Goal: Task Accomplishment & Management: Use online tool/utility

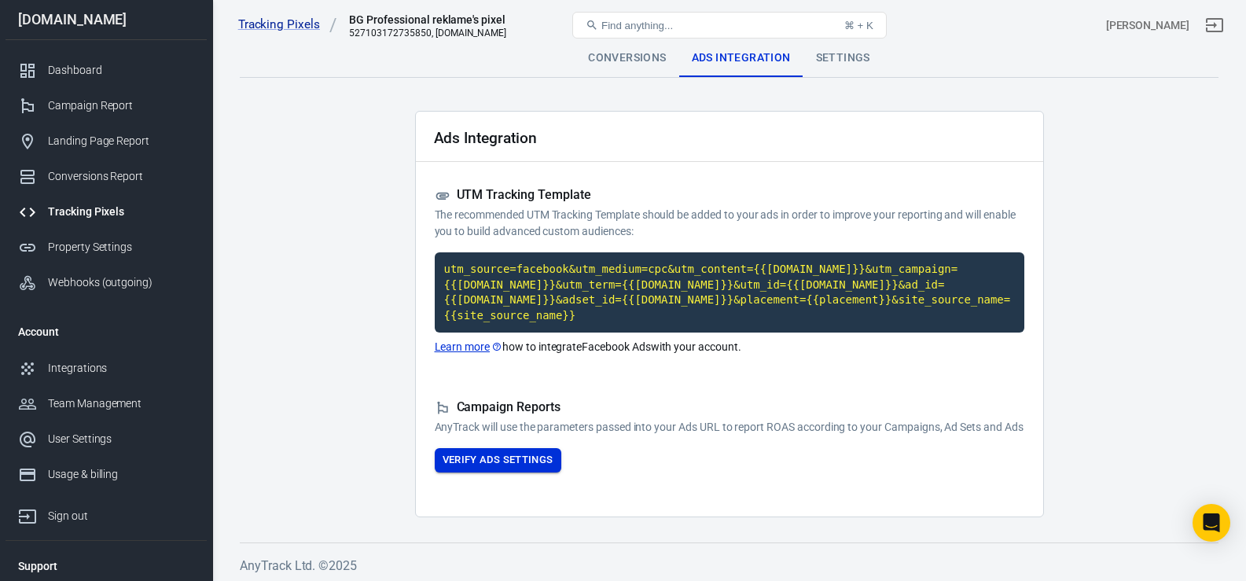
click at [515, 465] on button "Verify Ads Settings" at bounding box center [498, 460] width 127 height 24
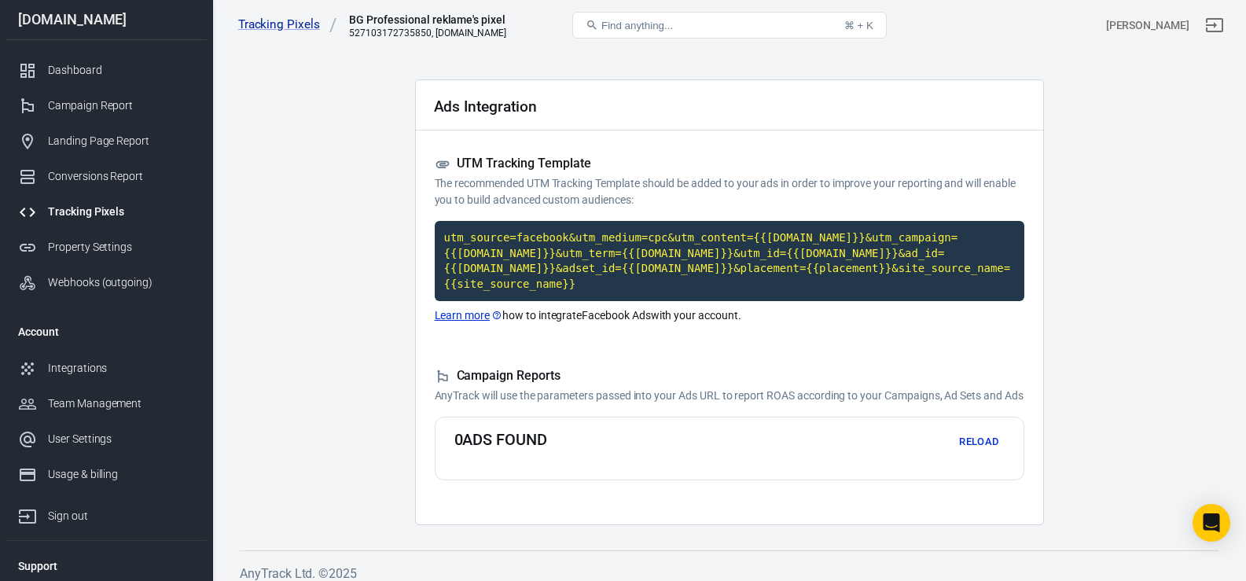
scroll to position [44, 0]
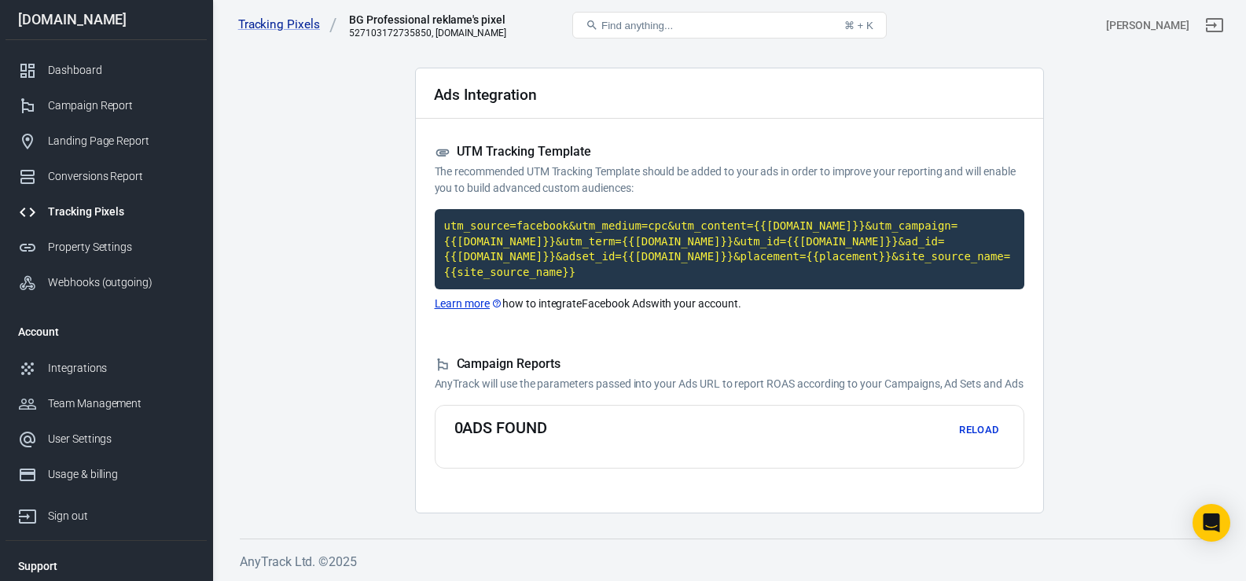
click at [976, 427] on button "Reload" at bounding box center [979, 430] width 50 height 24
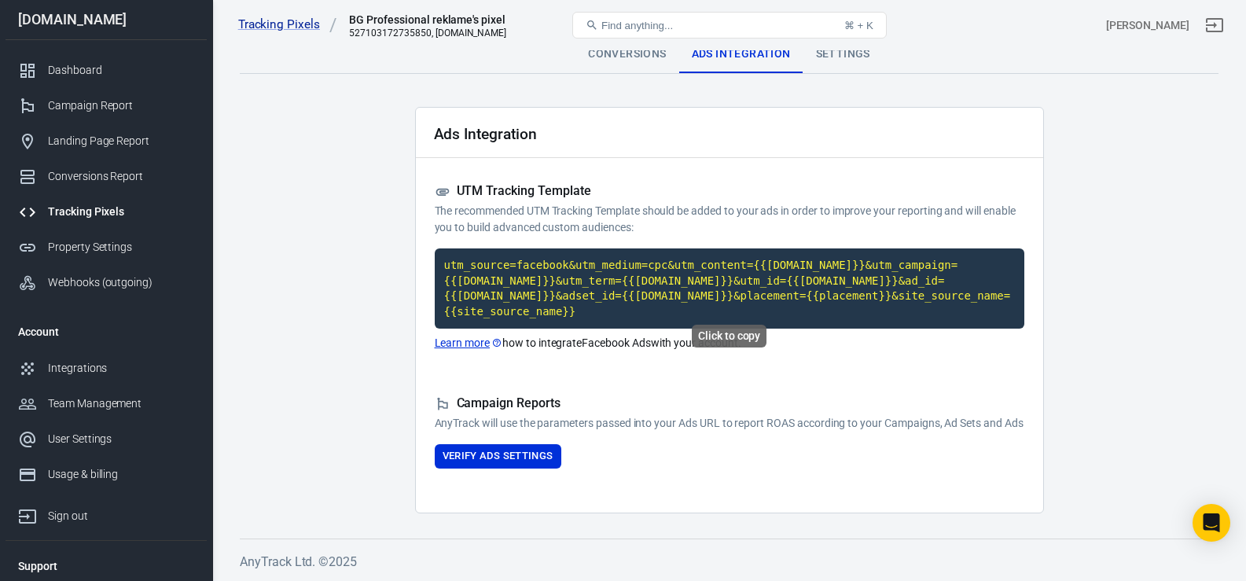
click at [599, 266] on code "utm_source=facebook&utm_medium=cpc&utm_content={{adset.name}}&utm_campaign={{ca…" at bounding box center [730, 288] width 590 height 80
click at [532, 284] on code "utm_source=facebook&utm_medium=cpc&utm_content={{adset.name}}&utm_campaign={{ca…" at bounding box center [730, 288] width 590 height 80
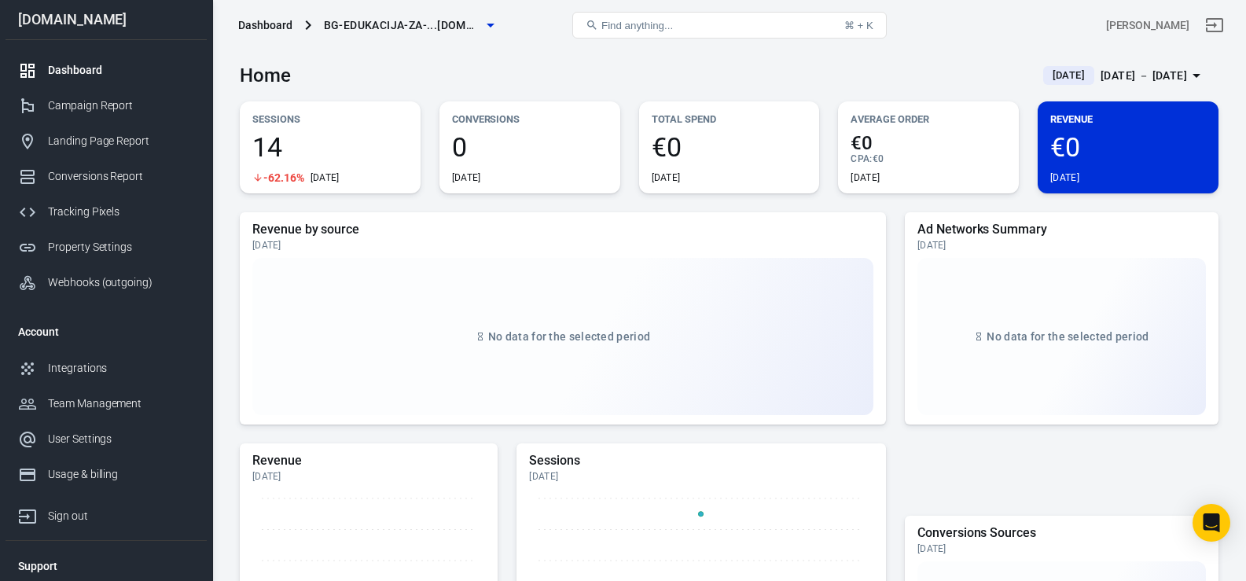
click at [287, 179] on span "-62.16%" at bounding box center [283, 177] width 41 height 11
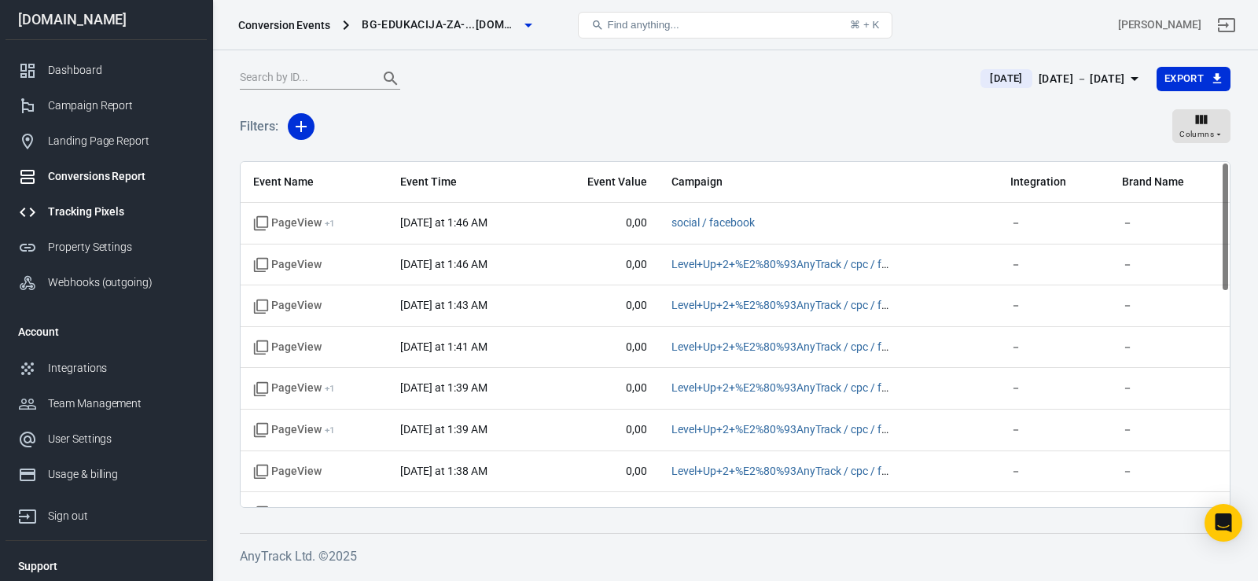
click at [80, 208] on div "Tracking Pixels" at bounding box center [121, 212] width 146 height 17
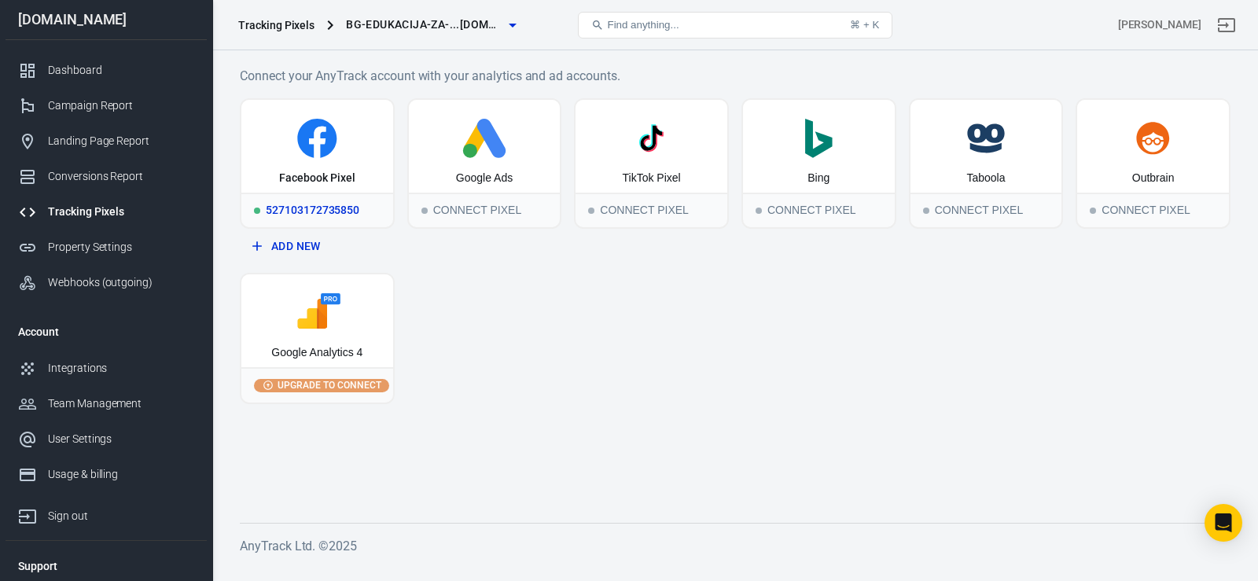
click at [325, 149] on icon at bounding box center [316, 138] width 39 height 39
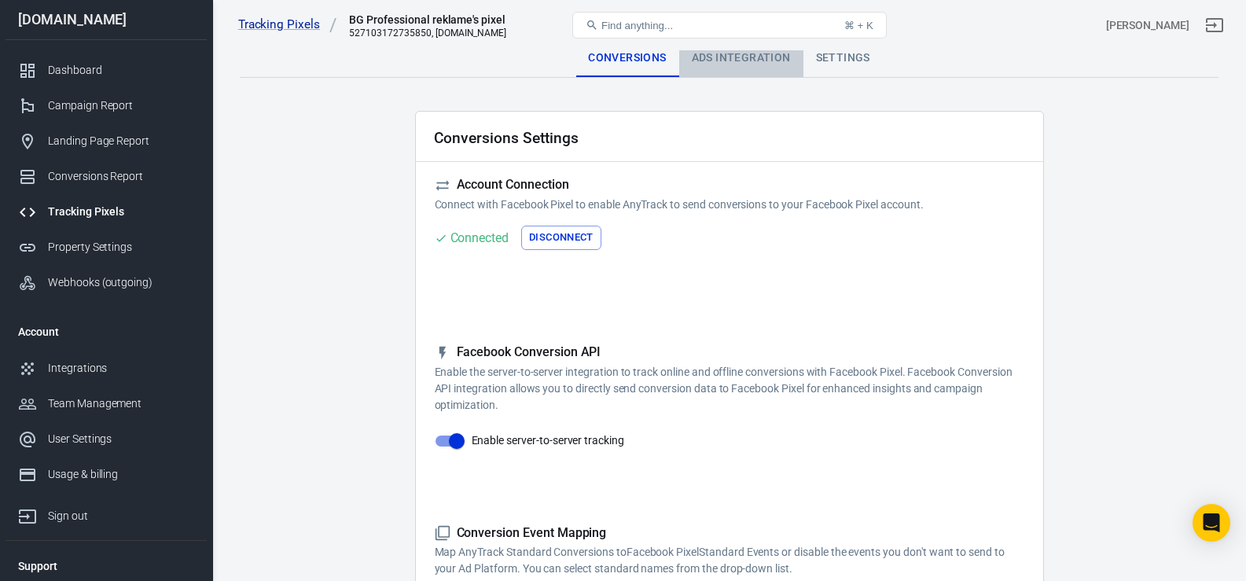
click at [743, 51] on div "Ads Integration" at bounding box center [741, 58] width 124 height 38
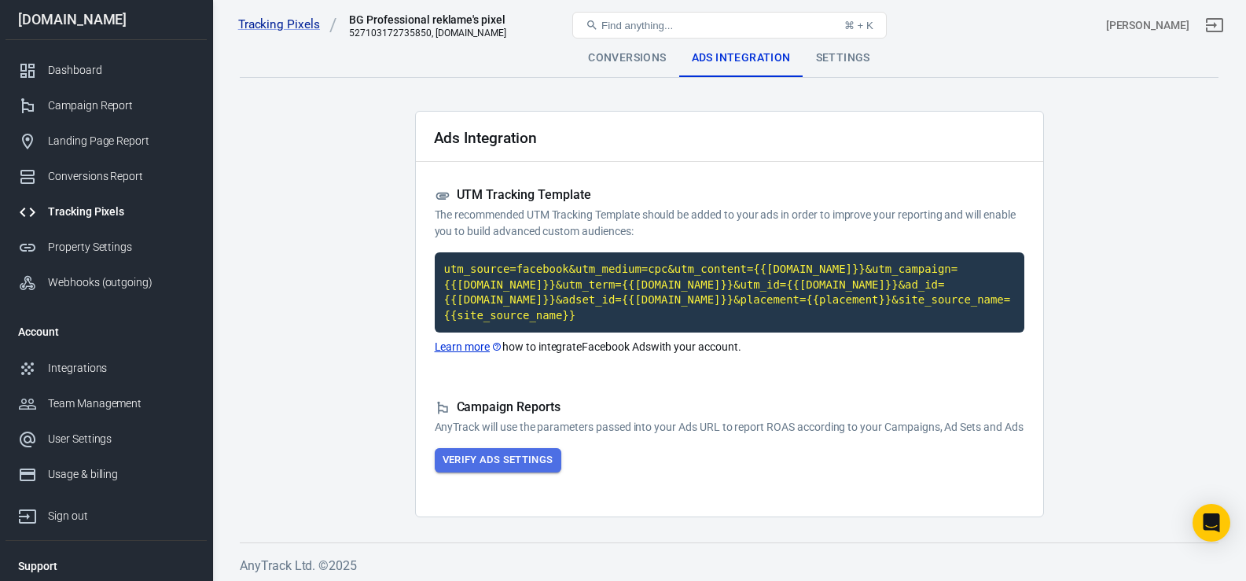
click at [477, 461] on button "Verify Ads Settings" at bounding box center [498, 460] width 127 height 24
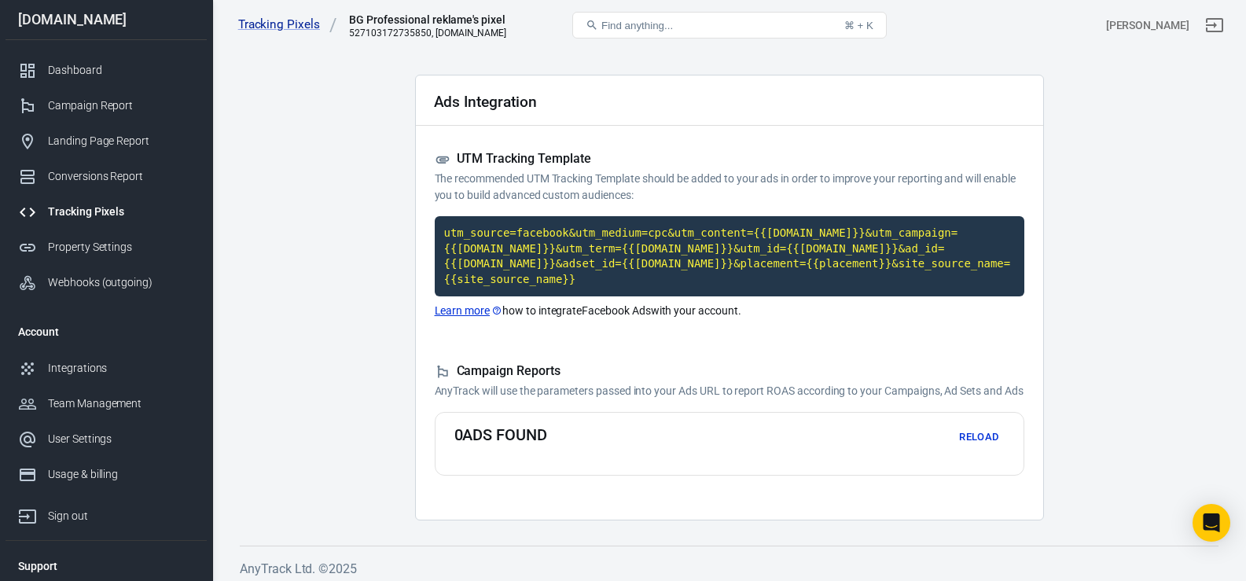
scroll to position [44, 0]
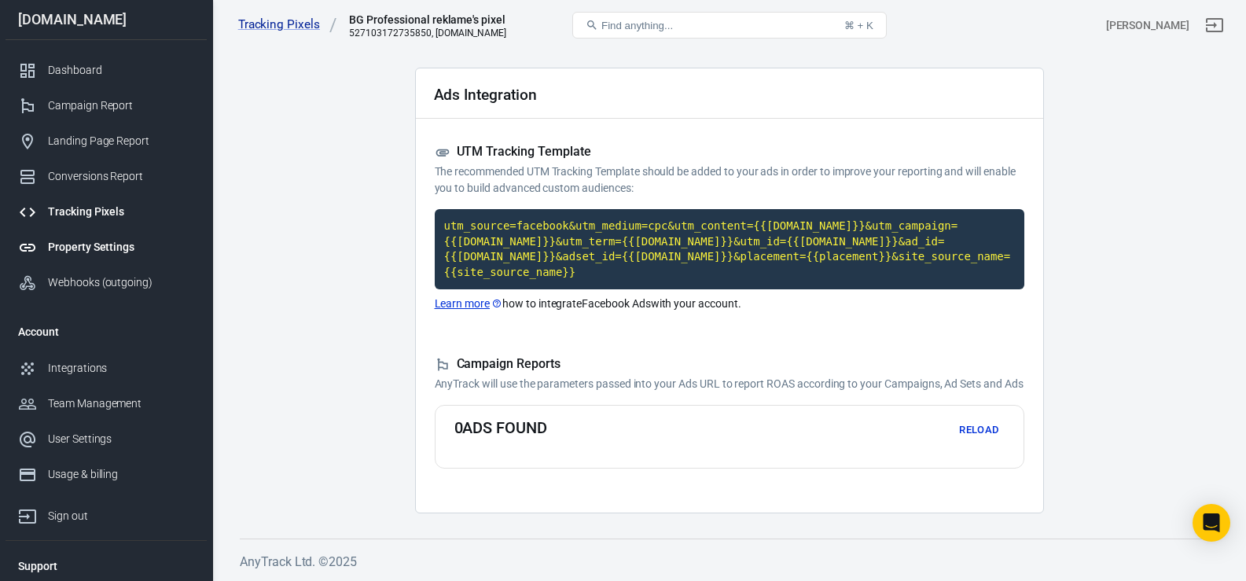
click at [97, 240] on div "Property Settings" at bounding box center [121, 247] width 146 height 17
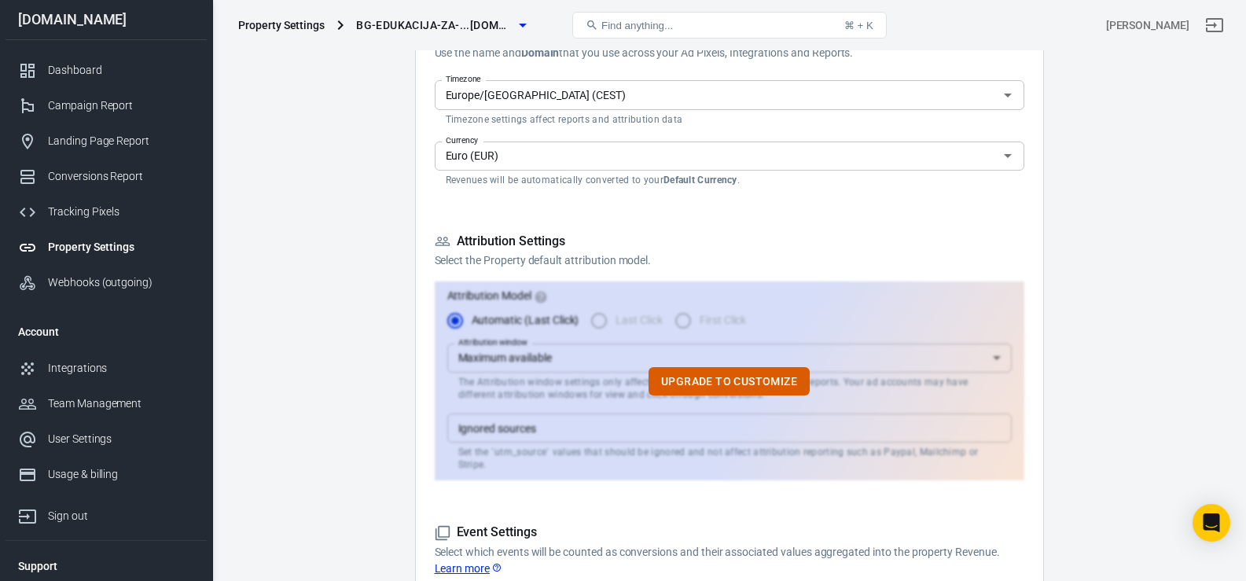
scroll to position [295, 0]
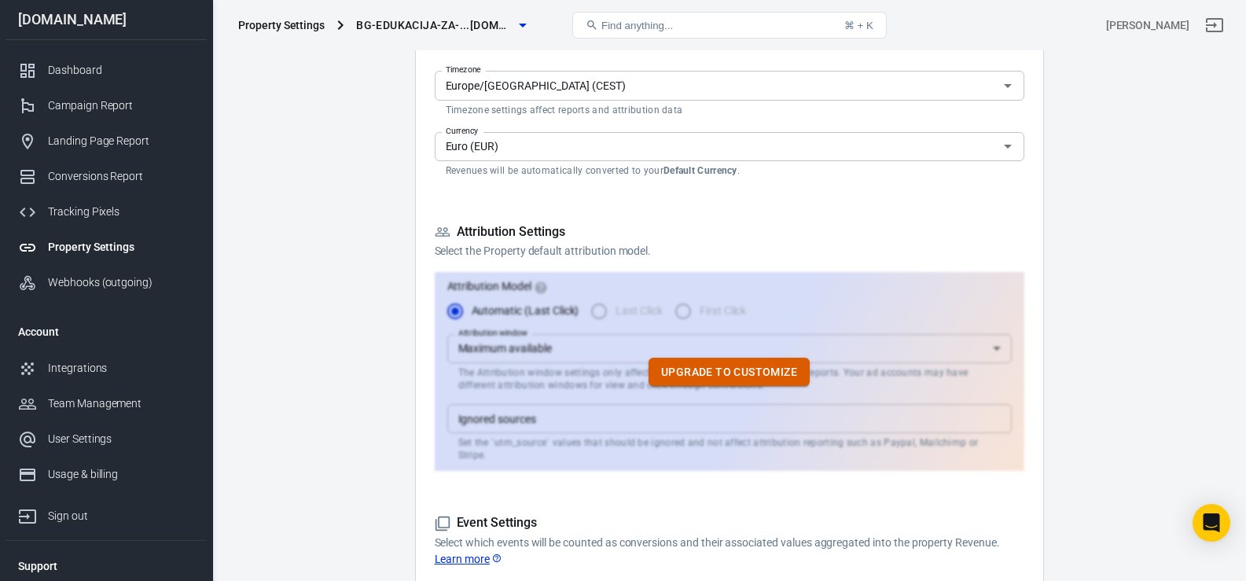
click at [709, 369] on button "Upgrade to customize" at bounding box center [729, 372] width 161 height 29
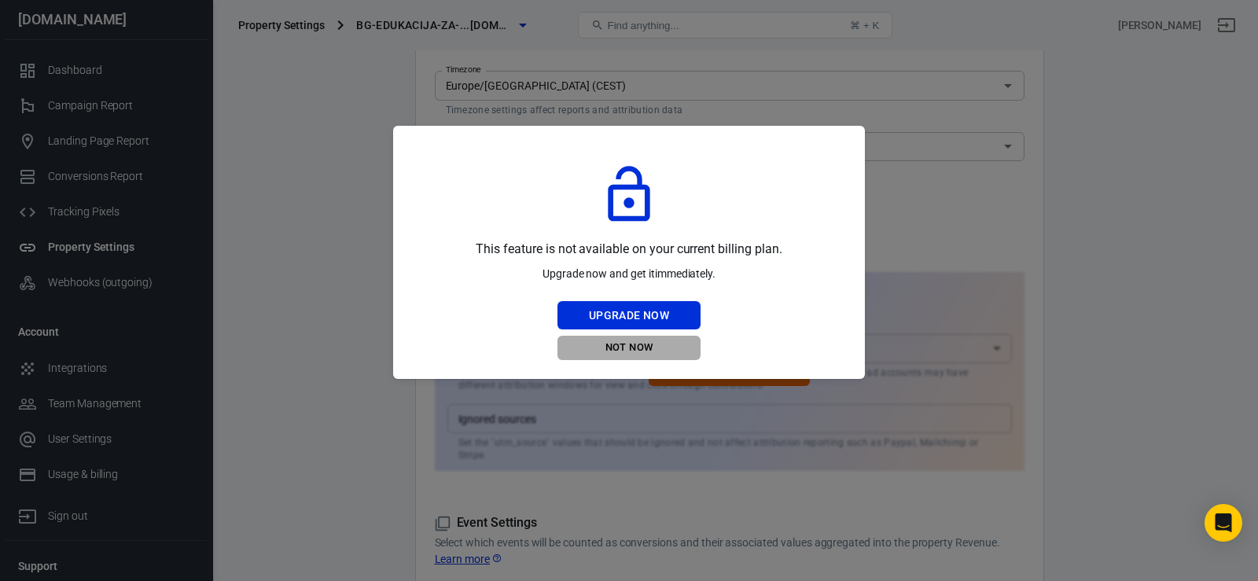
click at [641, 348] on button "Not Now" at bounding box center [628, 348] width 143 height 24
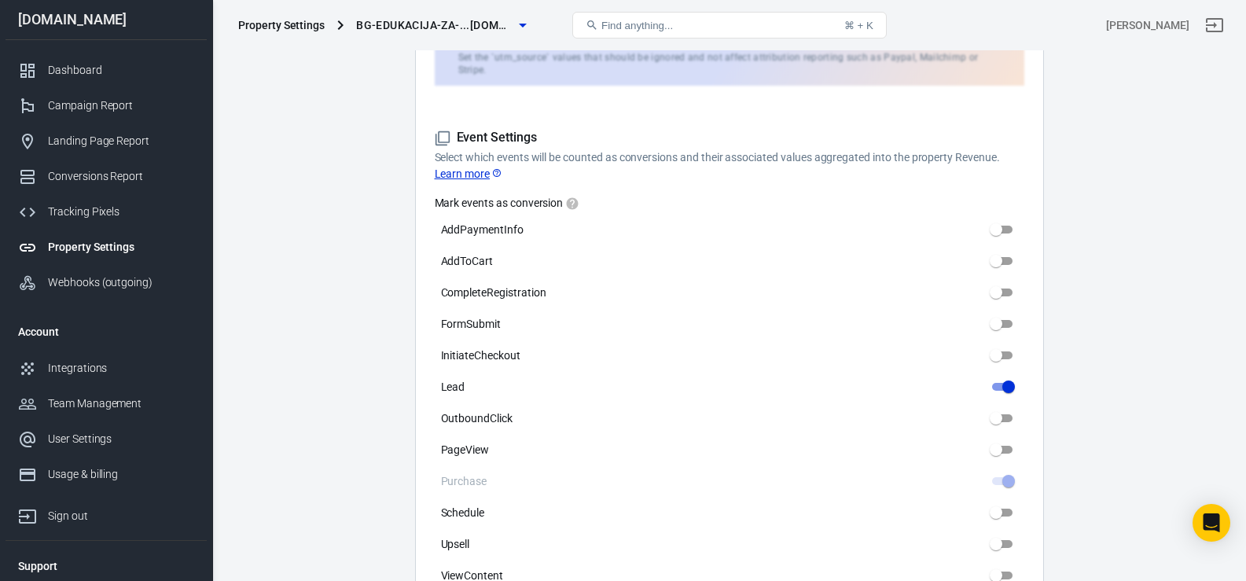
scroll to position [677, 0]
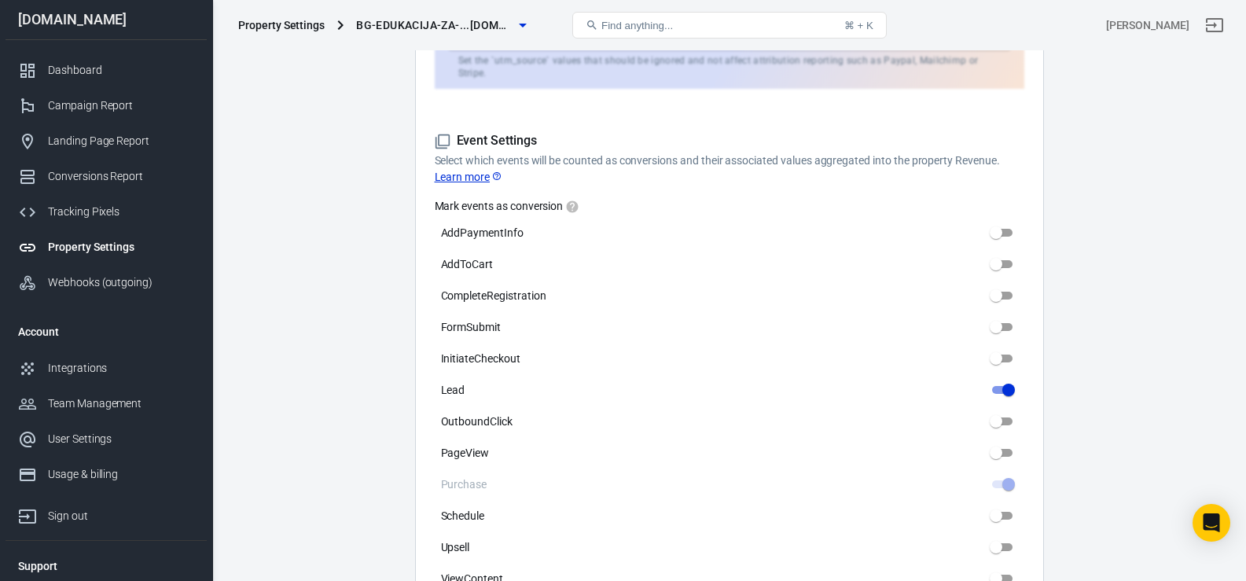
click at [469, 169] on link "Learn more" at bounding box center [469, 177] width 68 height 17
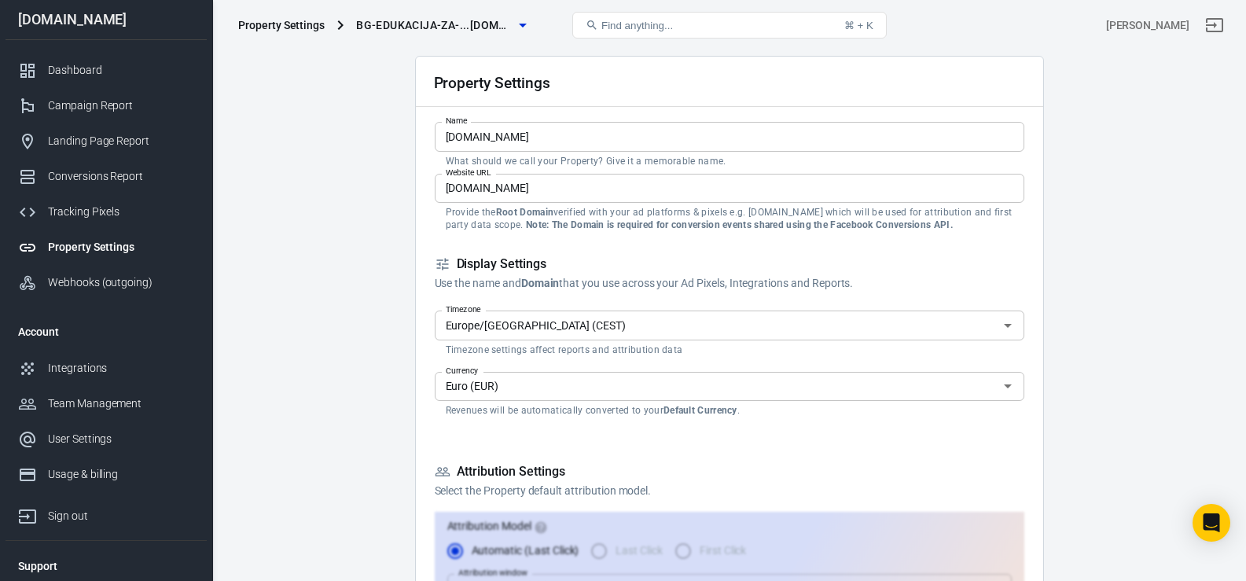
scroll to position [0, 0]
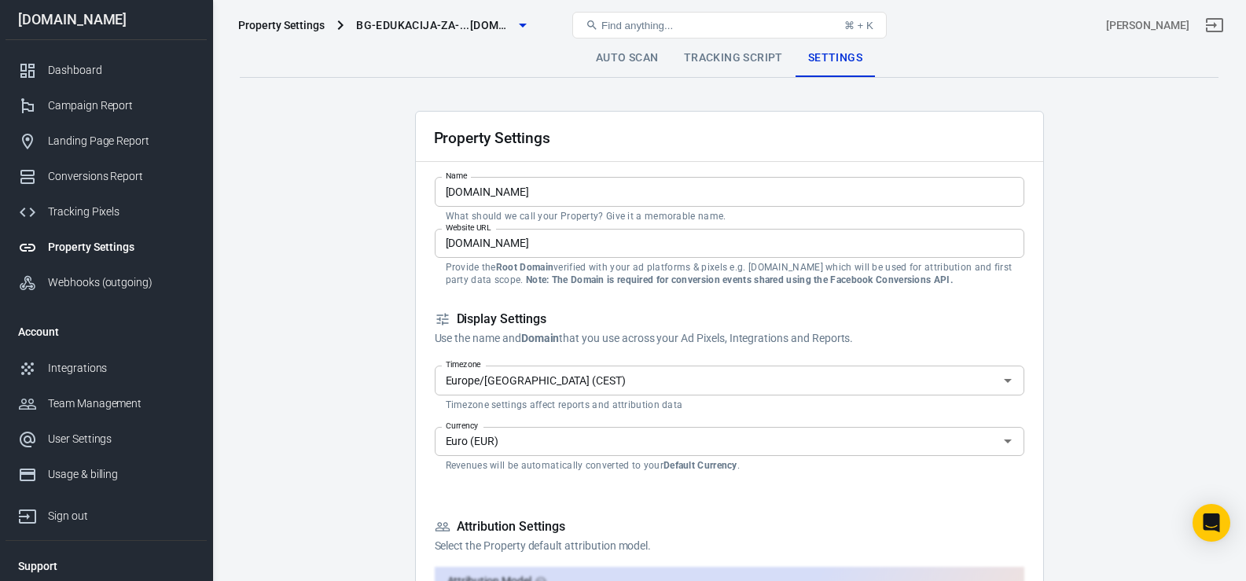
click at [739, 53] on link "Tracking Script" at bounding box center [733, 58] width 124 height 38
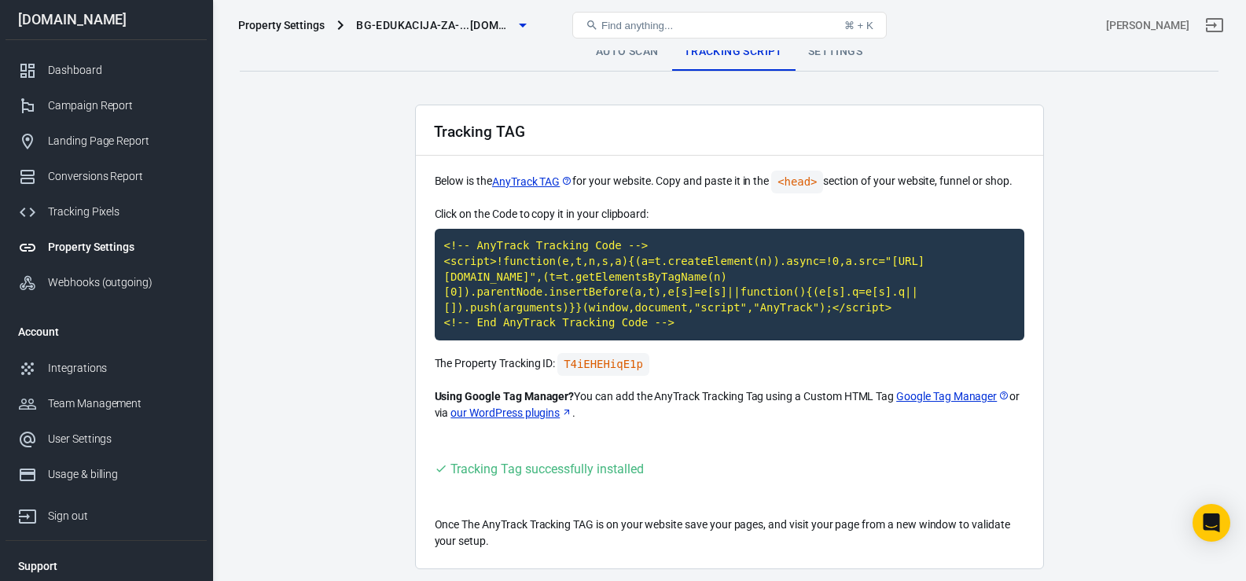
scroll to position [1, 0]
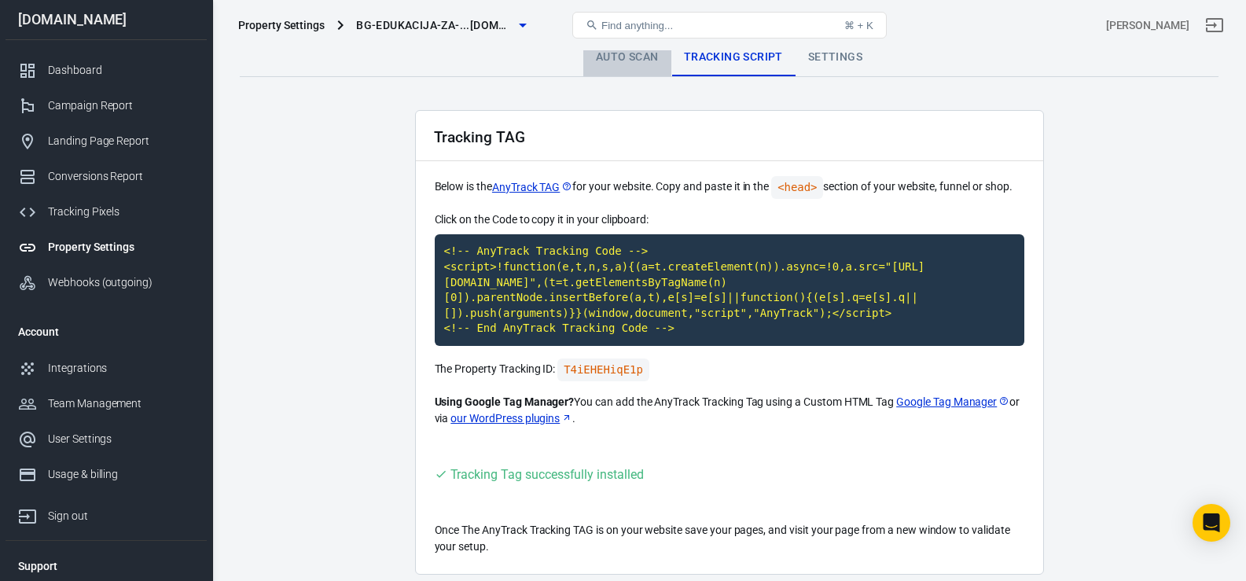
click at [627, 53] on link "Auto Scan" at bounding box center [627, 58] width 88 height 38
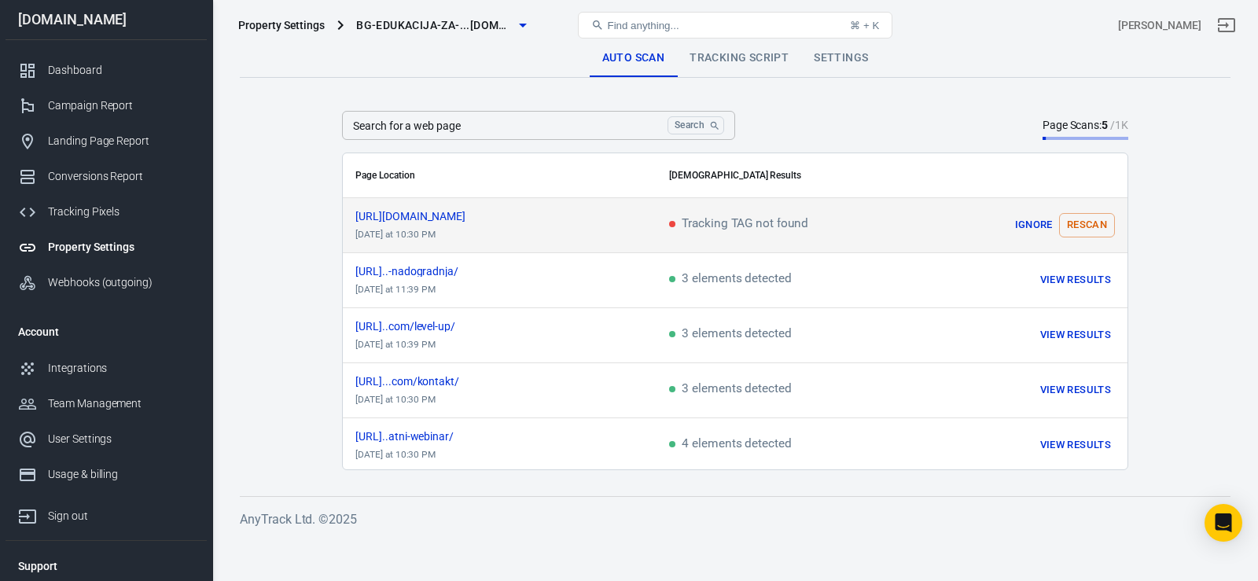
click at [1086, 231] on button "Rescan" at bounding box center [1087, 225] width 56 height 24
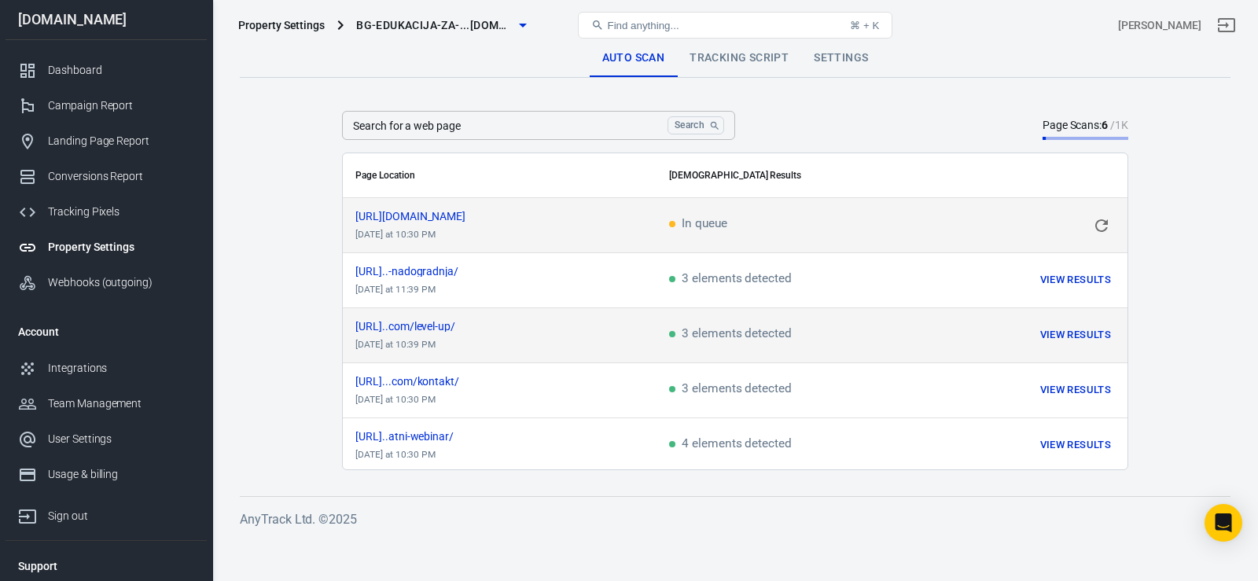
click at [702, 339] on span "3 elements detected" at bounding box center [730, 335] width 123 height 14
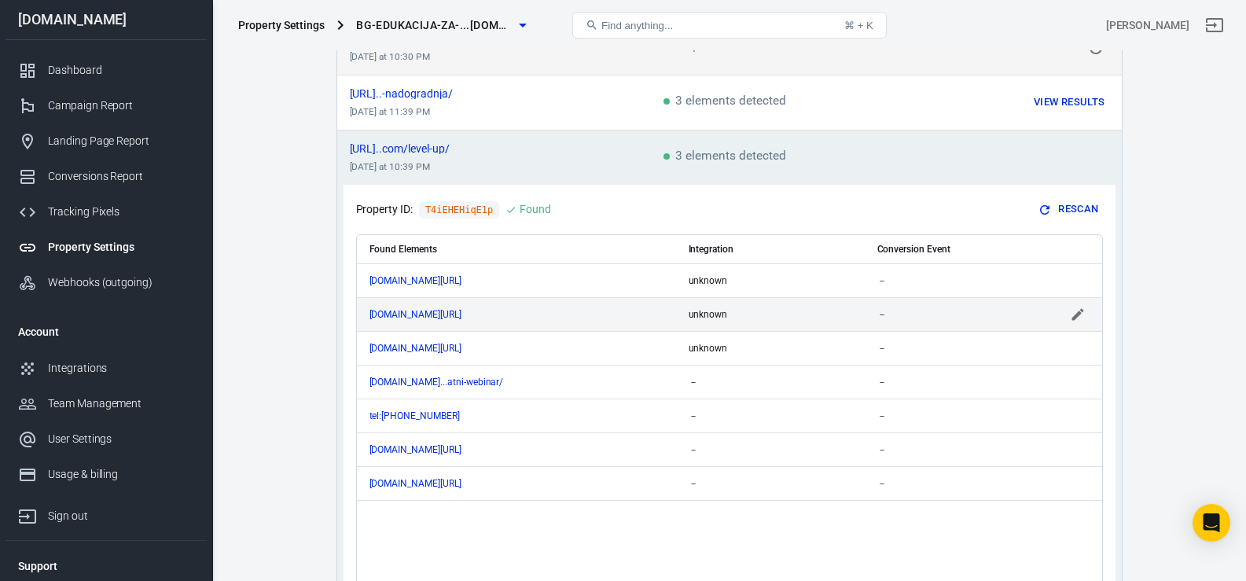
scroll to position [198, 0]
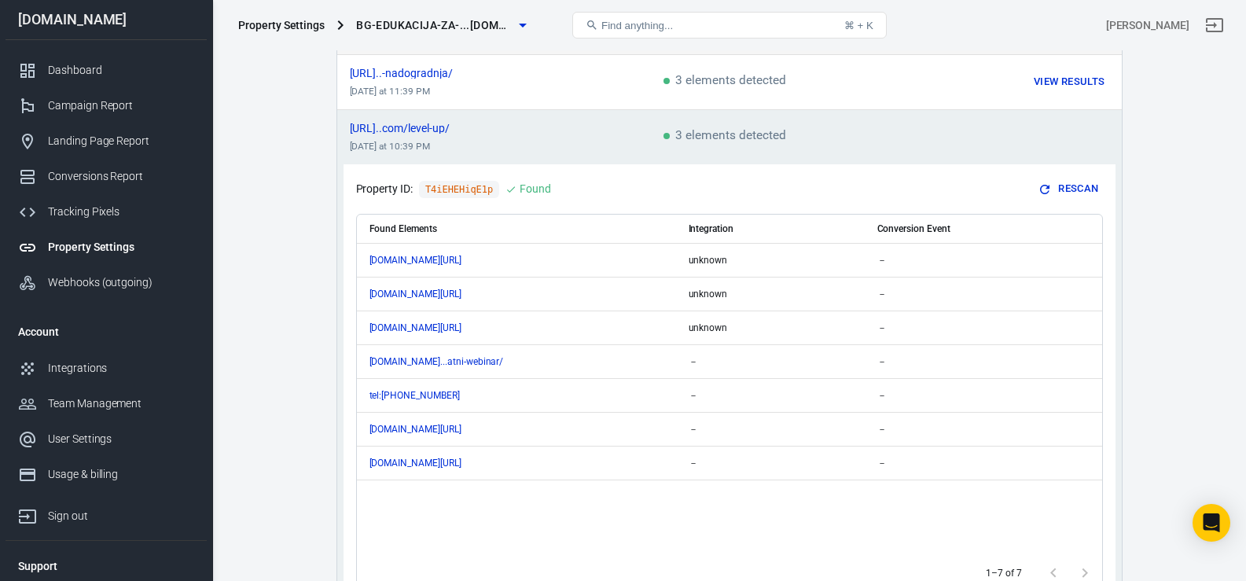
click at [634, 138] on td "[URL]..com/level-up/ [DATE] at 10:39 PM" at bounding box center [494, 137] width 314 height 55
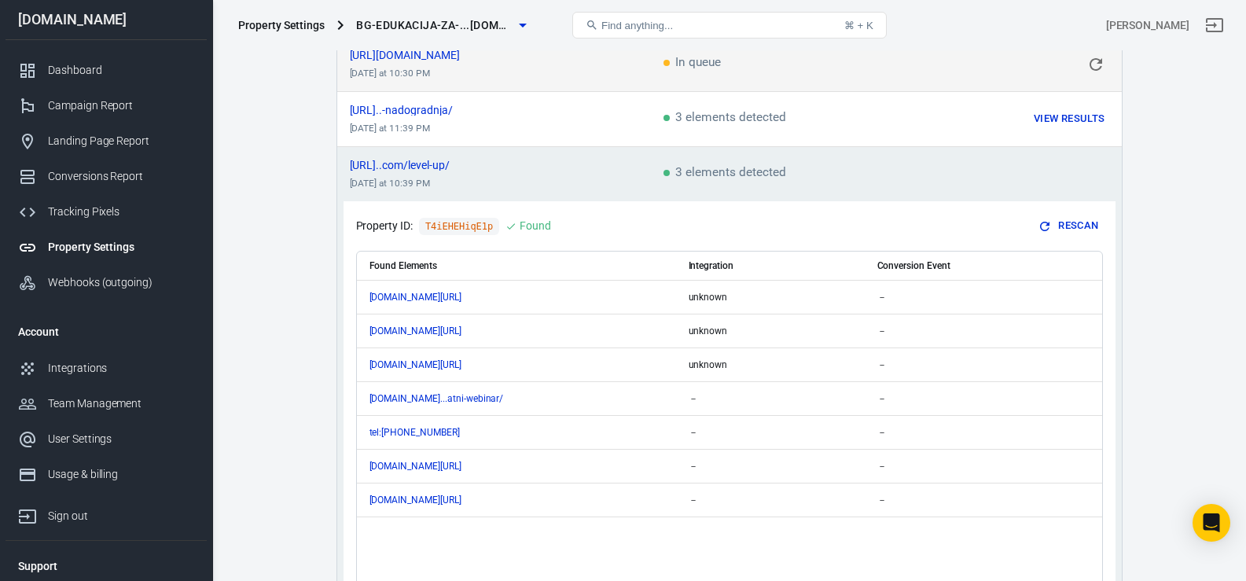
scroll to position [130, 0]
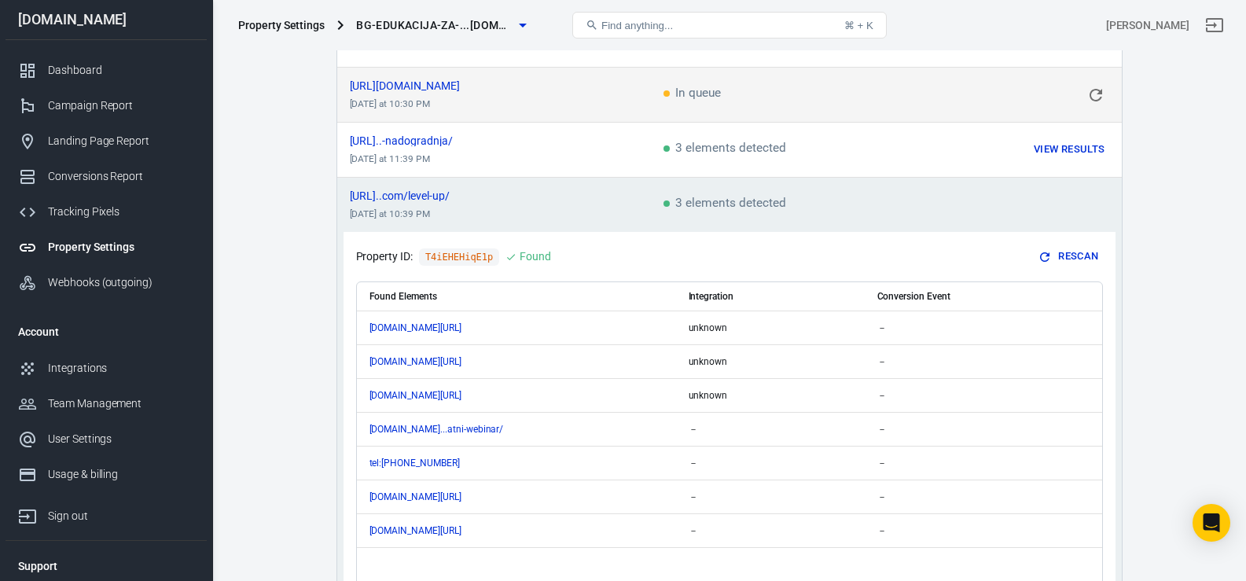
click at [508, 218] on td "[URL]..com/level-up/ [DATE] at 10:39 PM" at bounding box center [494, 205] width 314 height 55
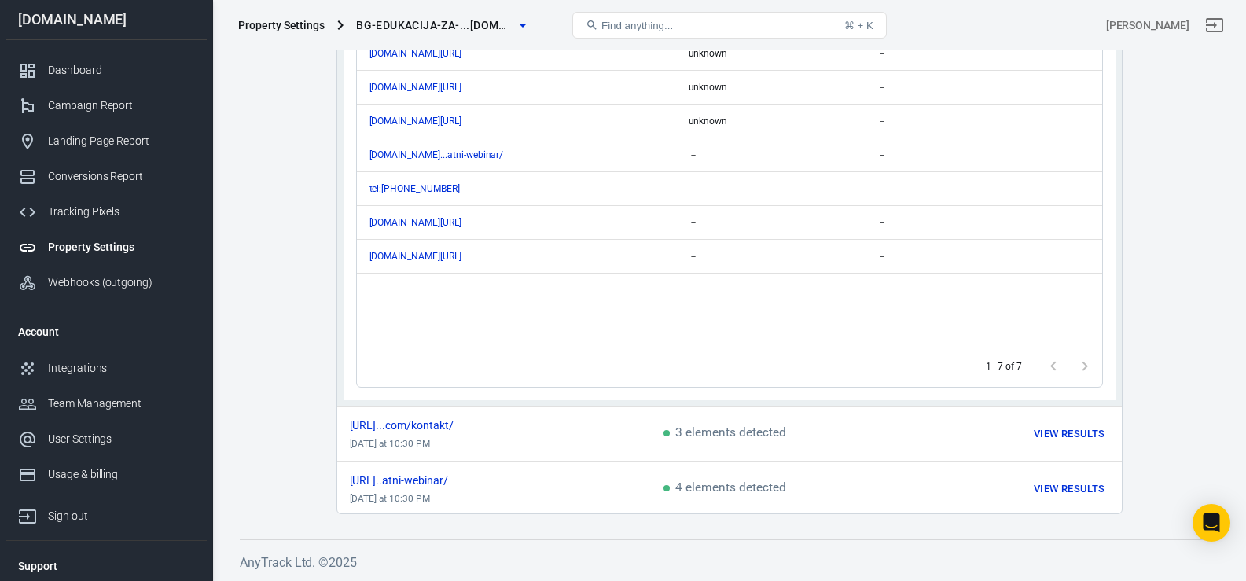
scroll to position [406, 0]
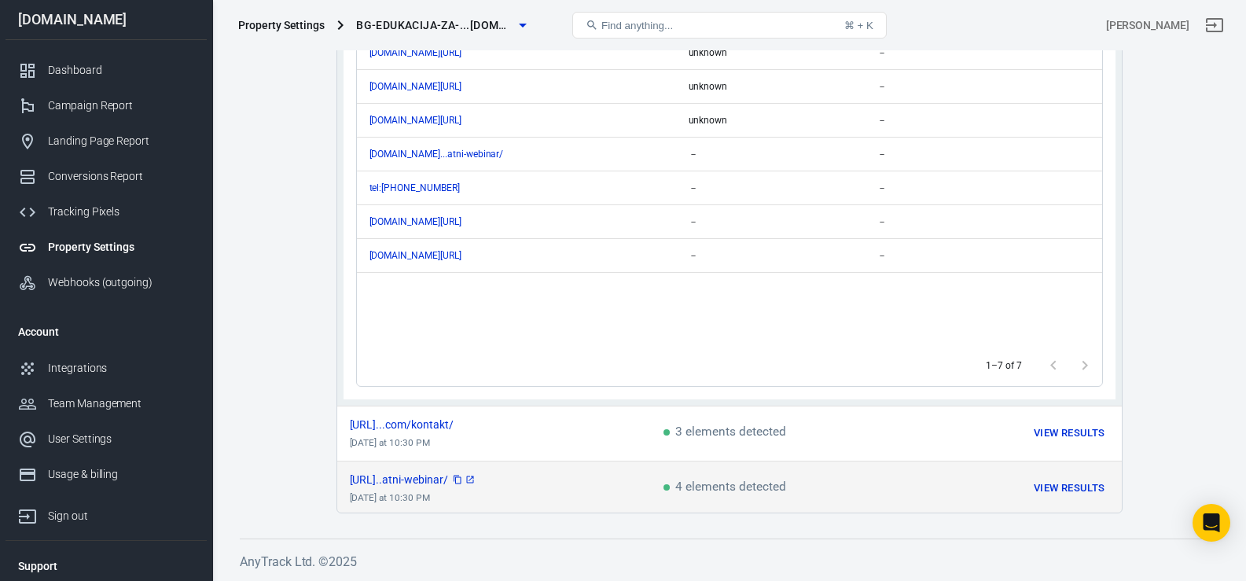
click at [476, 476] on span "[URL]..atni-webinar/" at bounding box center [413, 479] width 127 height 11
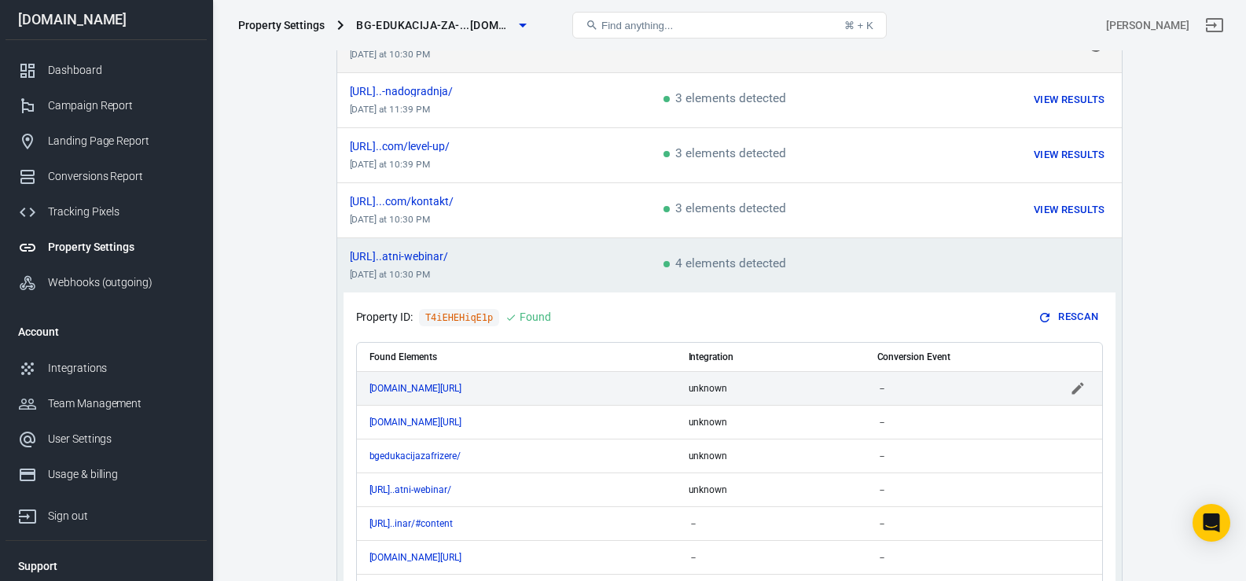
scroll to position [0, 0]
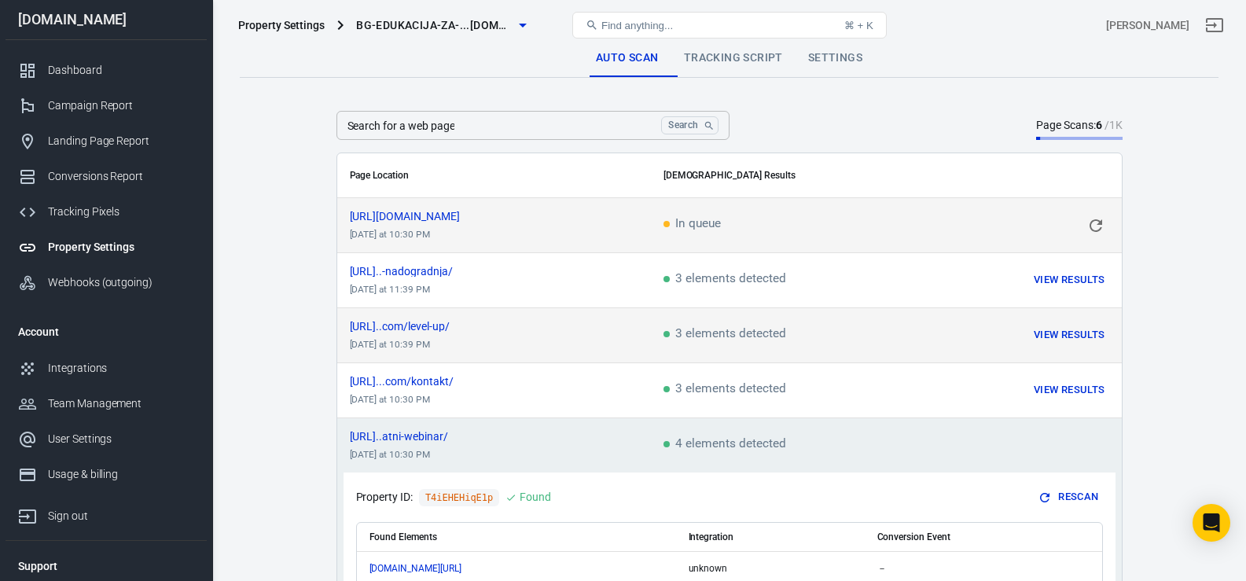
click at [627, 339] on td "[URL]..com/level-up/ [DATE] at 10:39 PM" at bounding box center [494, 335] width 314 height 55
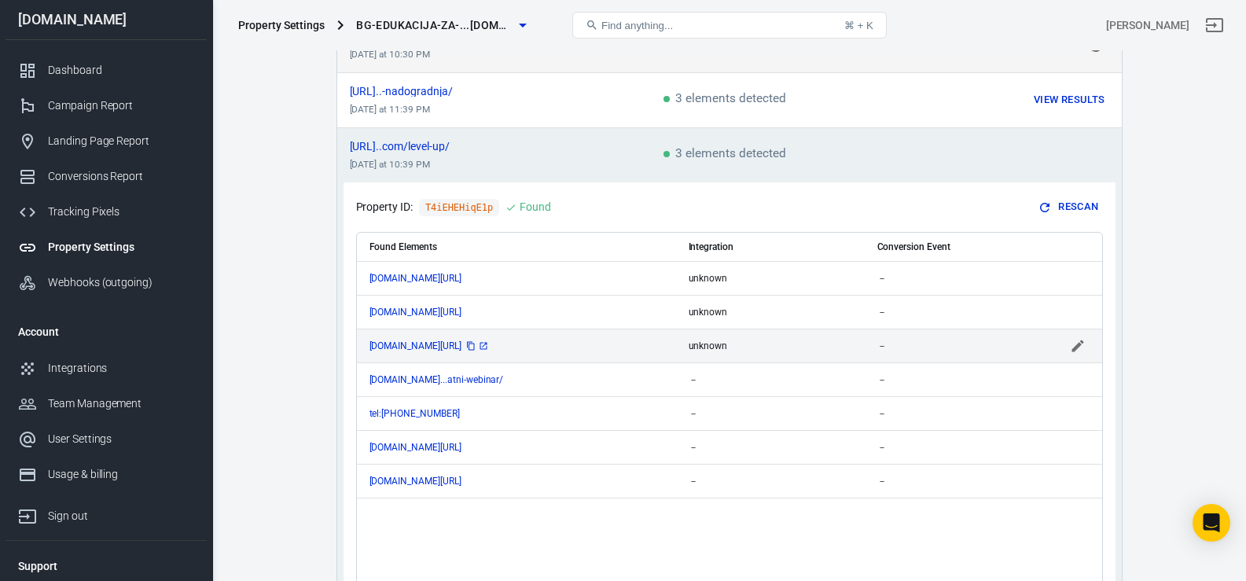
scroll to position [190, 0]
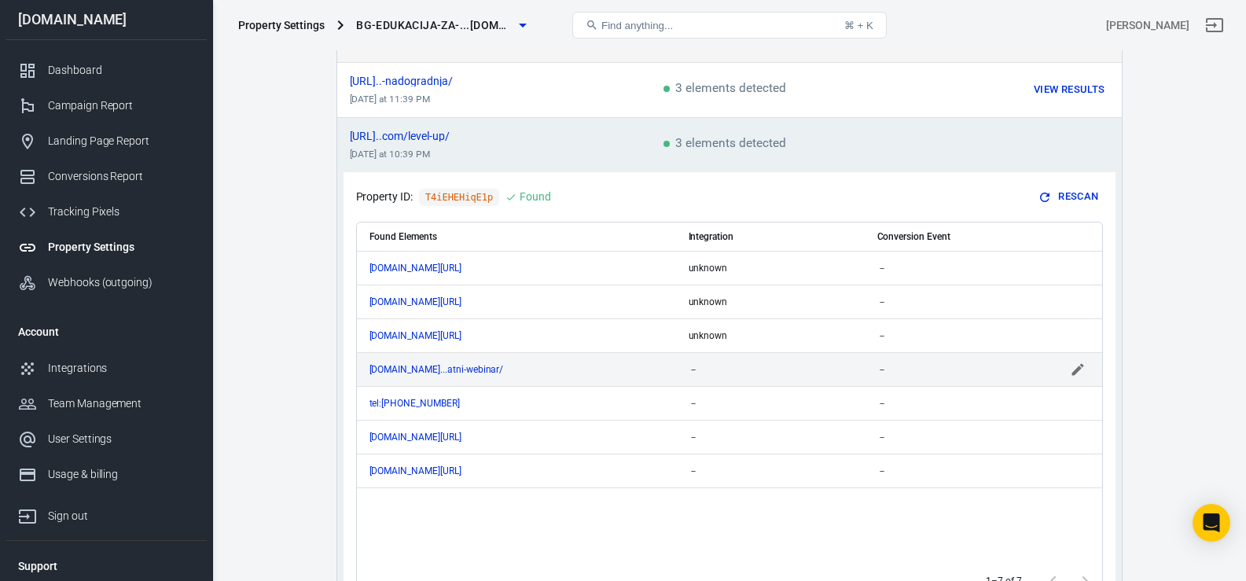
click at [1078, 364] on icon "scrollable content" at bounding box center [1078, 370] width 16 height 16
click at [740, 367] on input "scrollable content" at bounding box center [748, 369] width 119 height 20
click at [916, 362] on input "scrollable content" at bounding box center [947, 369] width 140 height 20
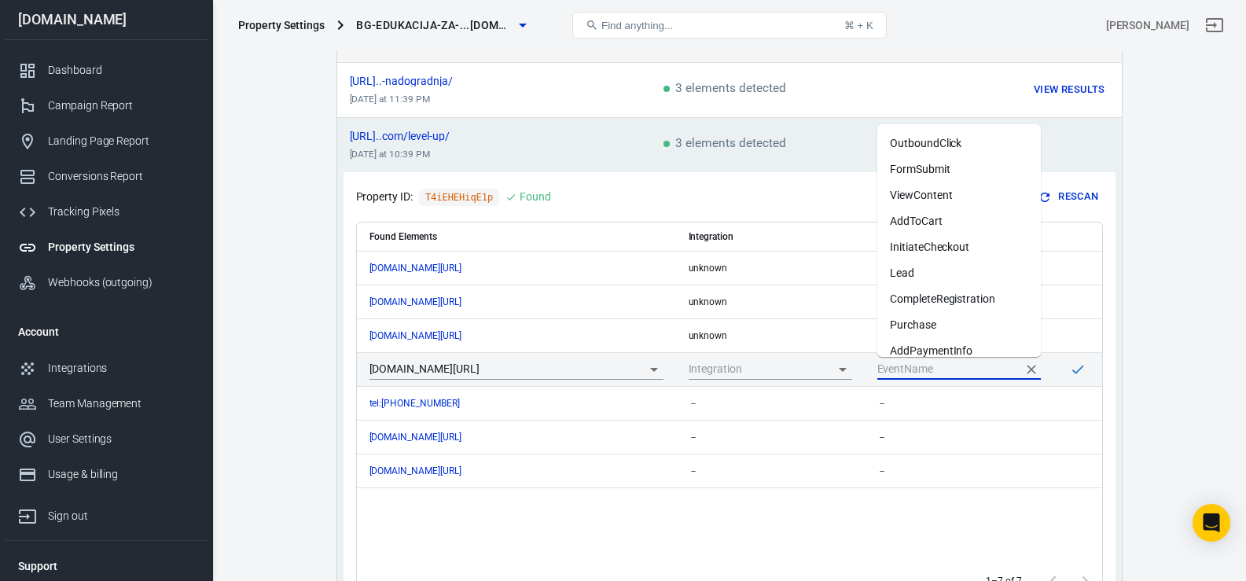
click at [915, 248] on li "InitiateCheckout" at bounding box center [959, 247] width 164 height 26
type input "InitiateCheckout"
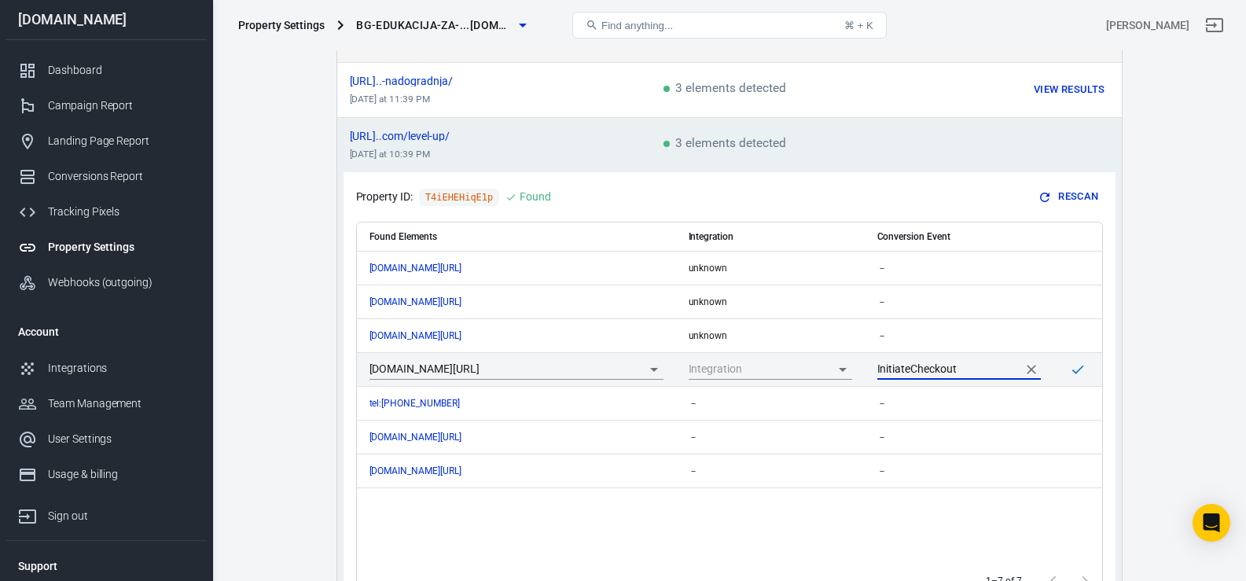
click at [1078, 372] on icon "scrollable content" at bounding box center [1078, 370] width 16 height 16
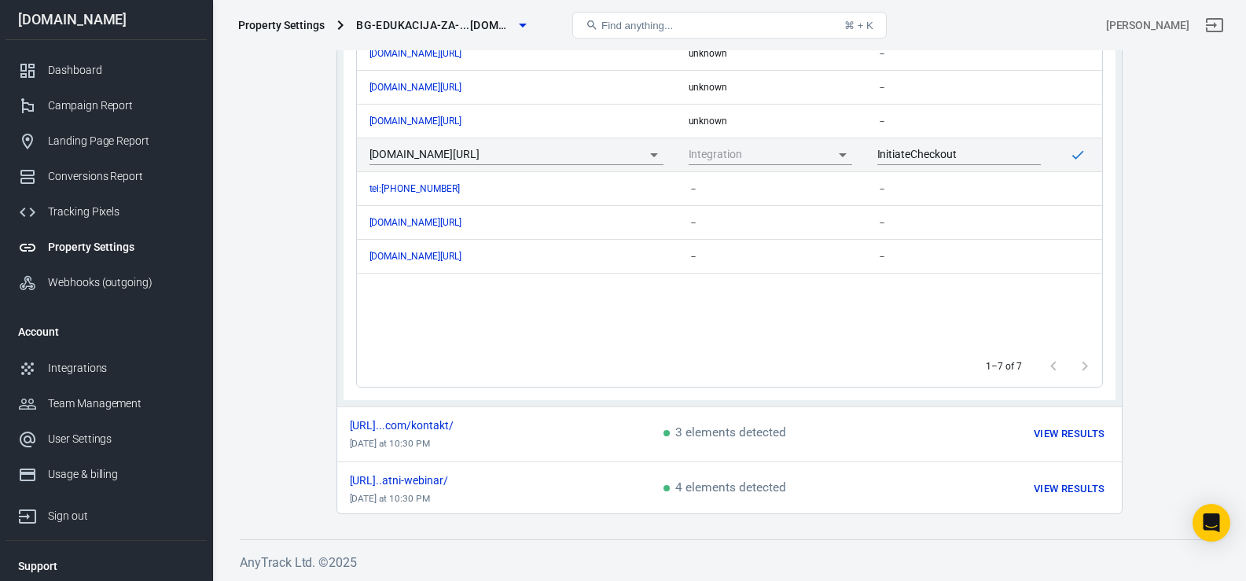
scroll to position [406, 0]
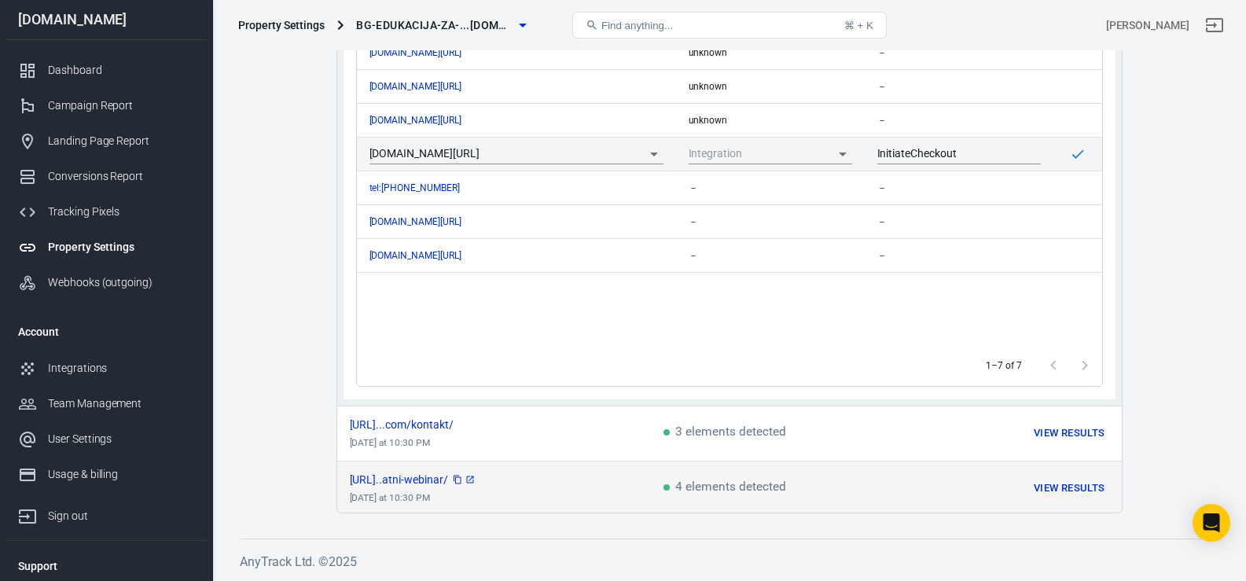
click at [475, 481] on span "[URL]..atni-webinar/" at bounding box center [413, 479] width 127 height 11
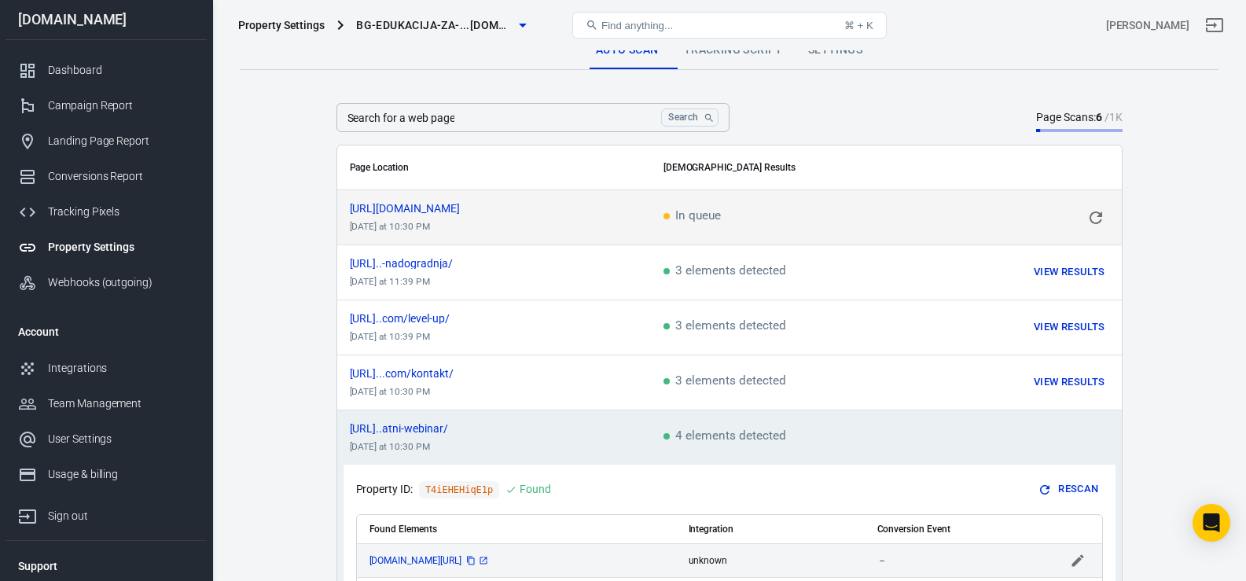
scroll to position [0, 0]
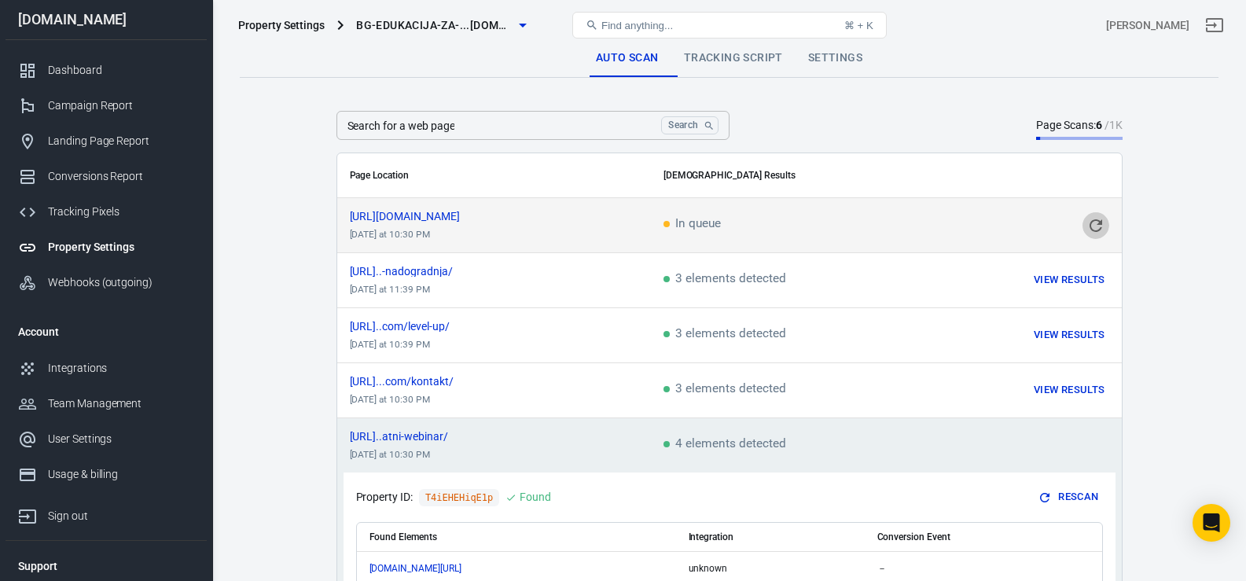
click at [1090, 213] on button "scrollable content" at bounding box center [1095, 225] width 27 height 27
click at [762, 227] on span "No elements detected (1 found)" at bounding box center [755, 225] width 184 height 14
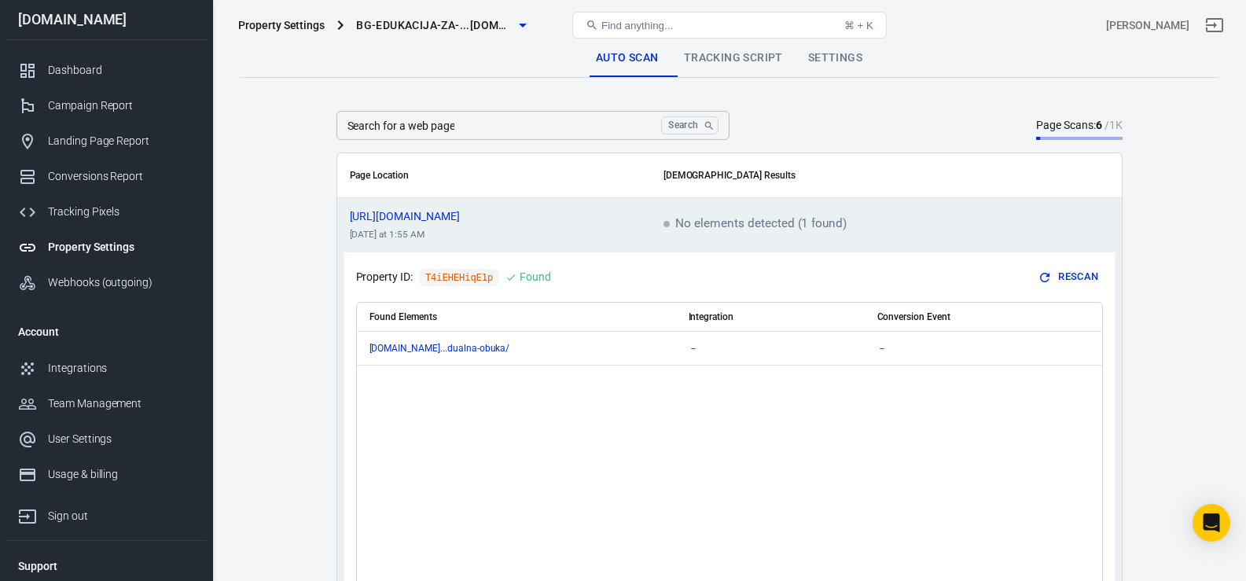
click at [528, 237] on td "[URL][DOMAIN_NAME] [DATE] at 1:55 AM" at bounding box center [494, 225] width 314 height 55
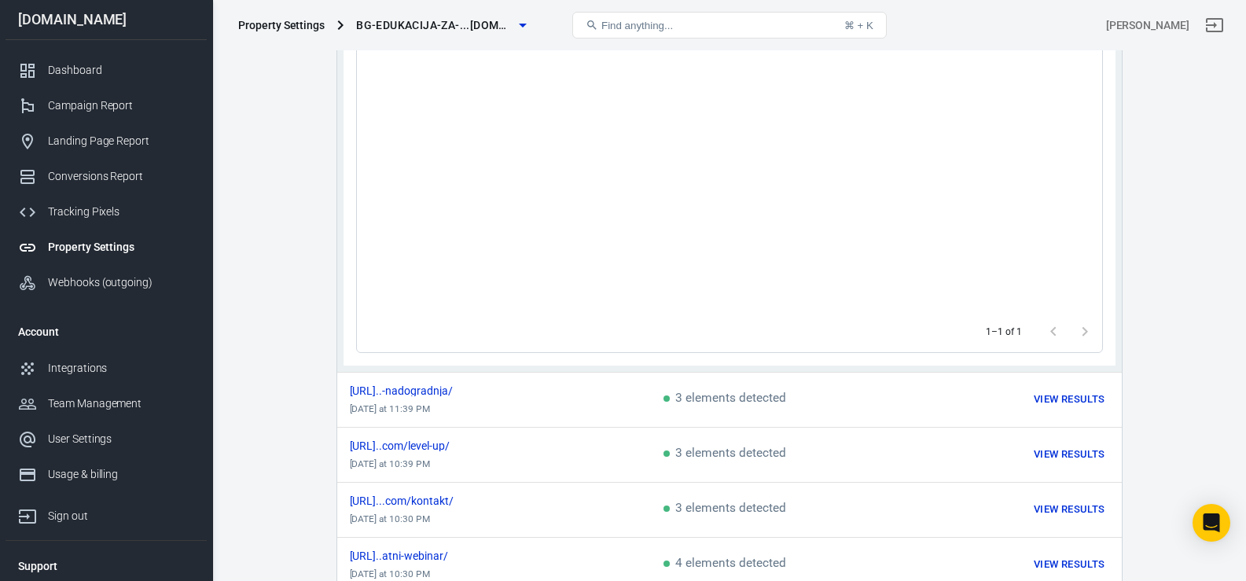
scroll to position [406, 0]
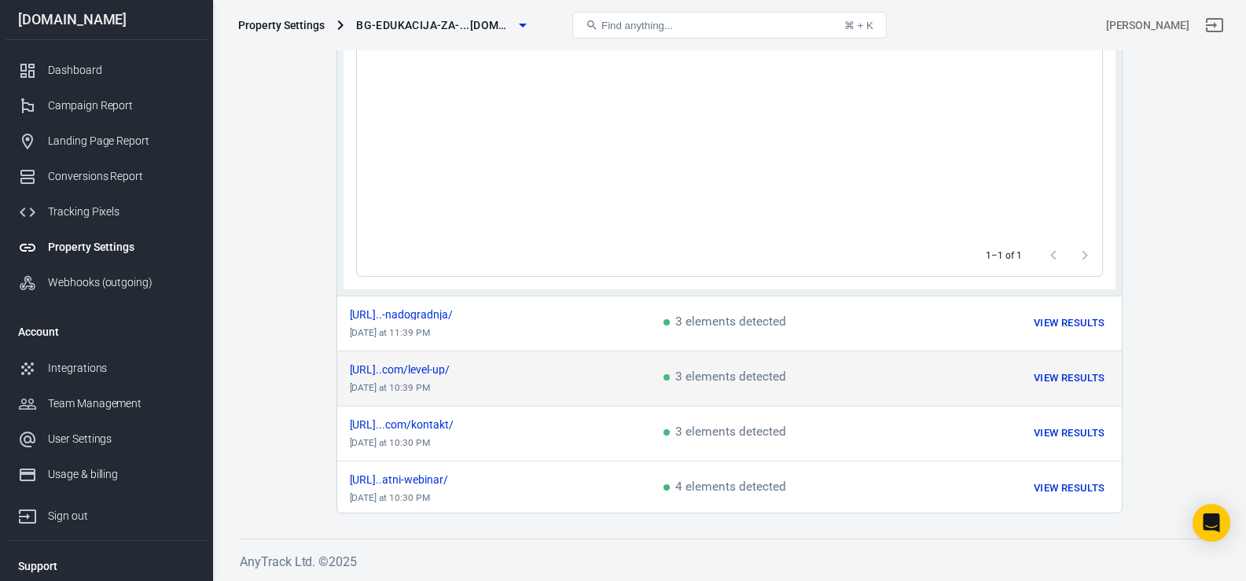
click at [707, 375] on span "3 elements detected" at bounding box center [724, 378] width 123 height 14
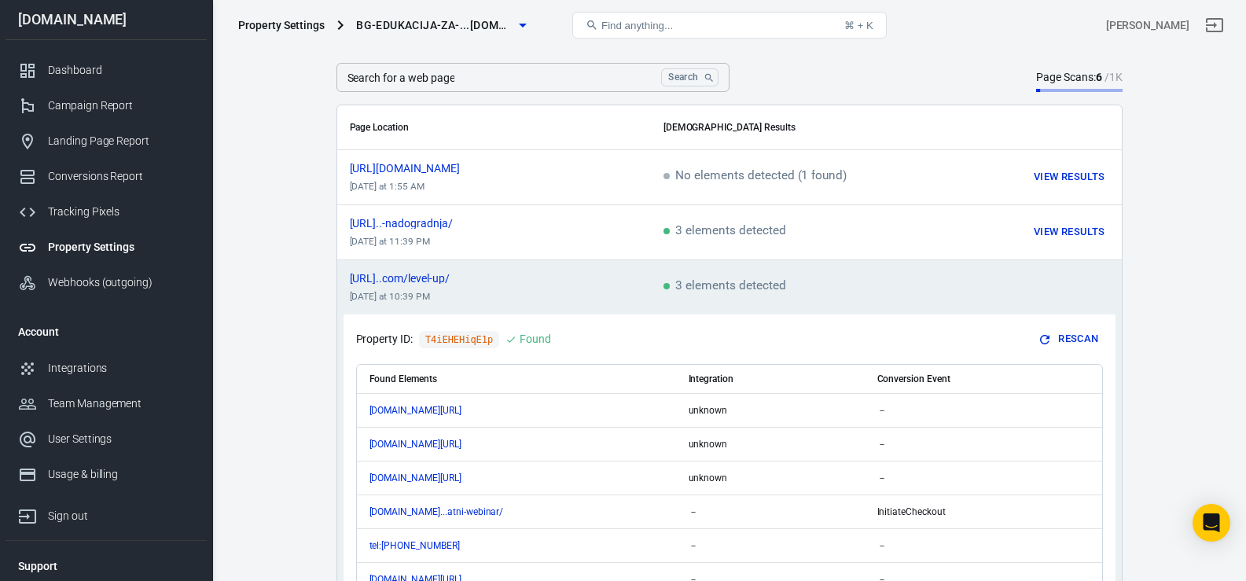
scroll to position [0, 0]
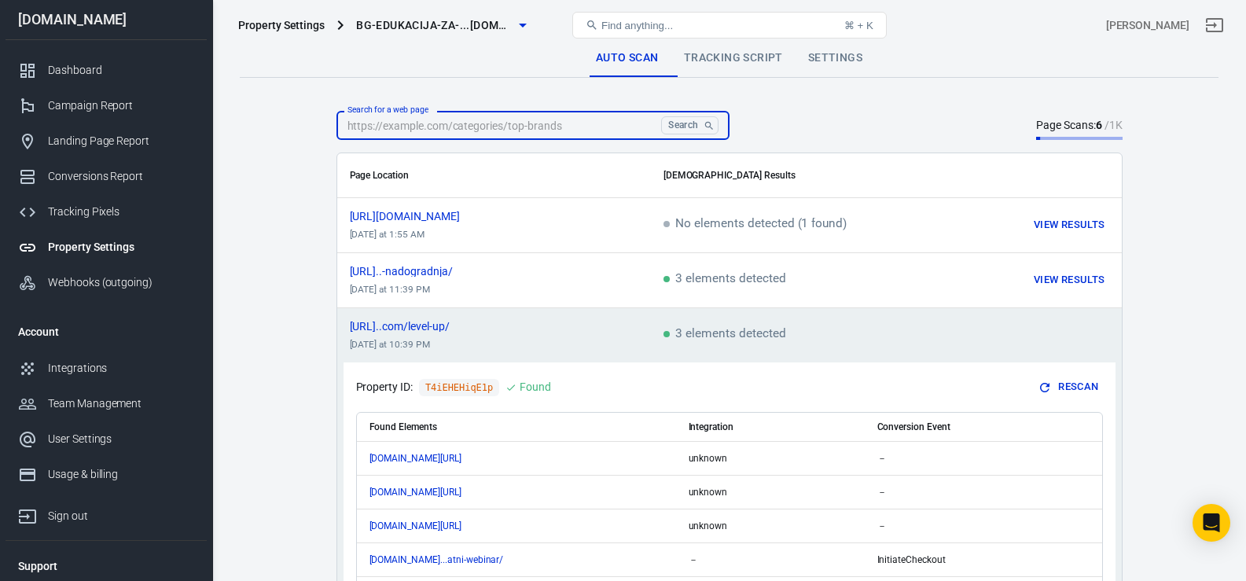
click at [549, 123] on input "Search for a web page" at bounding box center [495, 125] width 319 height 29
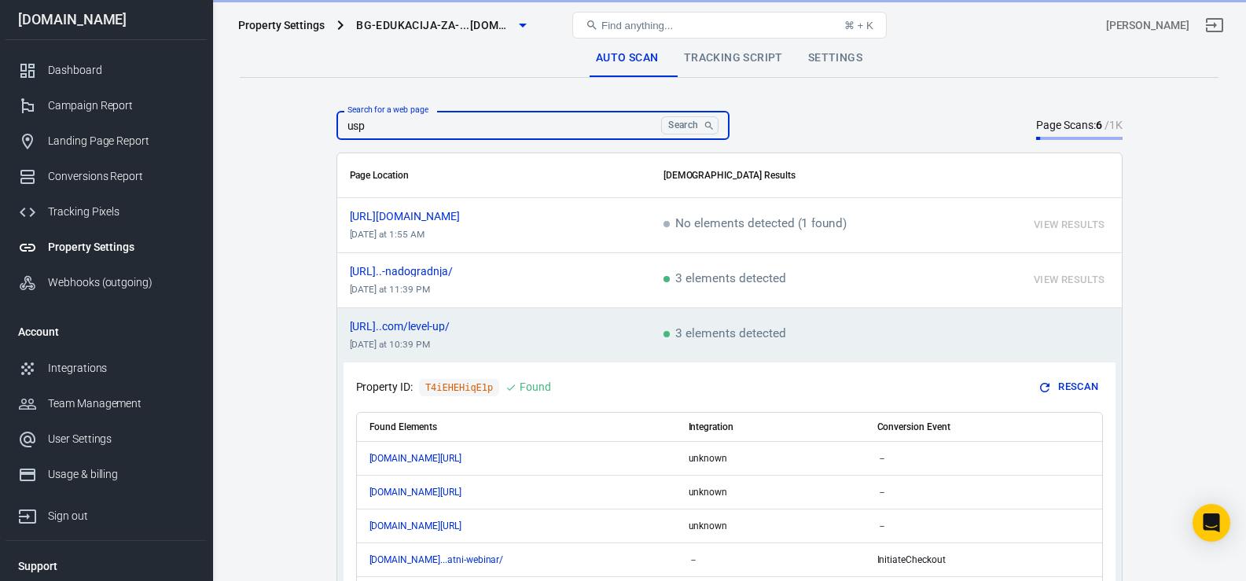
type input "uspe"
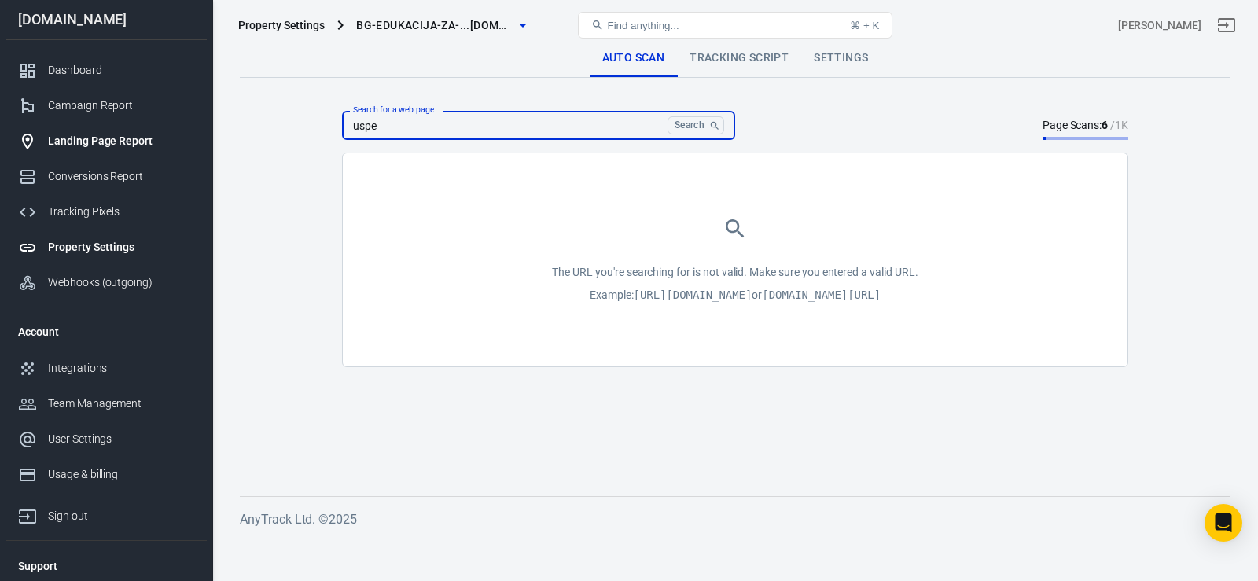
drag, startPoint x: 502, startPoint y: 122, endPoint x: 145, endPoint y: 148, distance: 357.1
click at [145, 148] on div "Property Settings bg-edukacija-za-...[DOMAIN_NAME] Find anything... ⌘ + K [PERS…" at bounding box center [629, 294] width 1258 height 488
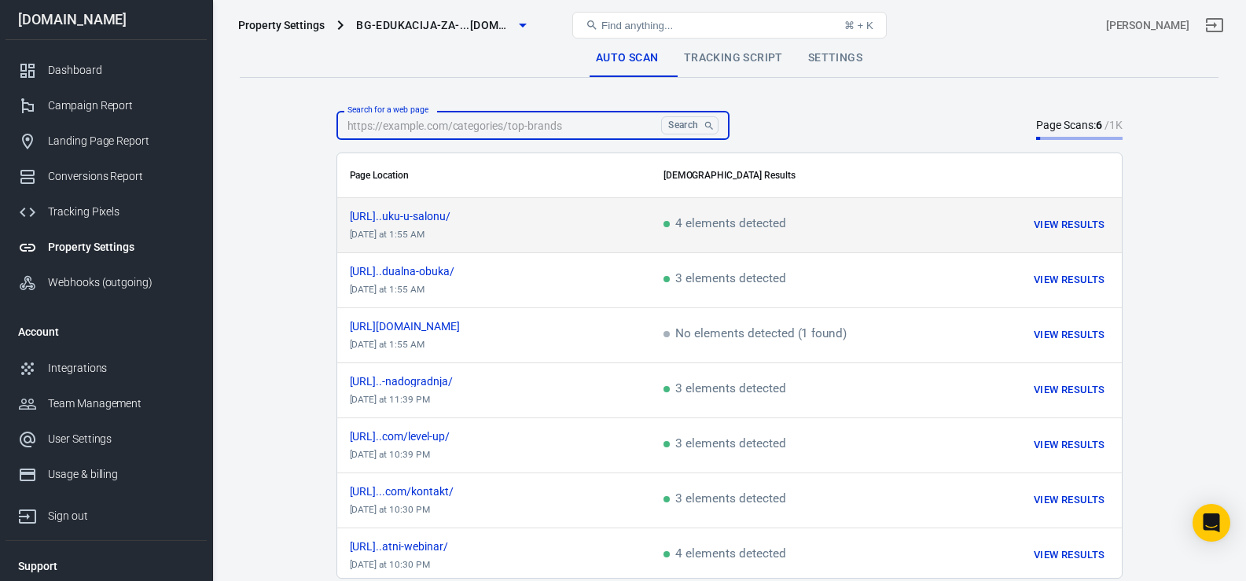
click at [682, 232] on span "4 elements detected" at bounding box center [724, 225] width 123 height 14
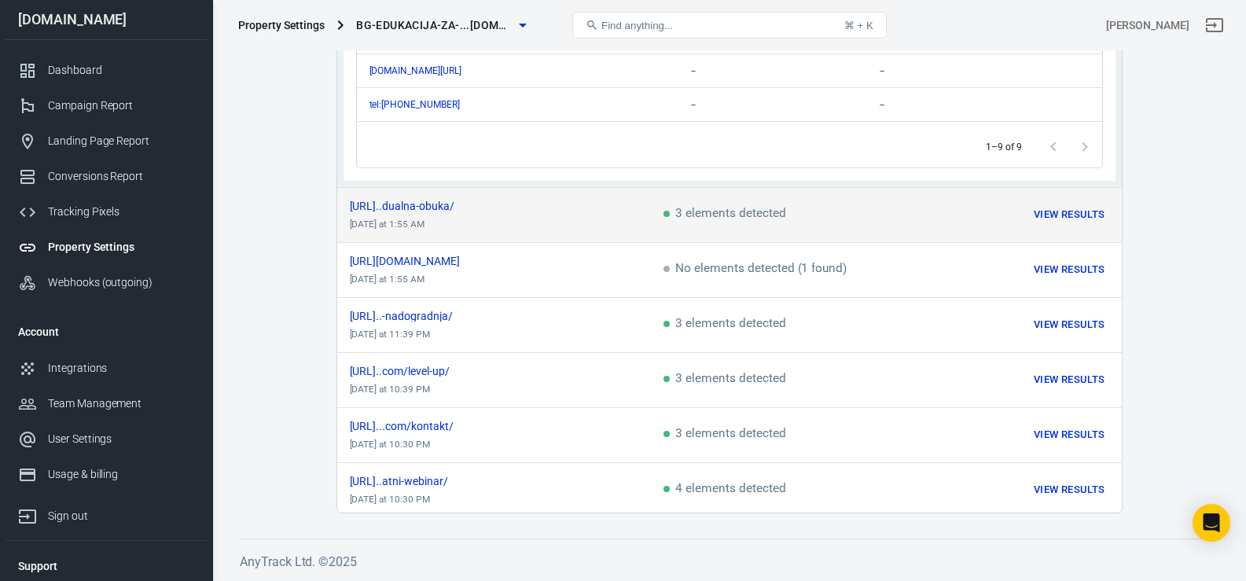
click at [579, 229] on td "[URL]..dualna-obuka/ [DATE] at 1:55 AM" at bounding box center [494, 214] width 314 height 55
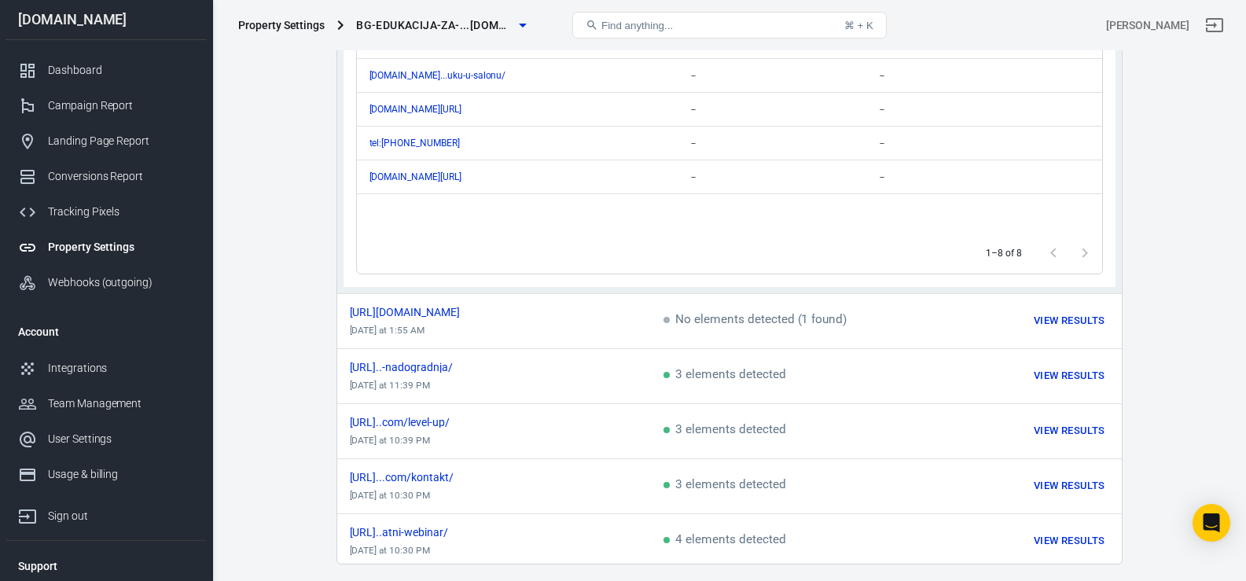
scroll to position [476, 0]
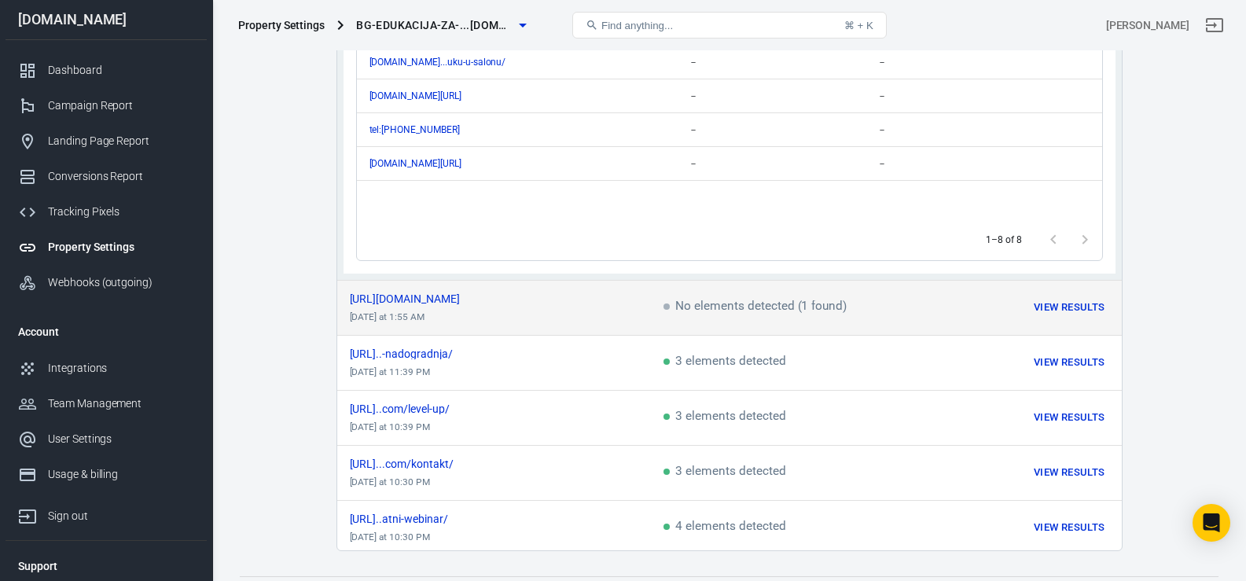
click at [528, 306] on td "[URL][DOMAIN_NAME] [DATE] at 1:55 AM" at bounding box center [494, 307] width 314 height 55
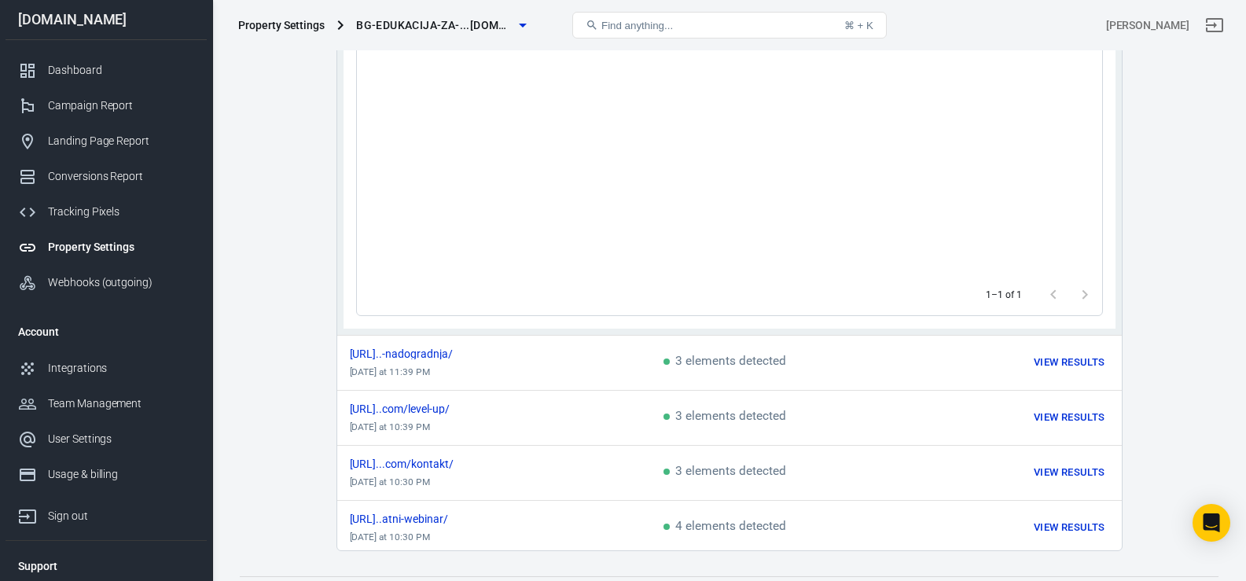
scroll to position [28, 0]
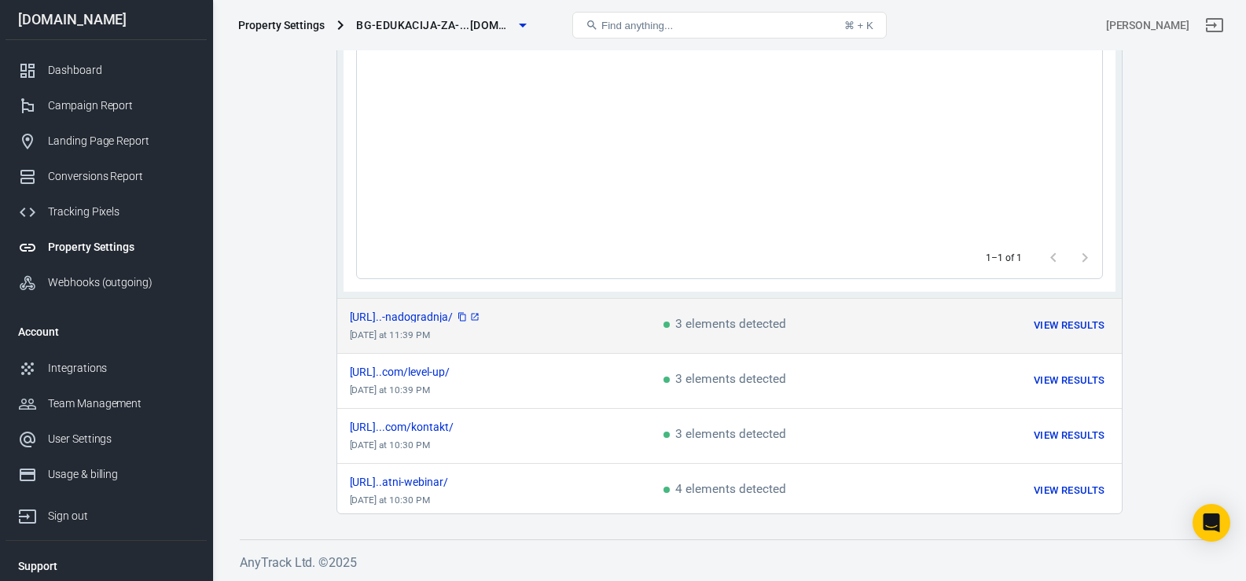
click at [481, 318] on span "[URL]..-nadogradnja/" at bounding box center [415, 316] width 131 height 11
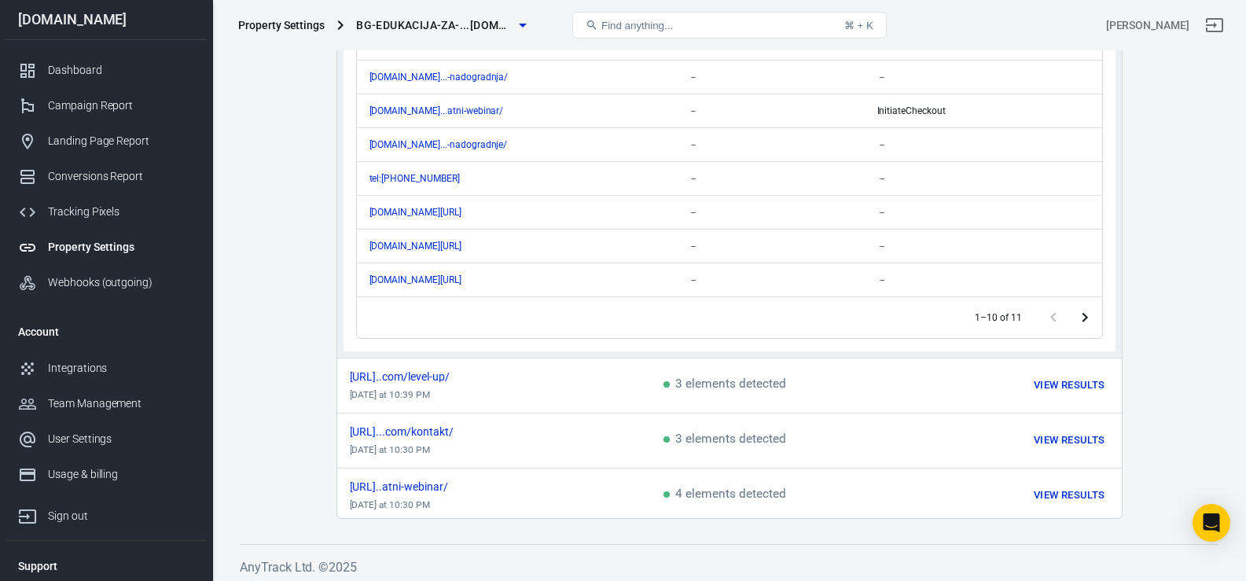
scroll to position [543, 0]
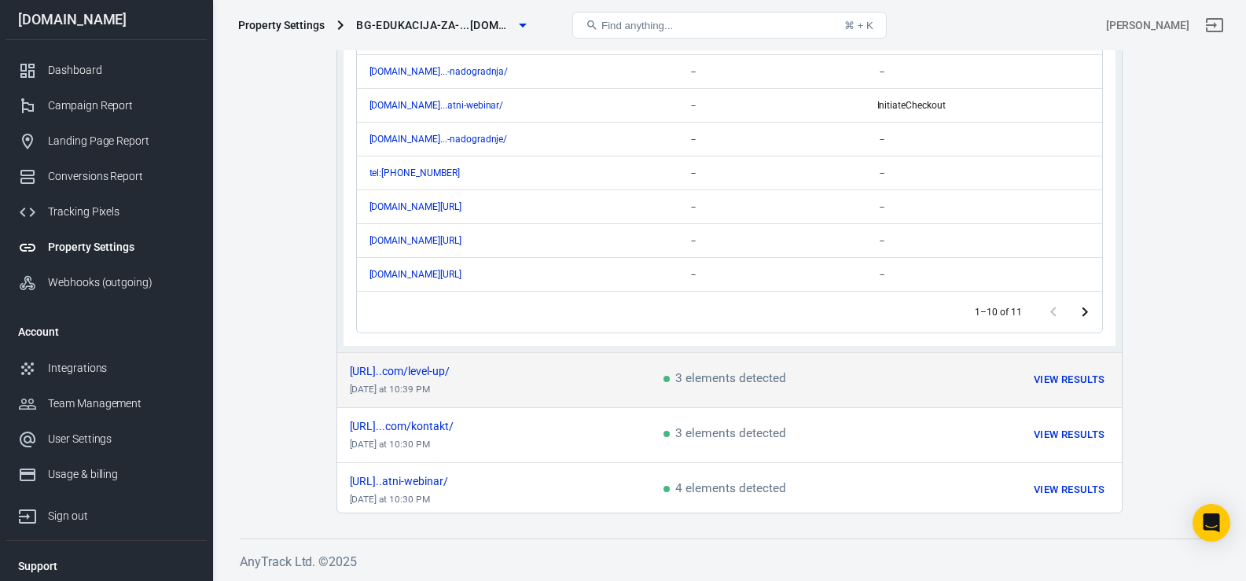
click at [582, 390] on td "[URL]..com/level-up/ [DATE] at 10:39 PM" at bounding box center [494, 379] width 314 height 55
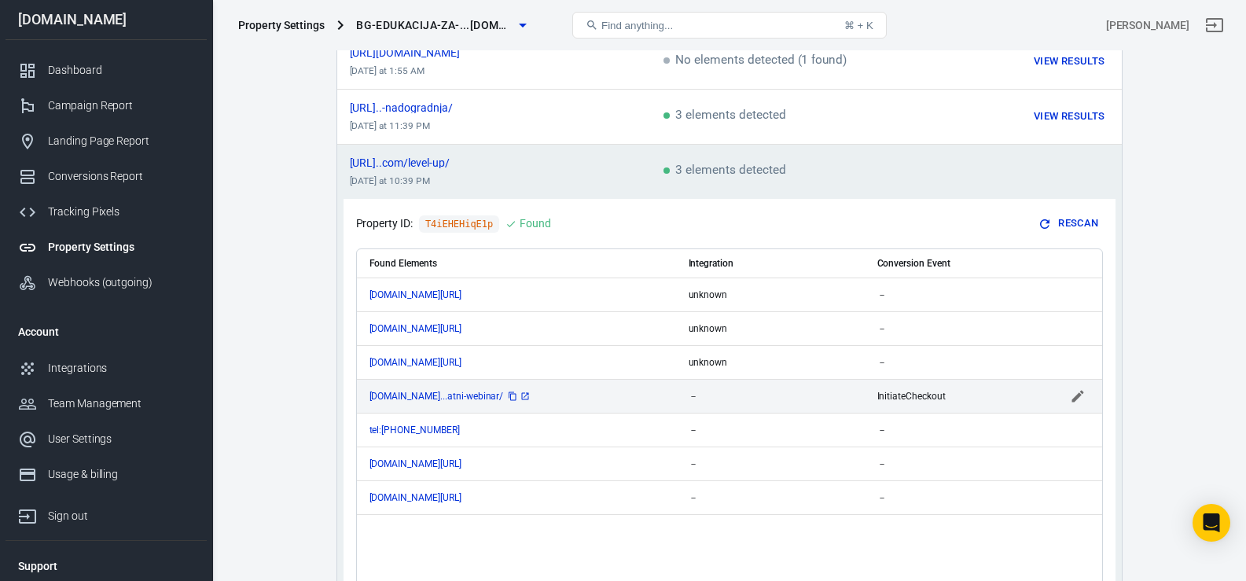
scroll to position [514, 0]
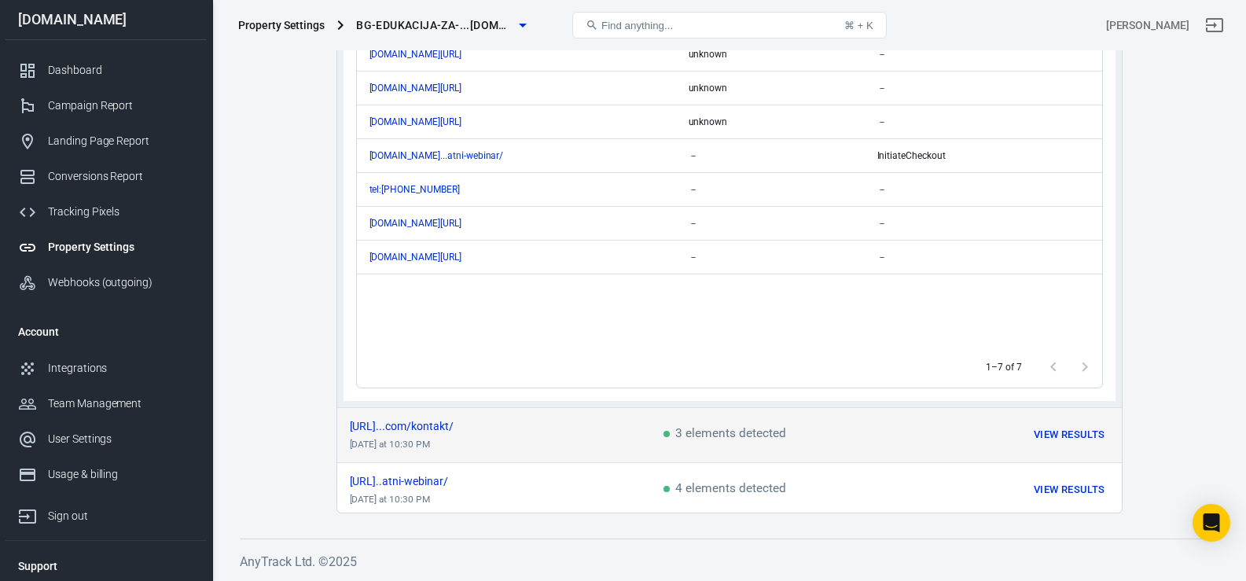
click at [601, 442] on td "[URL]...com/kontakt/ [DATE] at 10:30 PM" at bounding box center [494, 434] width 314 height 55
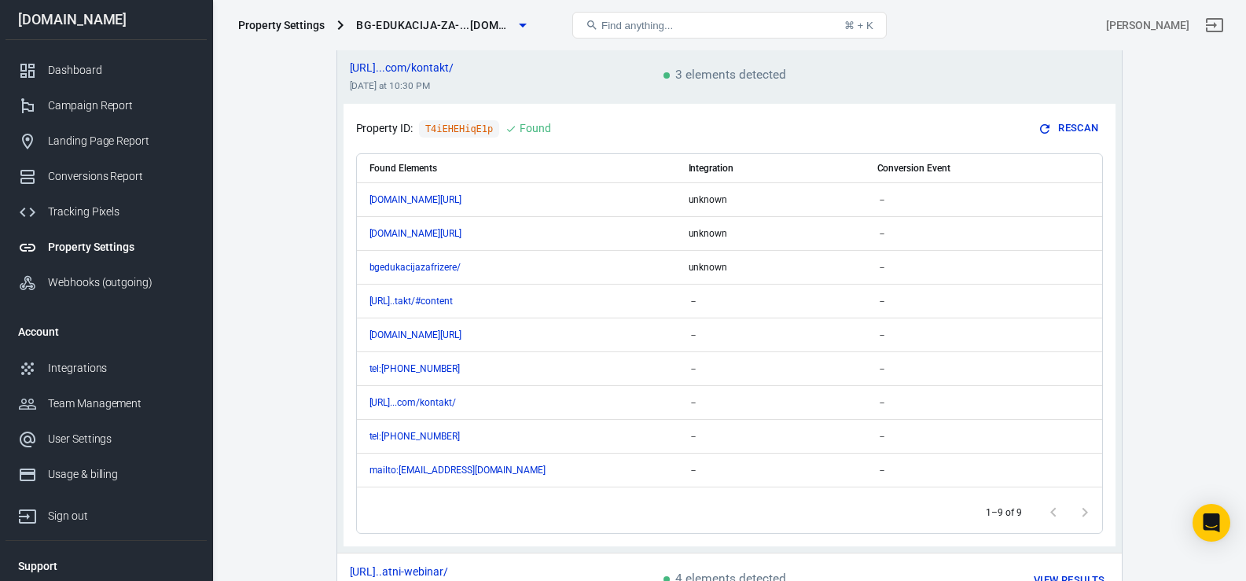
scroll to position [501, 0]
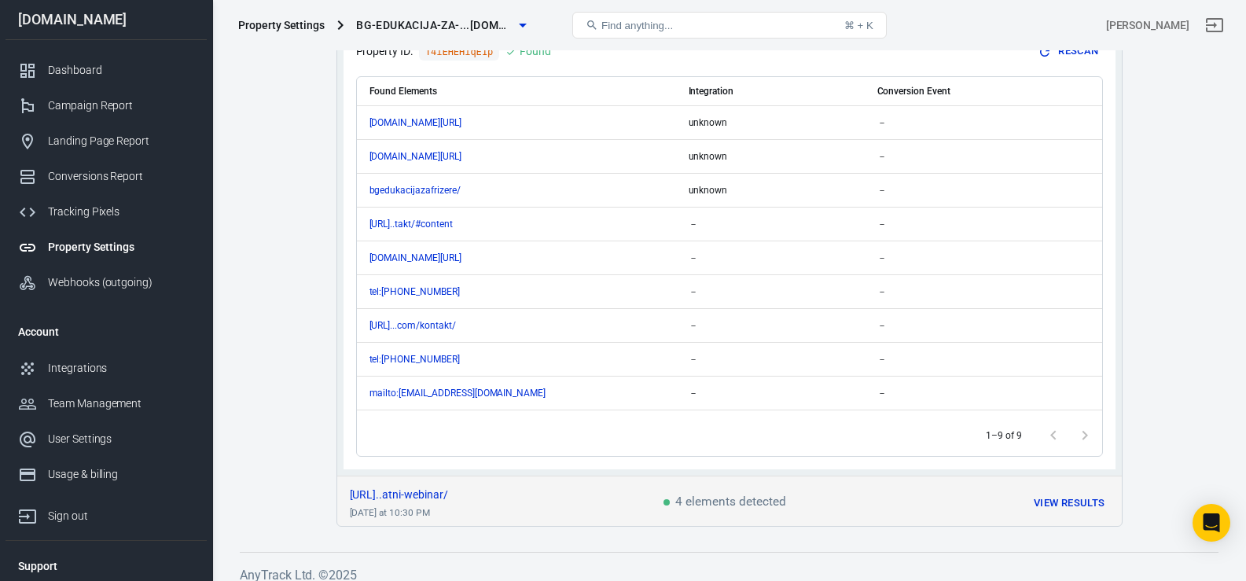
click at [593, 498] on td "[URL]..atni-webinar/ [DATE] at 10:30 PM" at bounding box center [494, 503] width 314 height 55
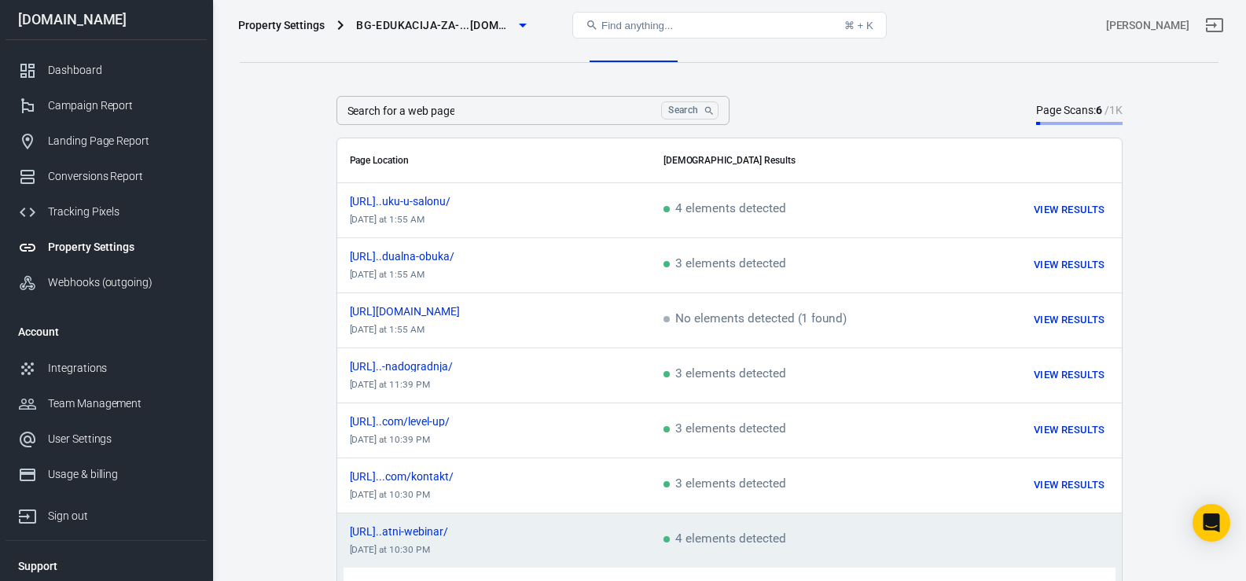
scroll to position [0, 0]
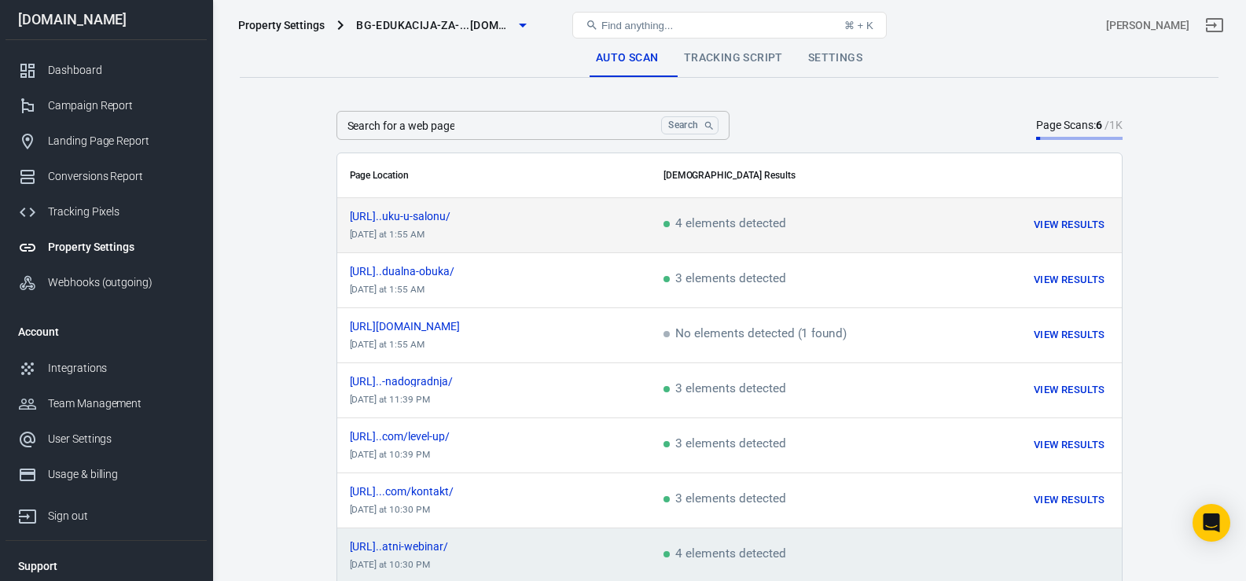
click at [667, 221] on span "scrollable content" at bounding box center [666, 224] width 6 height 6
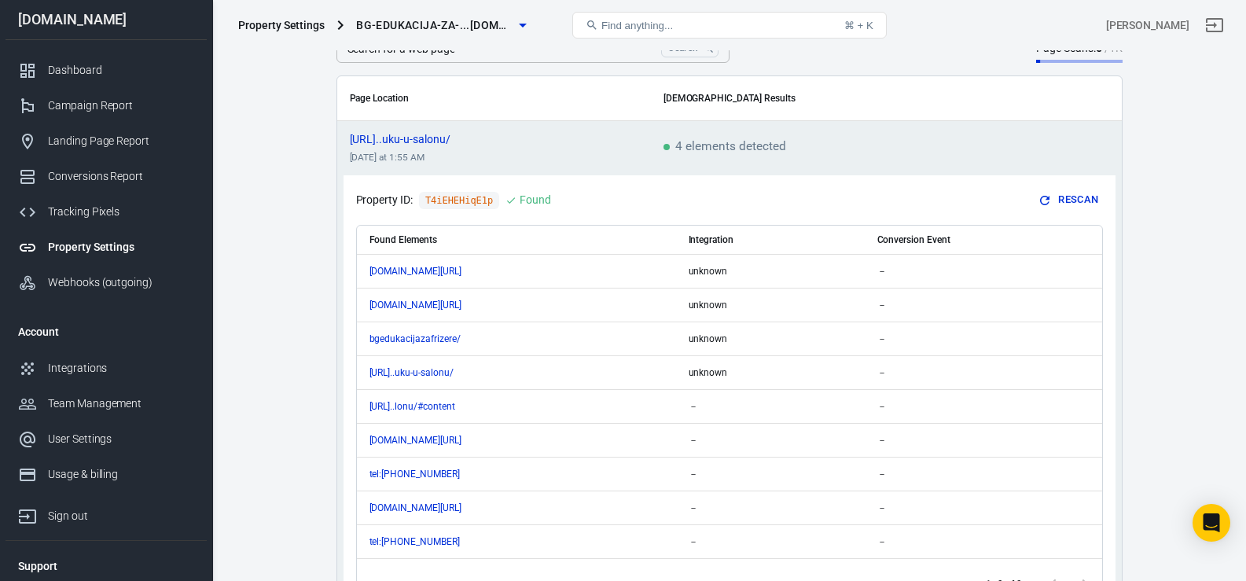
scroll to position [84, 0]
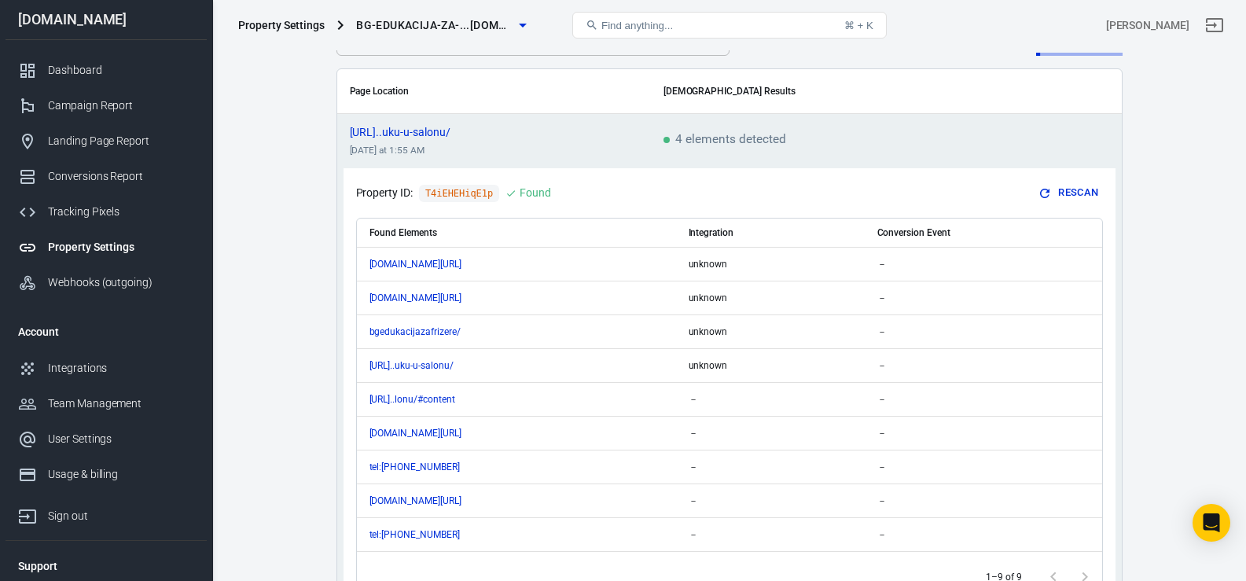
click at [666, 148] on span "4 elements detected" at bounding box center [724, 141] width 123 height 14
click at [670, 151] on td "4 elements detected" at bounding box center [788, 141] width 274 height 55
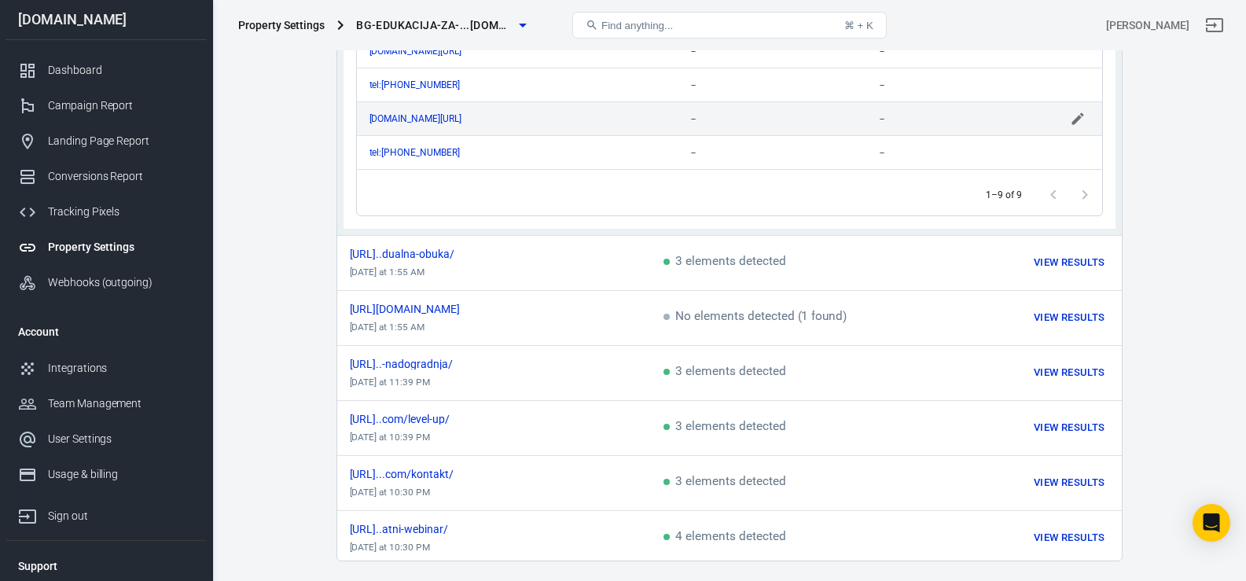
scroll to position [514, 0]
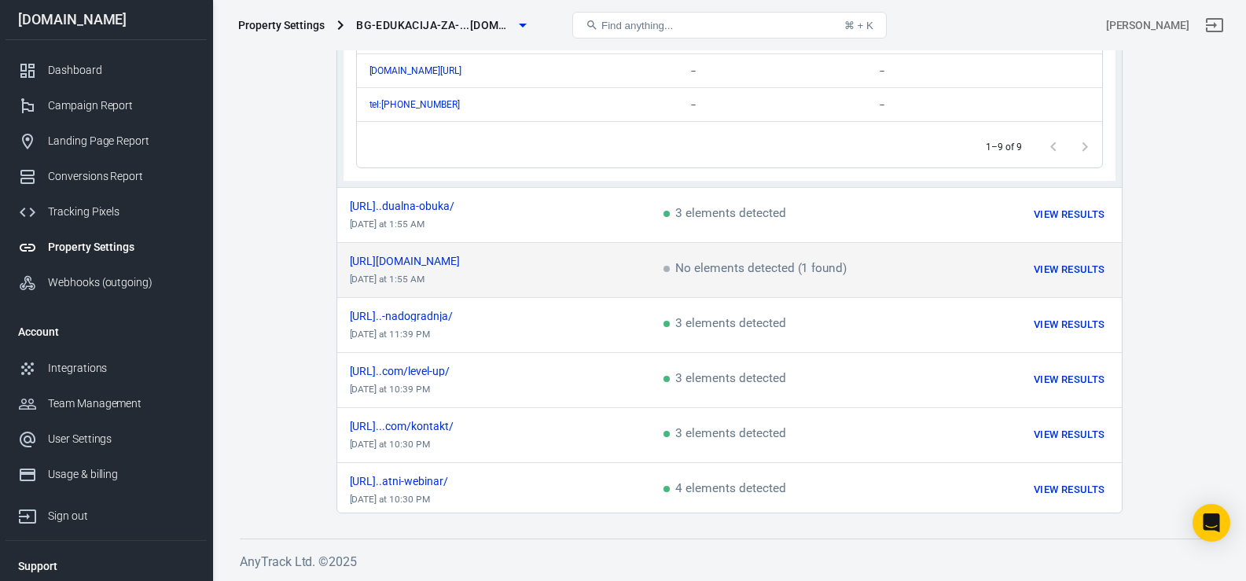
click at [568, 256] on div "[URL][DOMAIN_NAME]" at bounding box center [494, 260] width 289 height 11
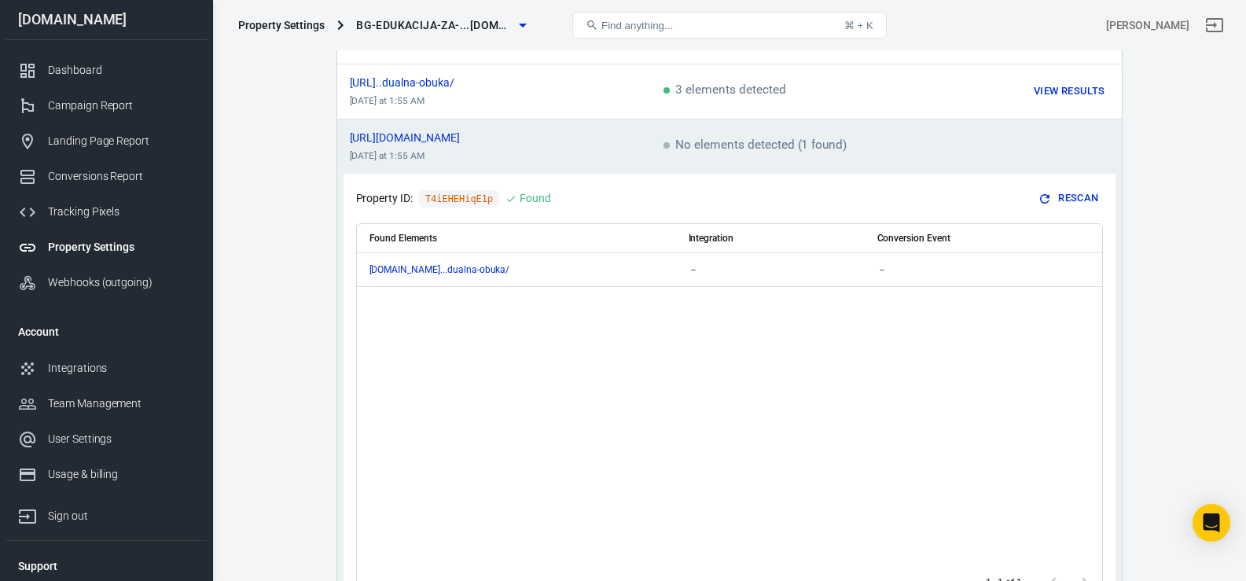
scroll to position [0, 0]
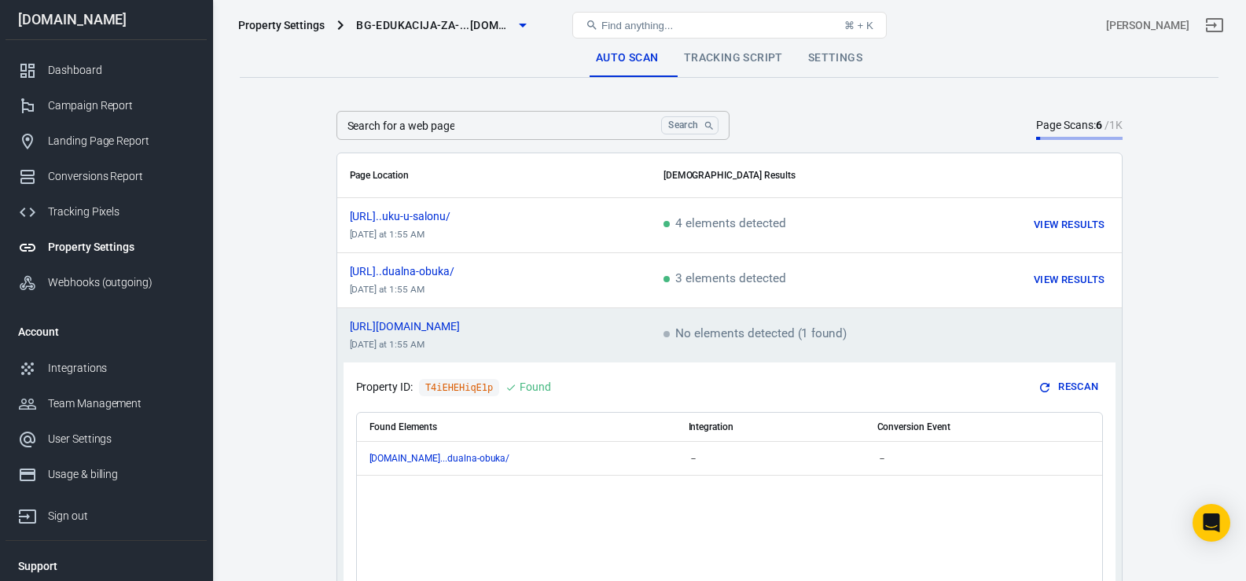
click at [702, 23] on button "Find anything... ⌘ + K" at bounding box center [729, 25] width 314 height 27
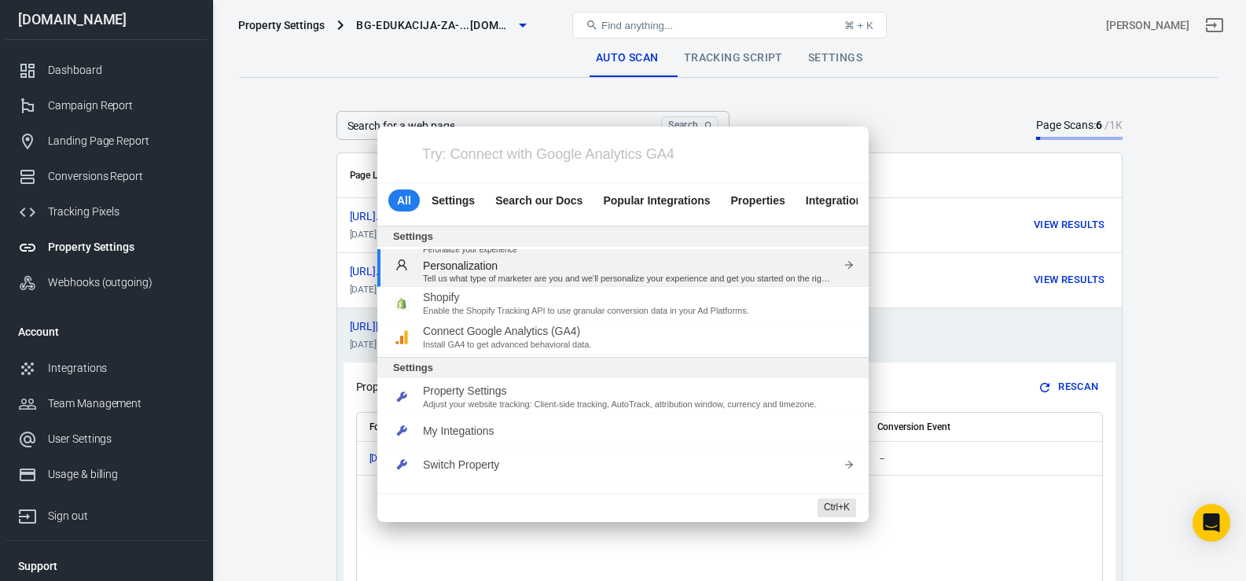
scroll to position [282, 0]
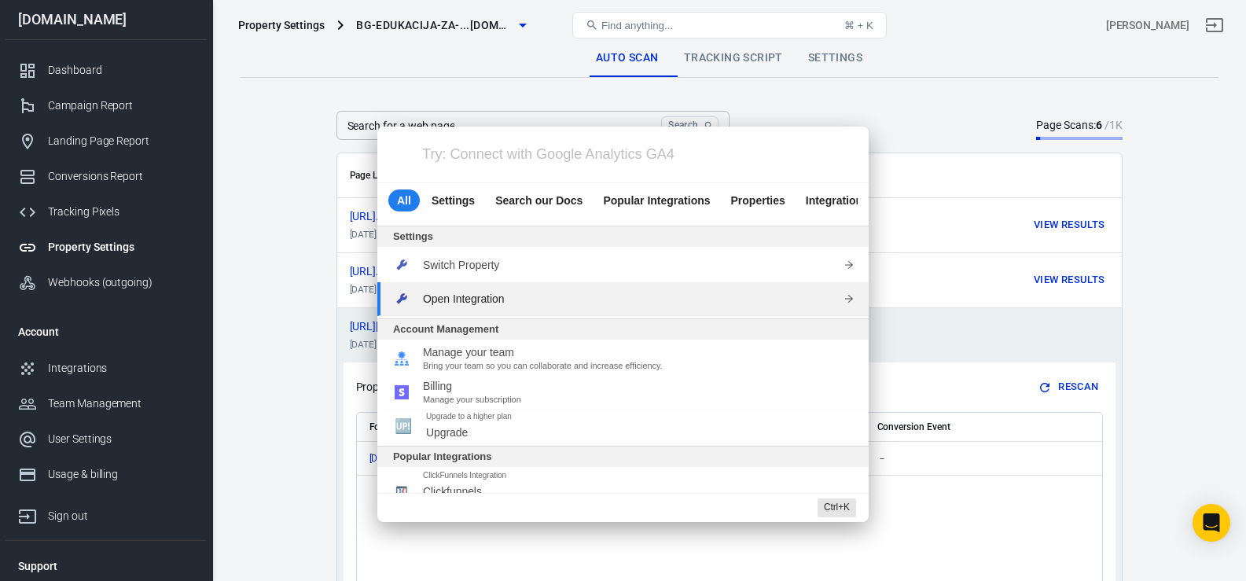
click at [319, 294] on div "Try: Connect with Google Analytics GA4 All Settings Search our Docs Popular Int…" at bounding box center [623, 290] width 1246 height 581
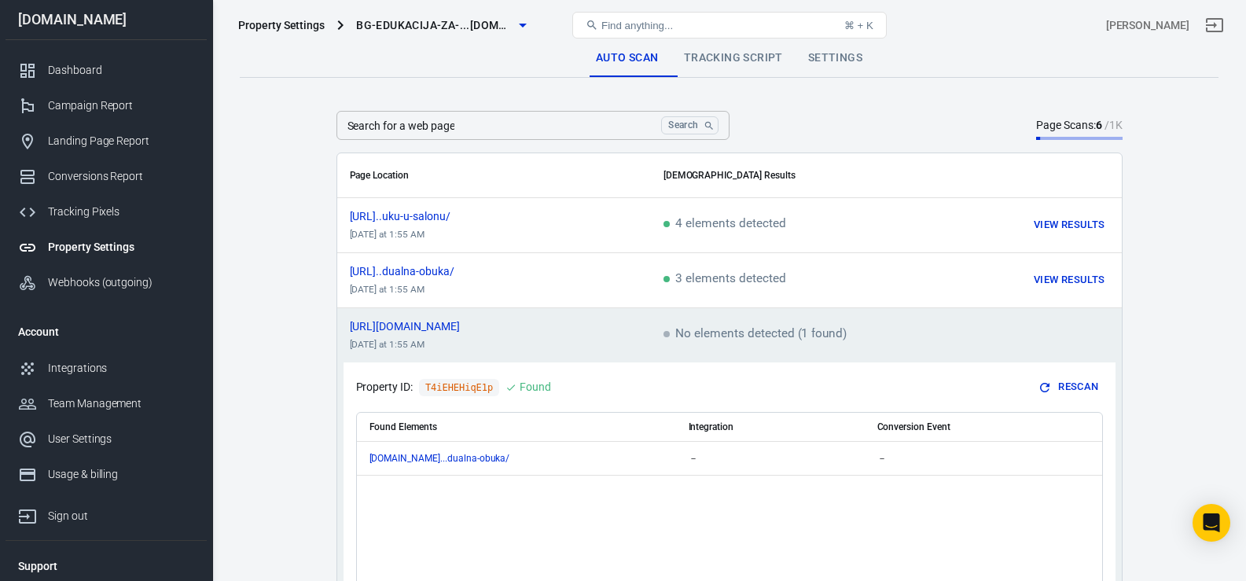
click at [826, 63] on link "Settings" at bounding box center [835, 58] width 79 height 38
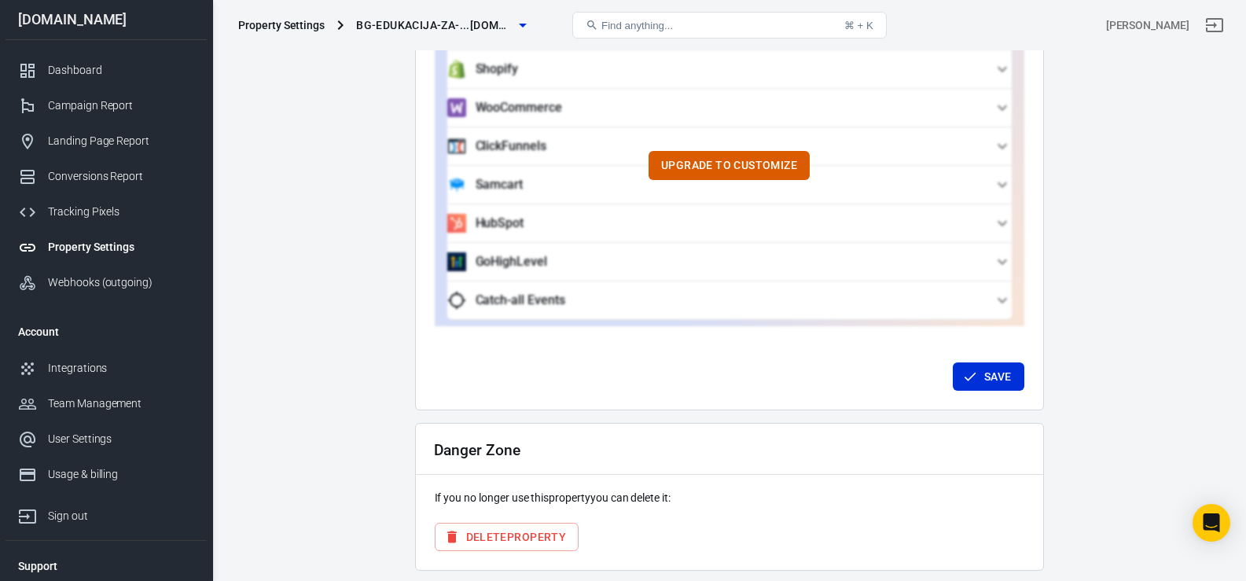
scroll to position [1543, 0]
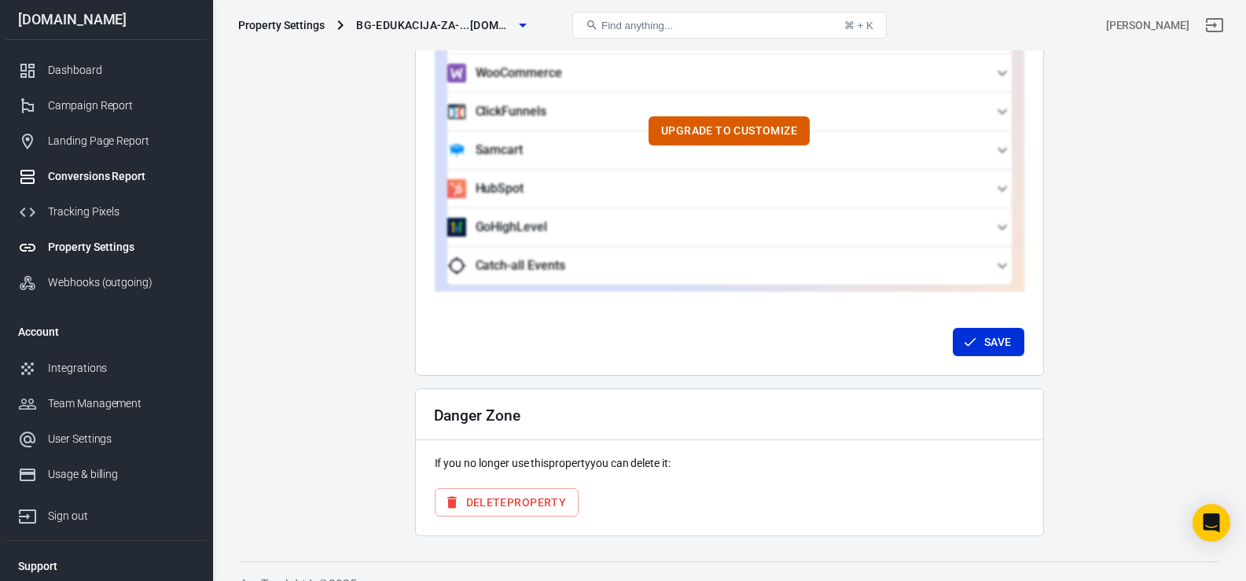
click at [75, 174] on div "Conversions Report" at bounding box center [121, 176] width 146 height 17
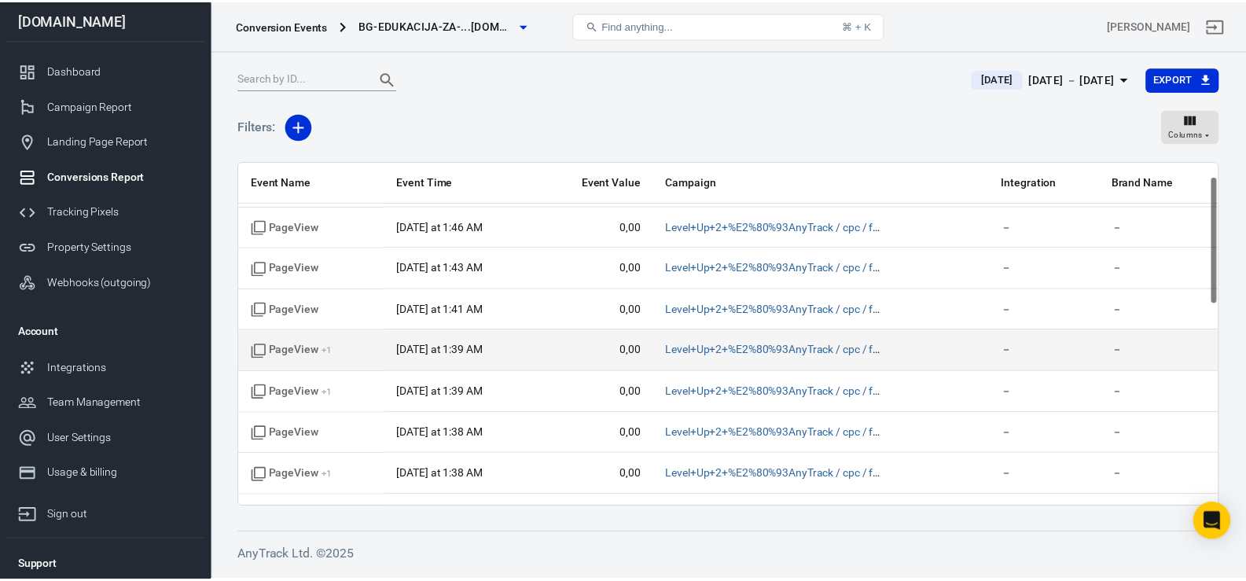
scroll to position [42, 0]
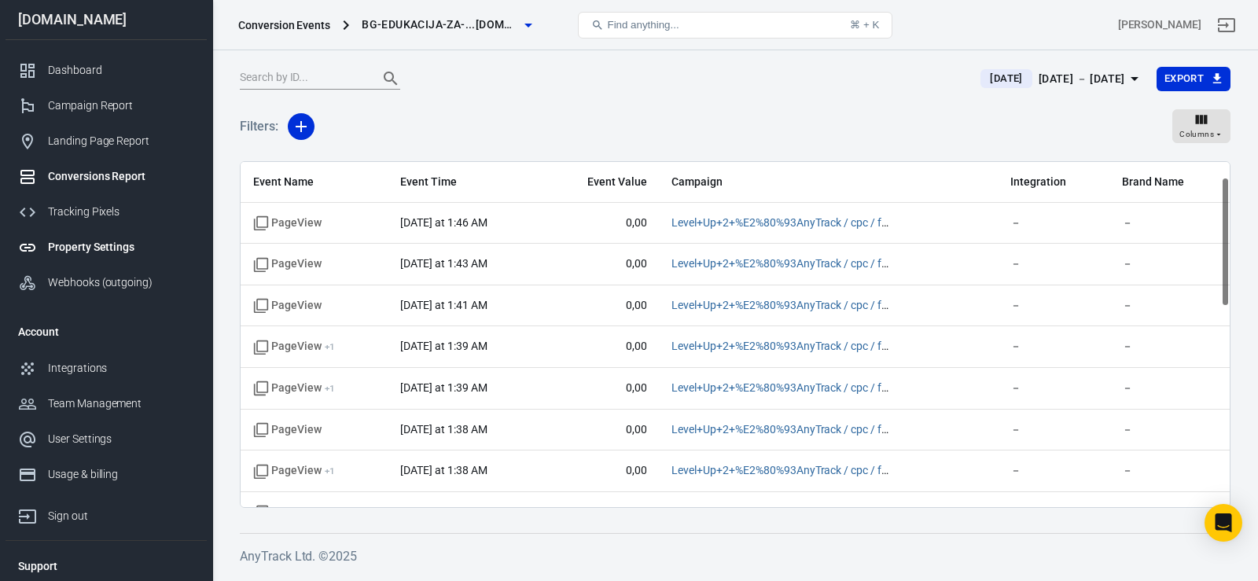
click at [90, 233] on link "Property Settings" at bounding box center [106, 247] width 201 height 35
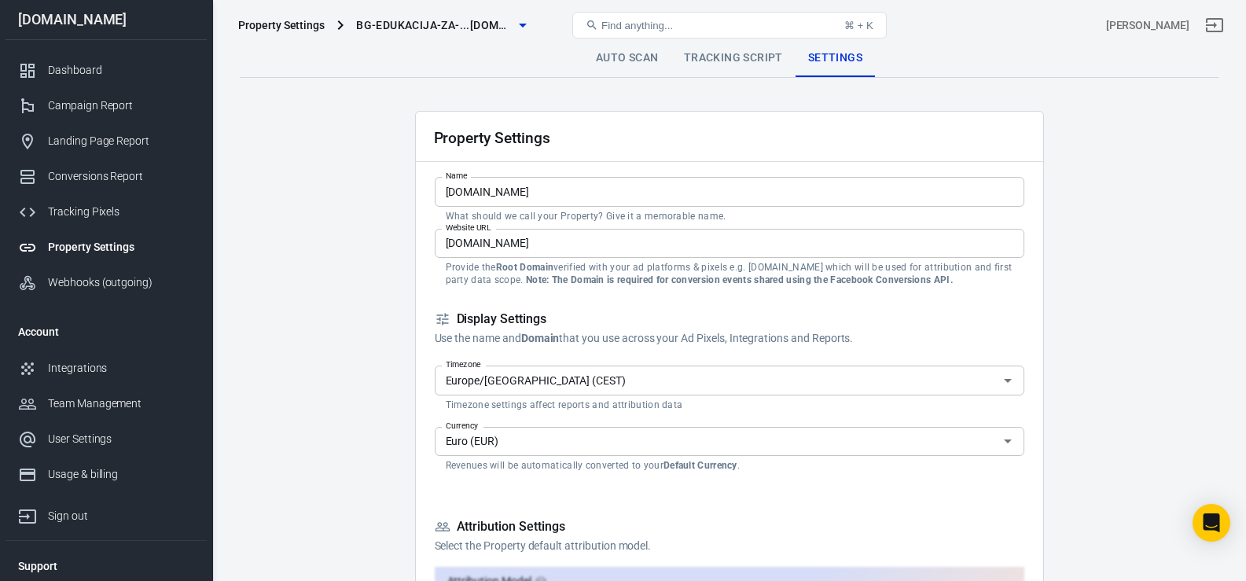
click at [638, 63] on link "Auto Scan" at bounding box center [627, 58] width 88 height 38
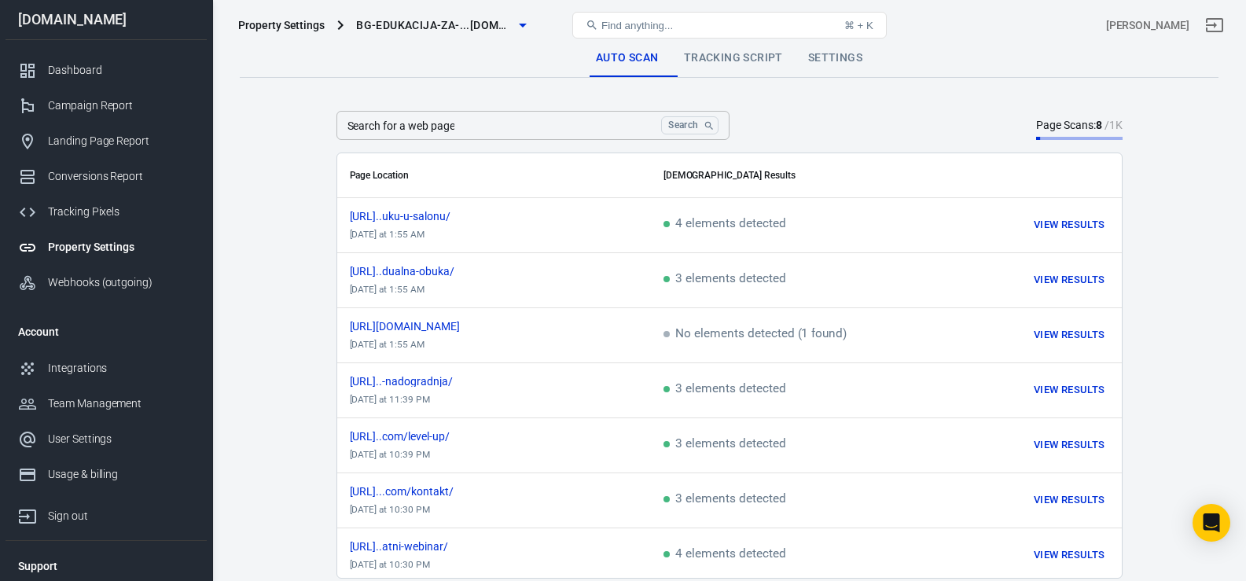
click at [520, 25] on icon "button" at bounding box center [523, 26] width 8 height 4
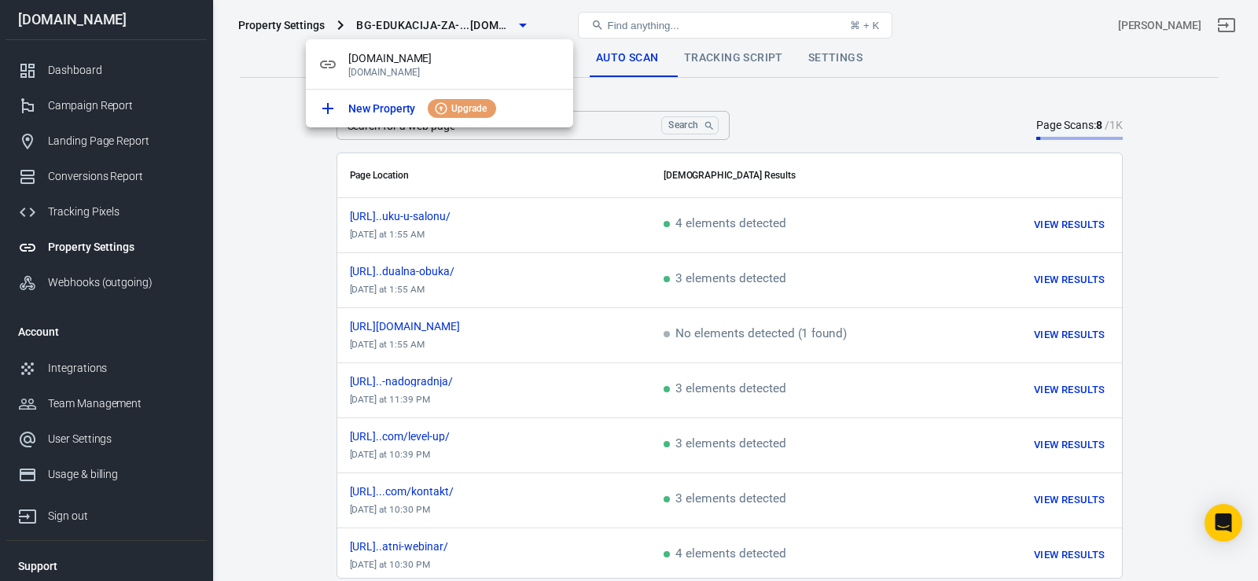
click at [296, 203] on div at bounding box center [629, 290] width 1258 height 581
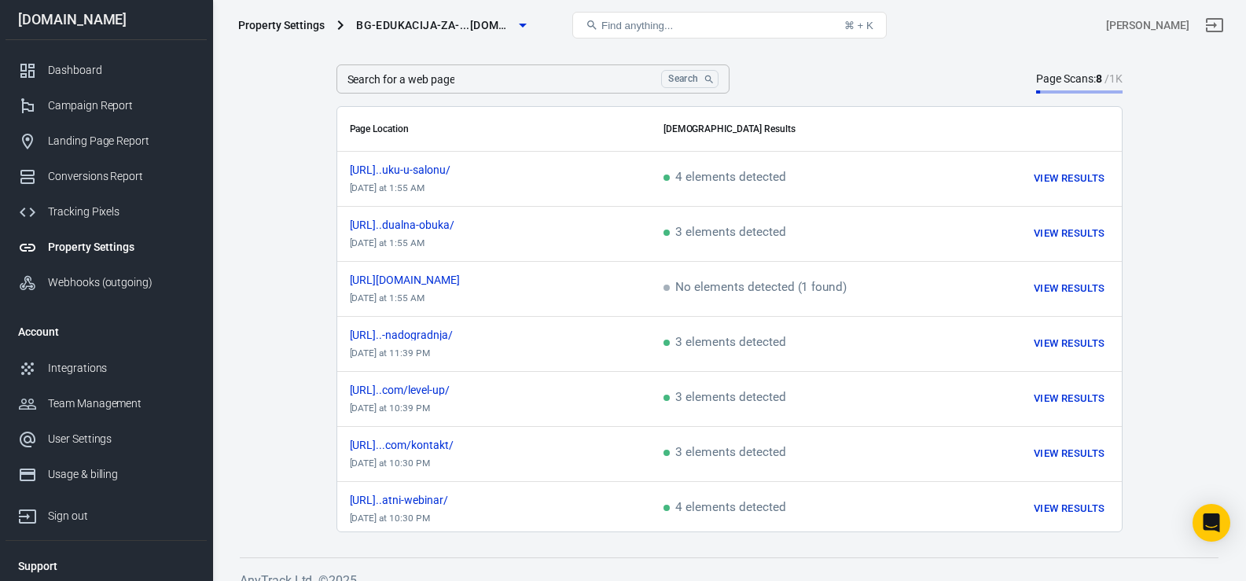
scroll to position [65, 0]
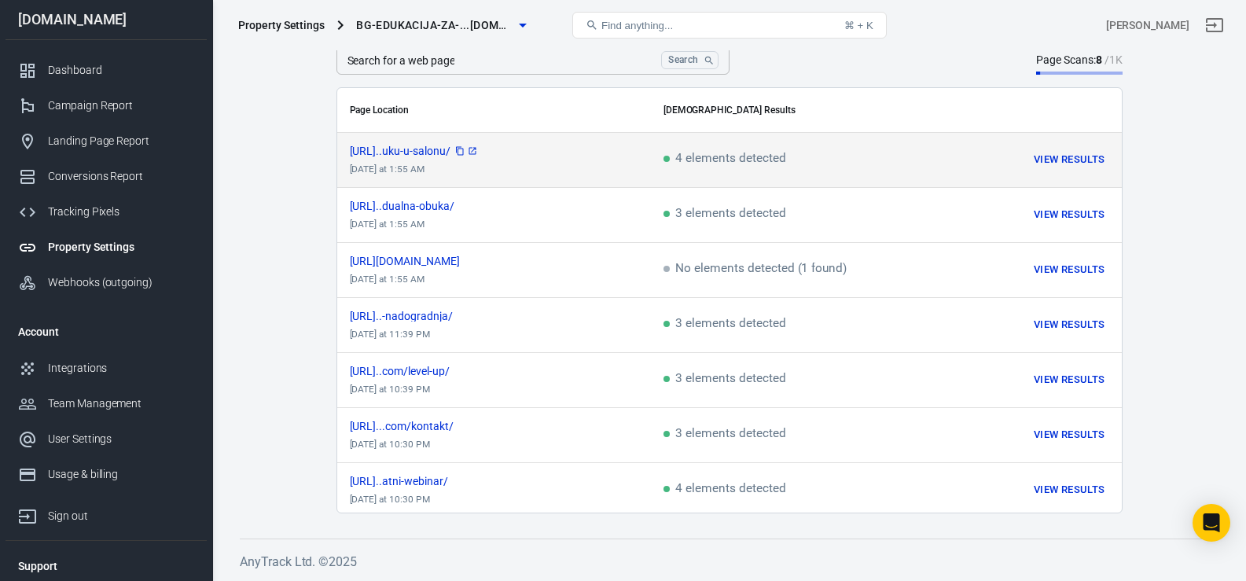
click at [479, 152] on span "[URL]..uku-u-salonu/" at bounding box center [414, 150] width 129 height 11
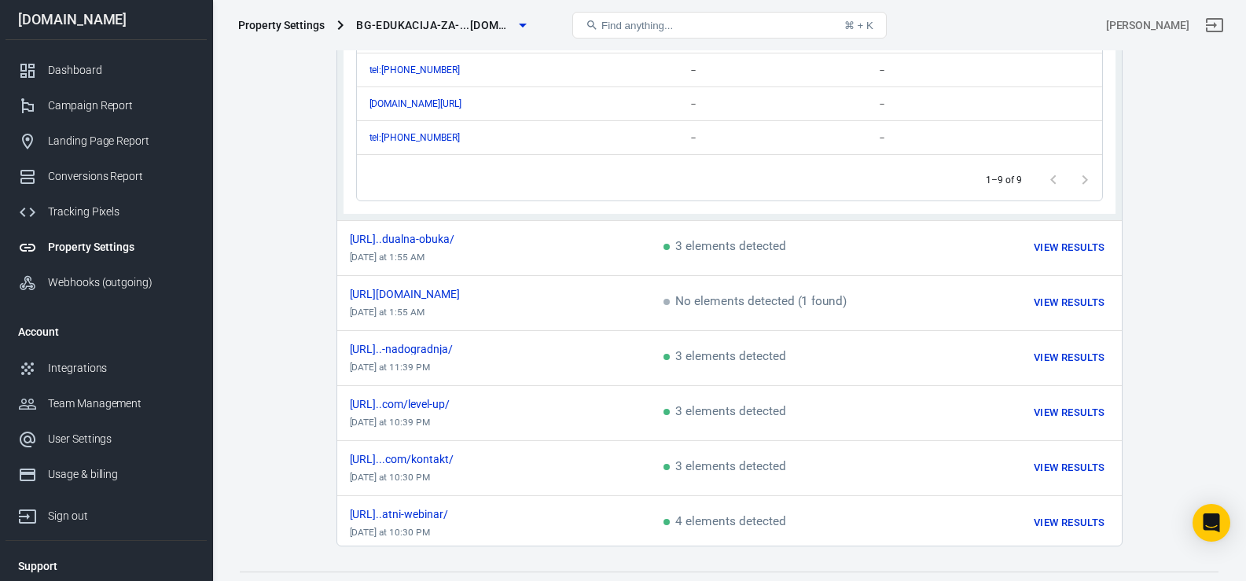
scroll to position [514, 0]
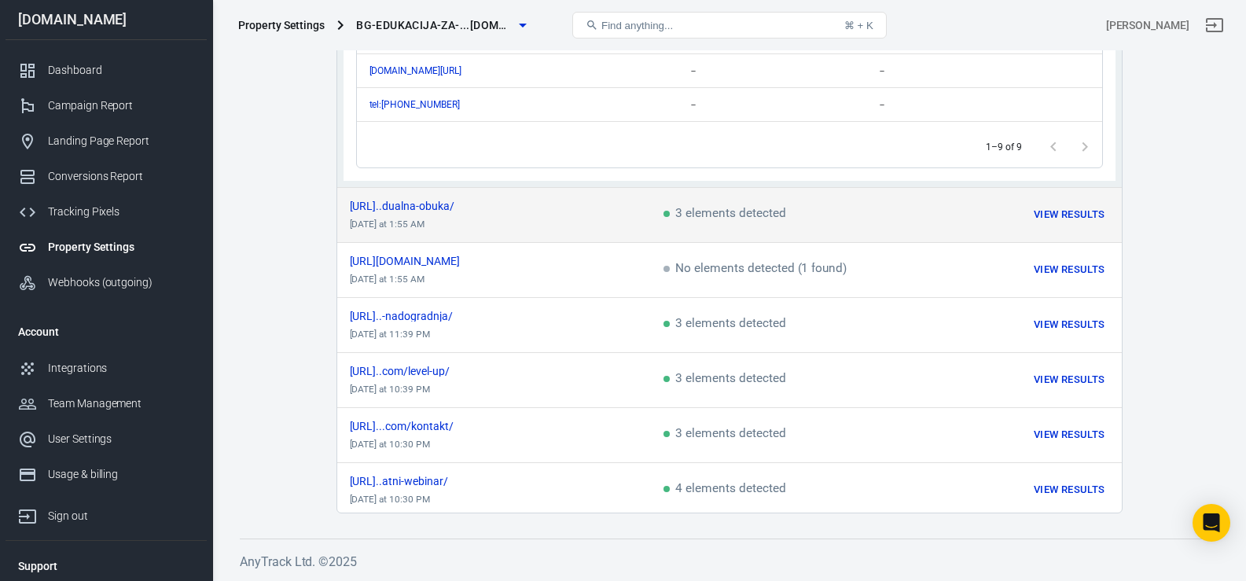
click at [601, 216] on td "[URL]..dualna-obuka/ [DATE] at 1:55 AM" at bounding box center [494, 214] width 314 height 55
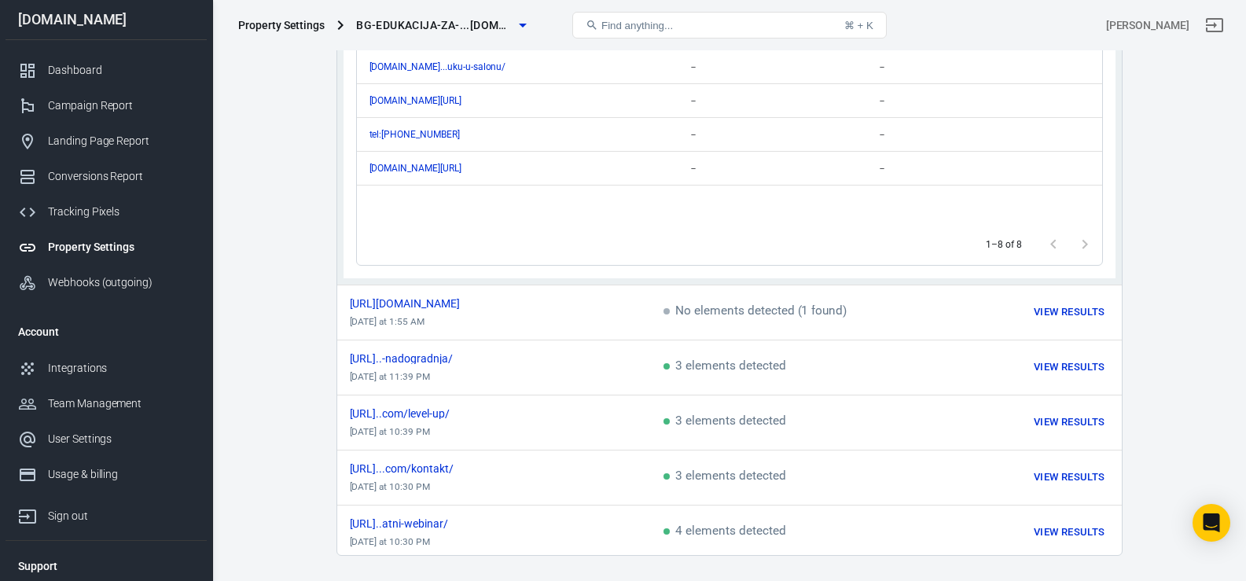
scroll to position [485, 0]
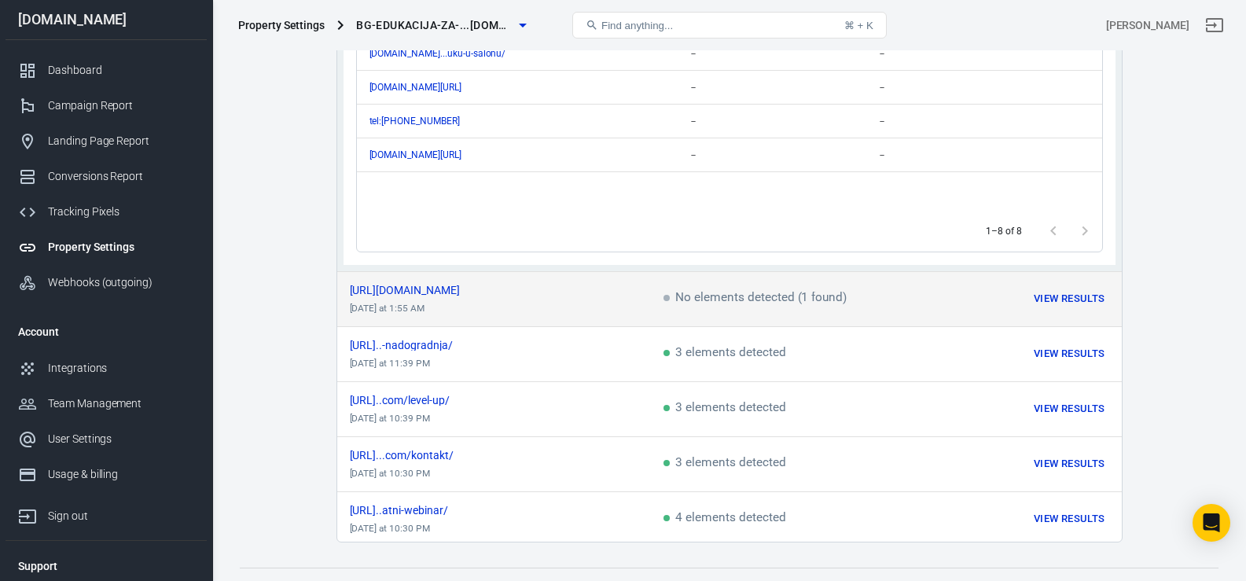
click at [488, 312] on td "[URL][DOMAIN_NAME] [DATE] at 1:55 AM" at bounding box center [494, 298] width 314 height 55
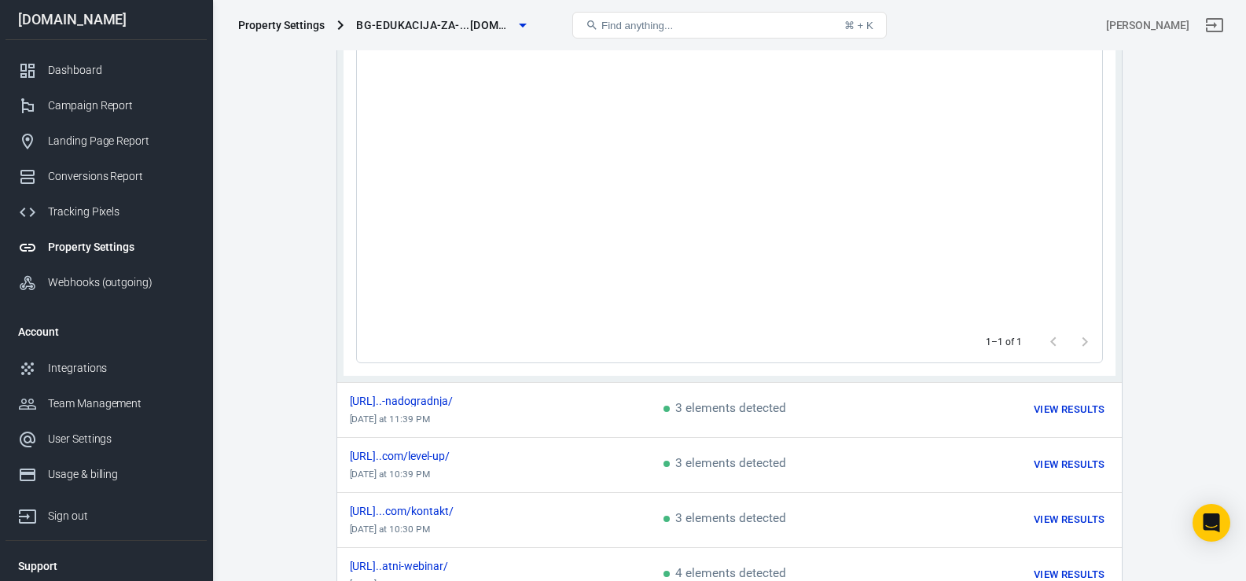
scroll to position [514, 0]
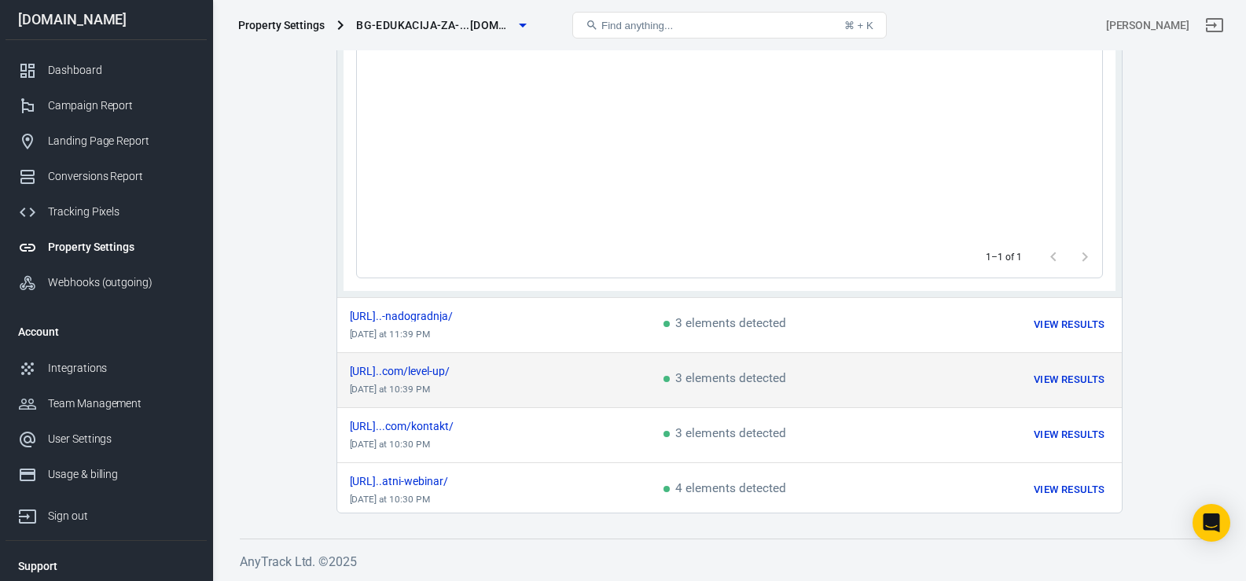
click at [483, 374] on td "[URL]..com/level-up/ [DATE] at 10:39 PM" at bounding box center [494, 379] width 314 height 55
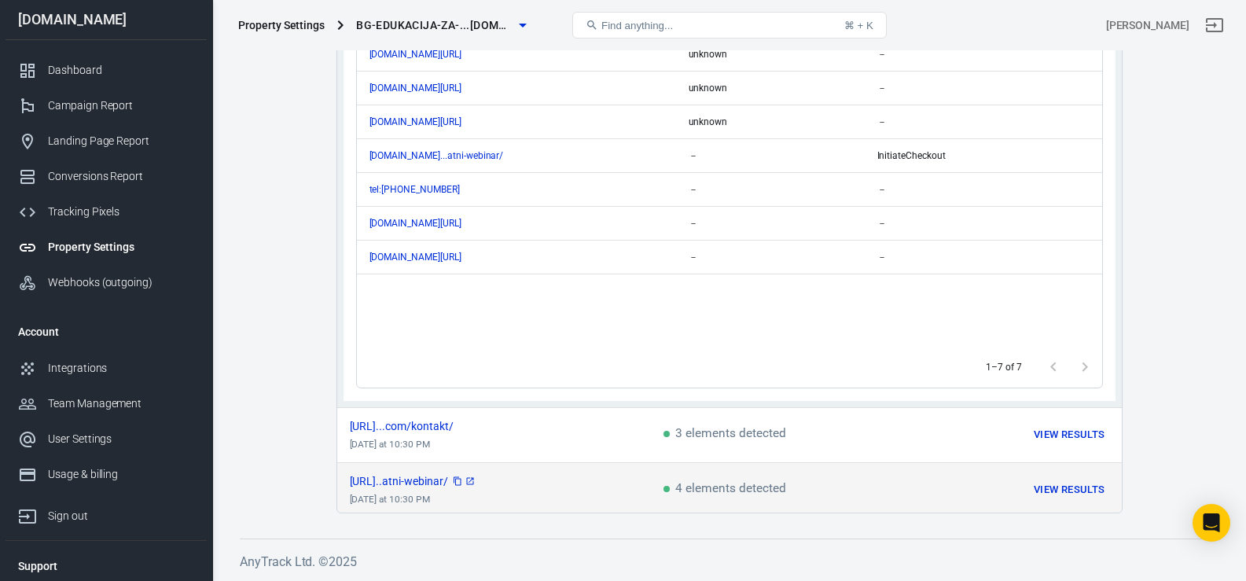
click at [476, 480] on span "[URL]..atni-webinar/" at bounding box center [413, 481] width 127 height 11
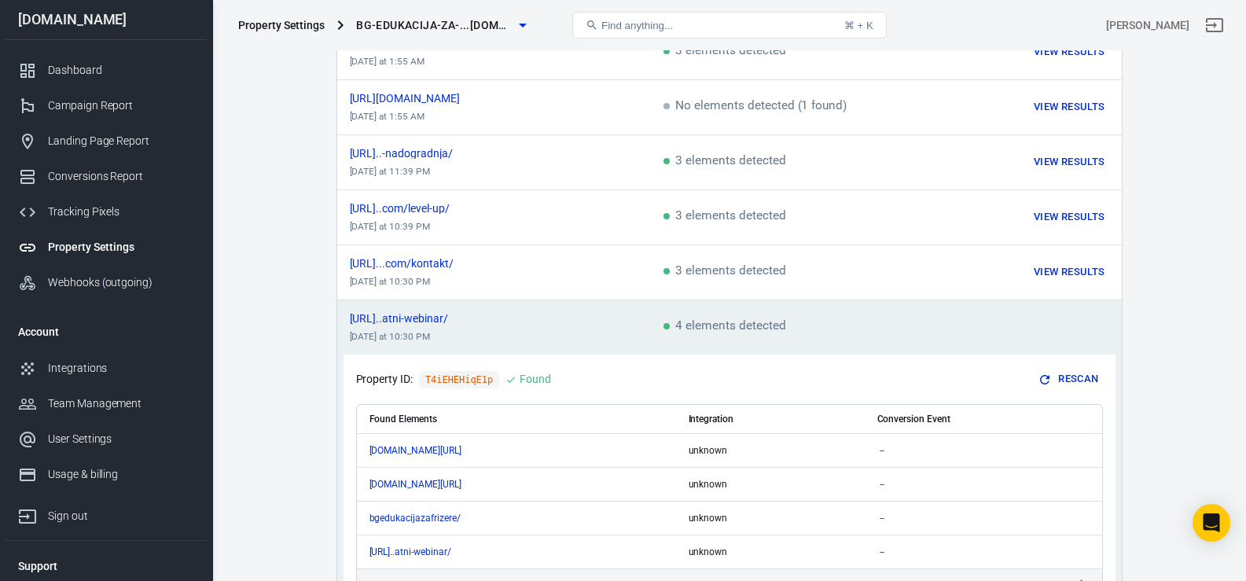
scroll to position [219, 0]
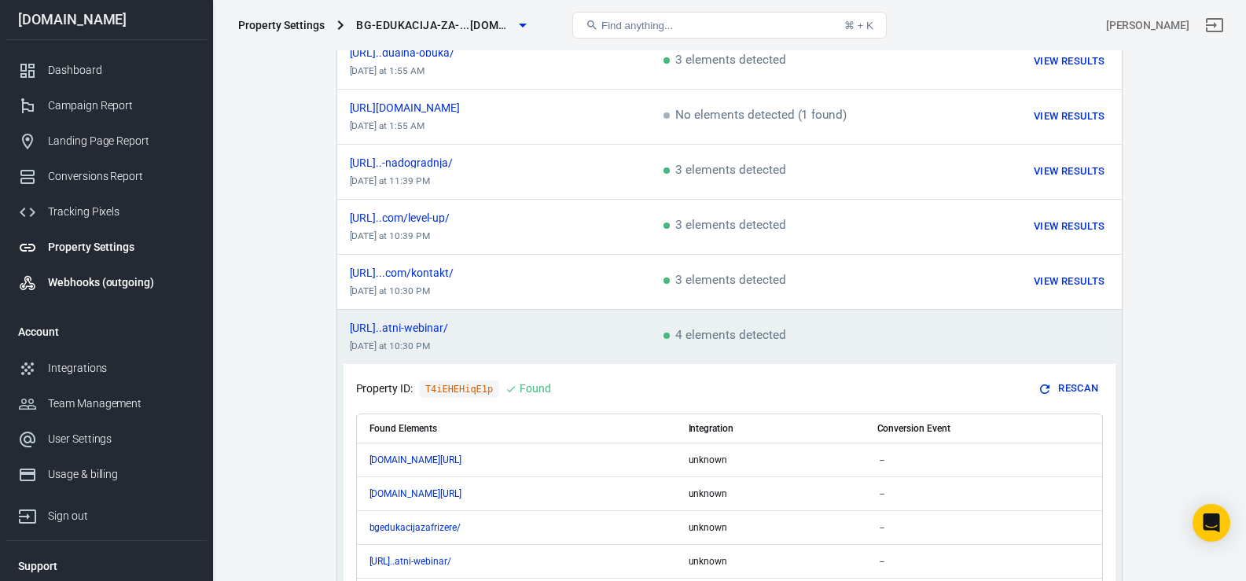
click at [140, 291] on link "Webhooks (outgoing)" at bounding box center [106, 282] width 201 height 35
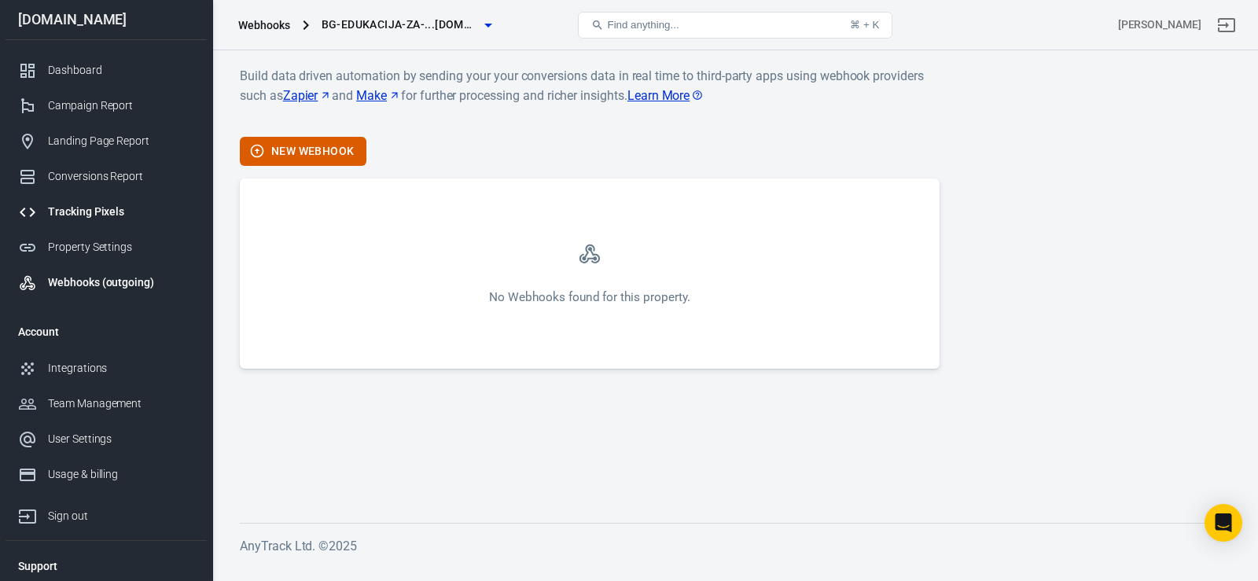
click at [90, 217] on div "Tracking Pixels" at bounding box center [121, 212] width 146 height 17
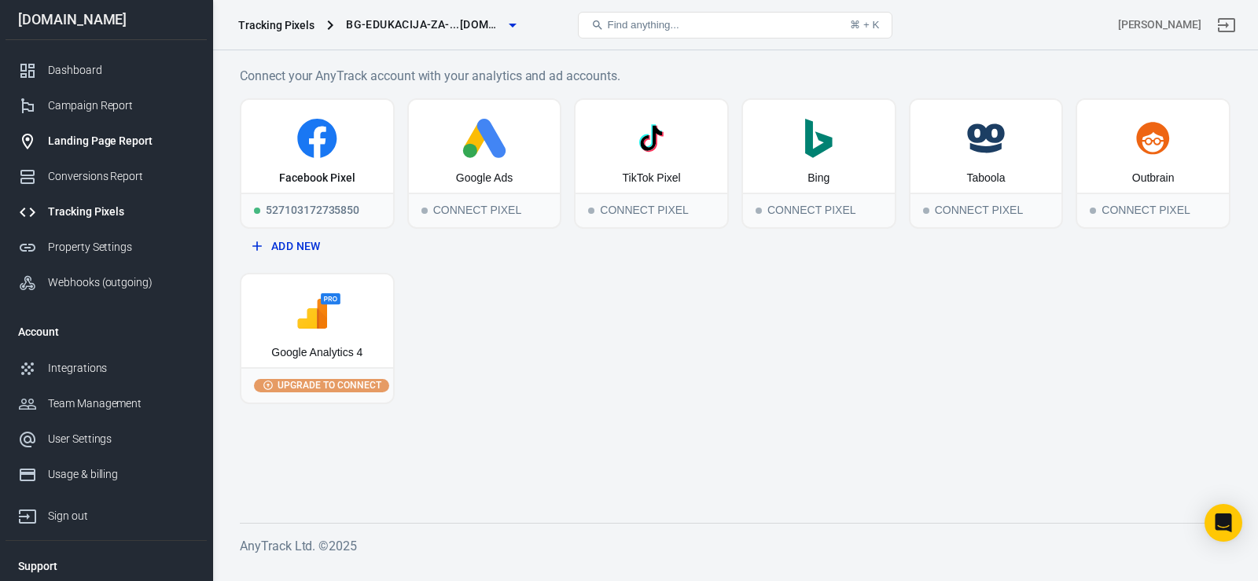
click at [101, 145] on div "Landing Page Report" at bounding box center [121, 141] width 146 height 17
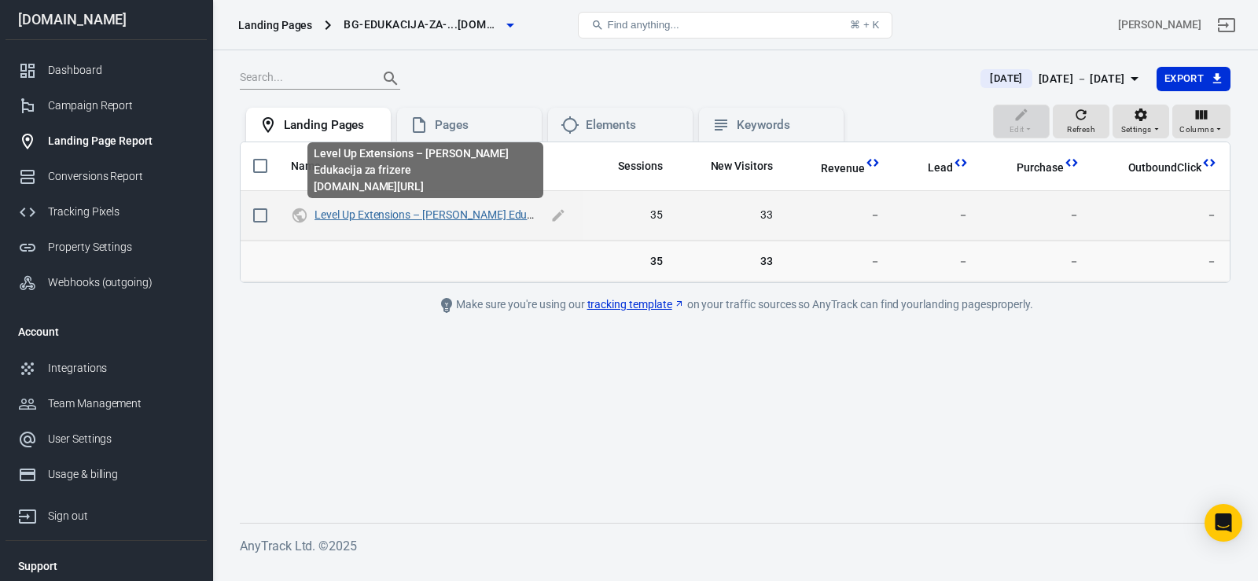
click at [422, 213] on link "Level Up Extensions – [PERSON_NAME] Edukacija za frizere" at bounding box center [458, 214] width 288 height 13
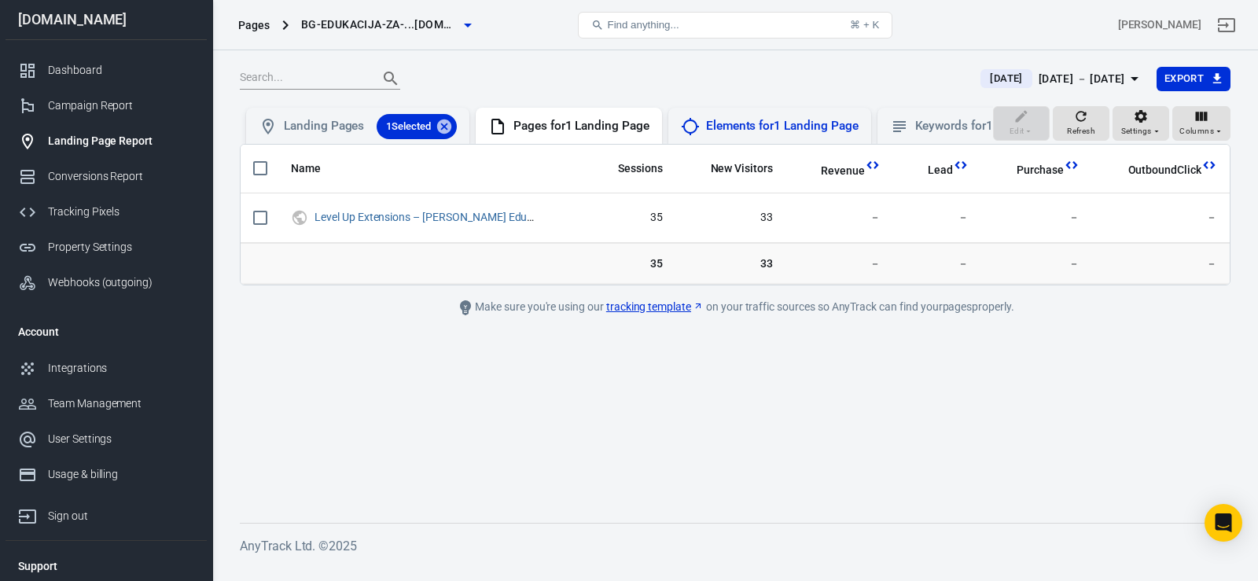
click at [727, 127] on div "Elements for 1 Landing Page" at bounding box center [782, 126] width 153 height 17
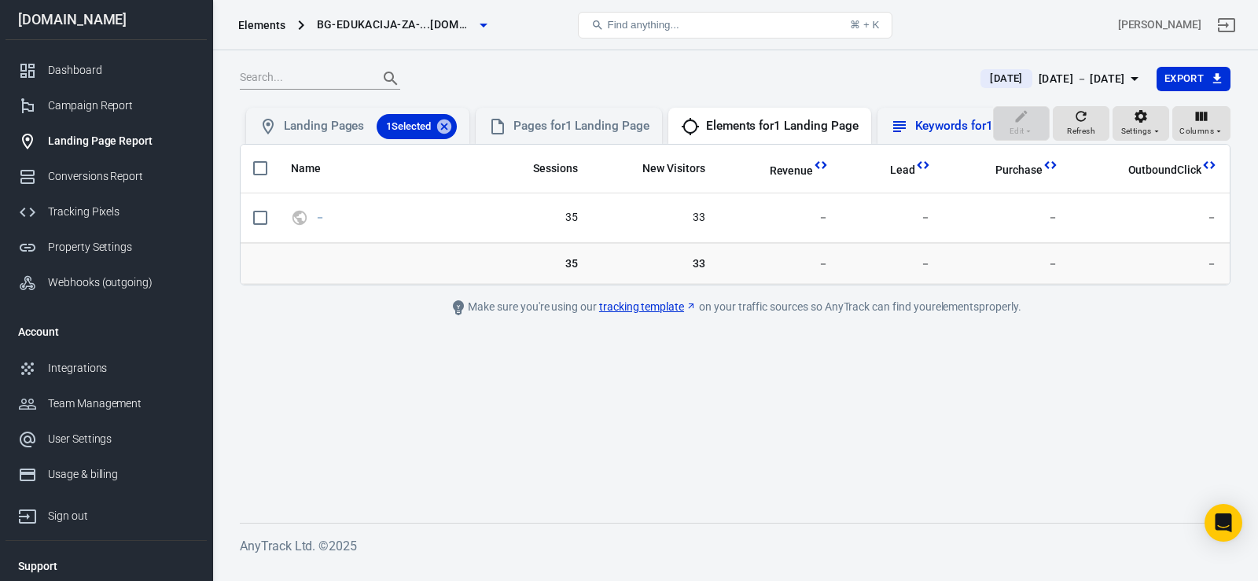
click at [951, 125] on div "Keywords for 1 Landing Page" at bounding box center [993, 126] width 156 height 17
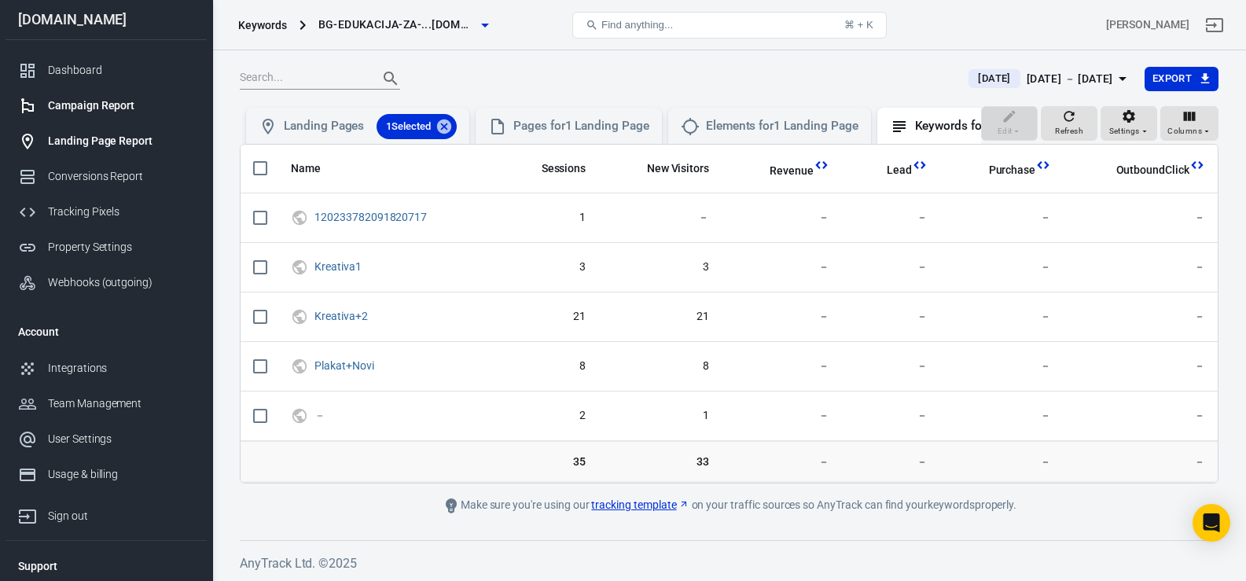
click at [86, 112] on div "Campaign Report" at bounding box center [121, 105] width 146 height 17
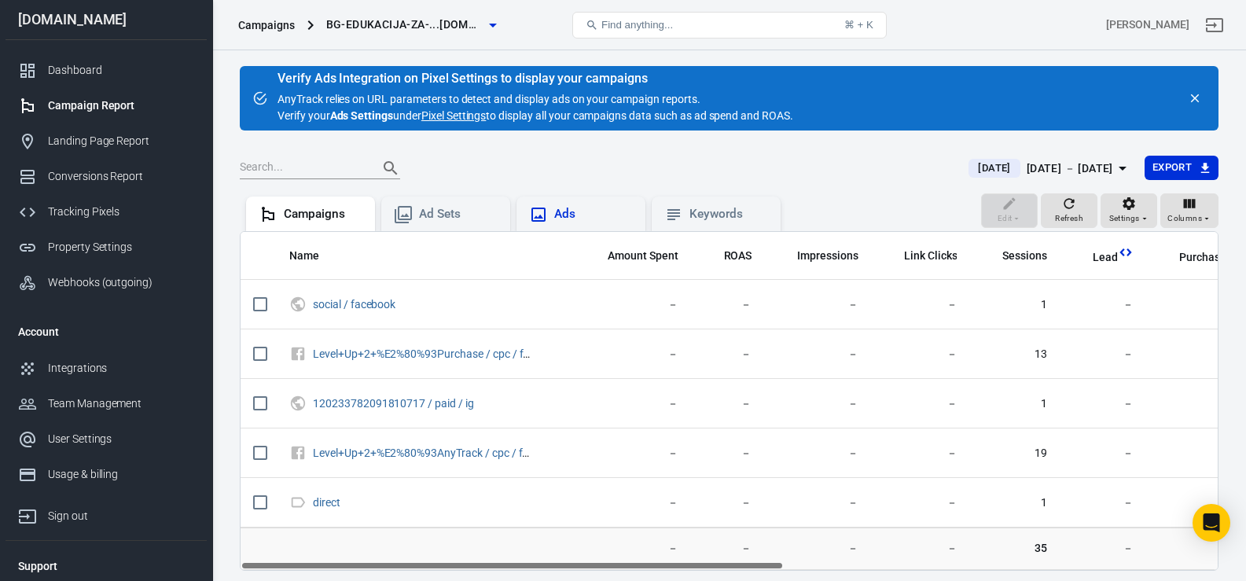
click at [614, 215] on div "Ads" at bounding box center [593, 214] width 79 height 17
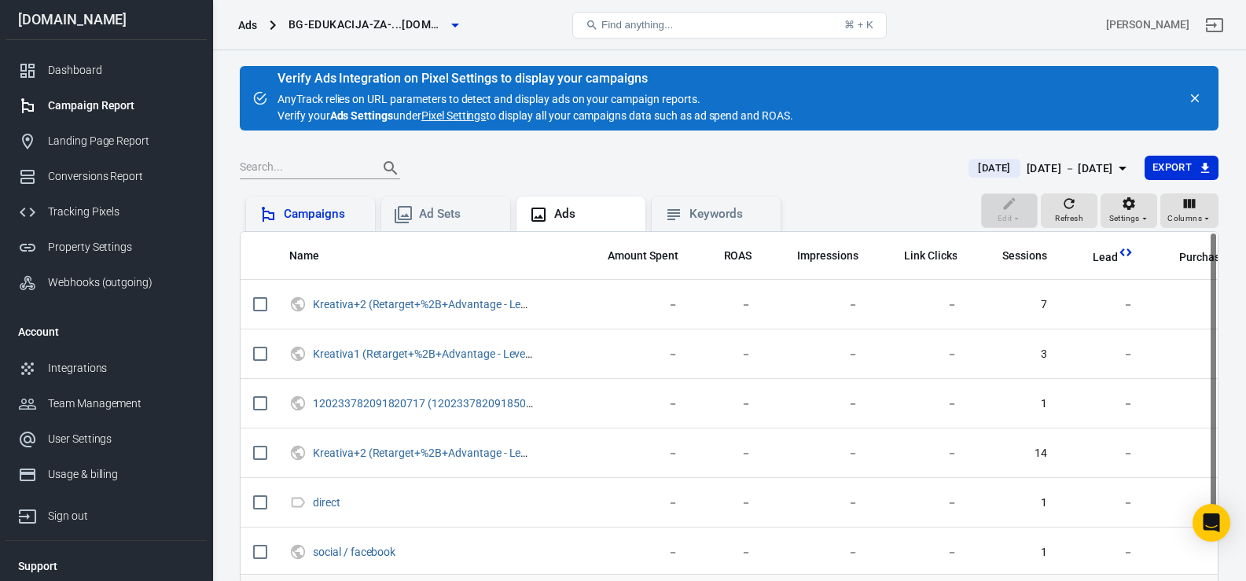
click at [347, 228] on div "Campaigns" at bounding box center [310, 214] width 129 height 35
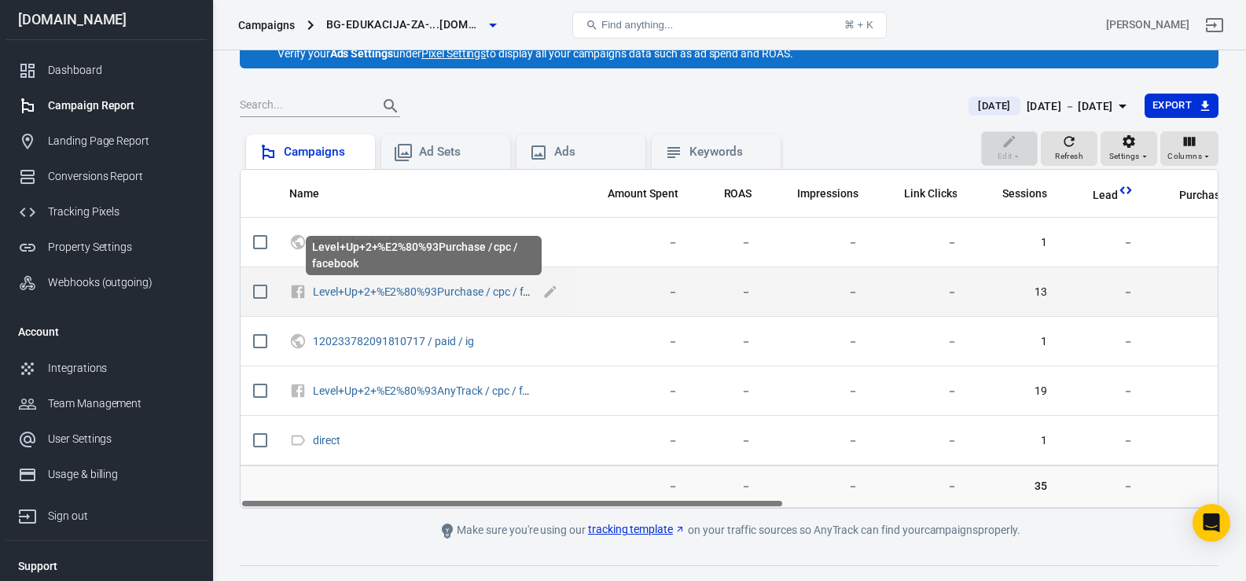
scroll to position [5, 0]
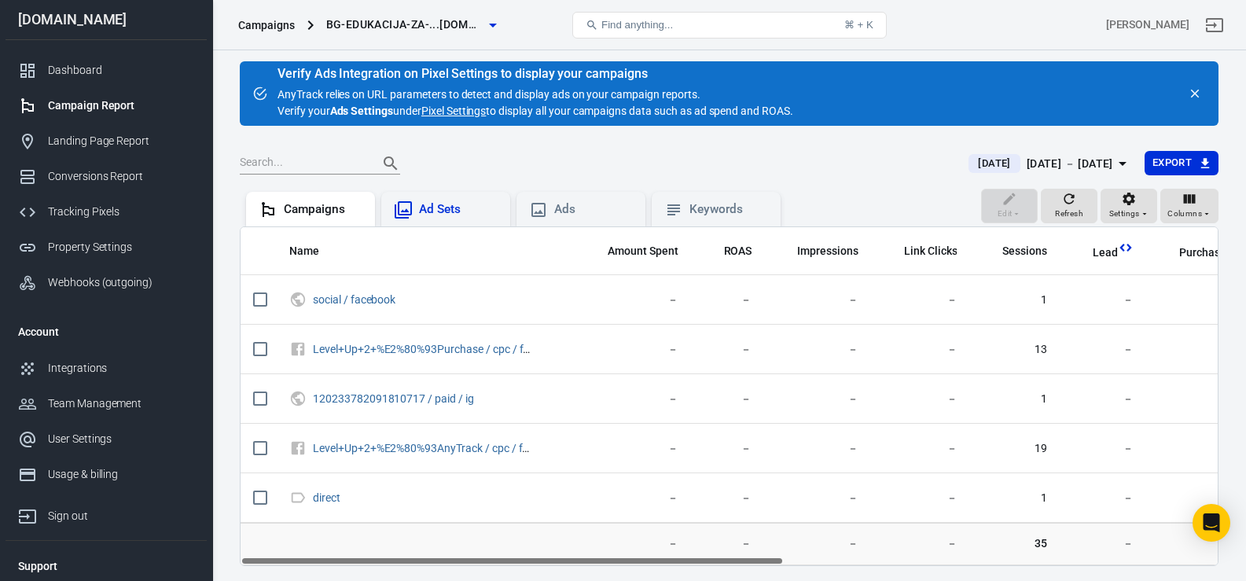
click at [498, 204] on div "Ad Sets" at bounding box center [458, 209] width 79 height 17
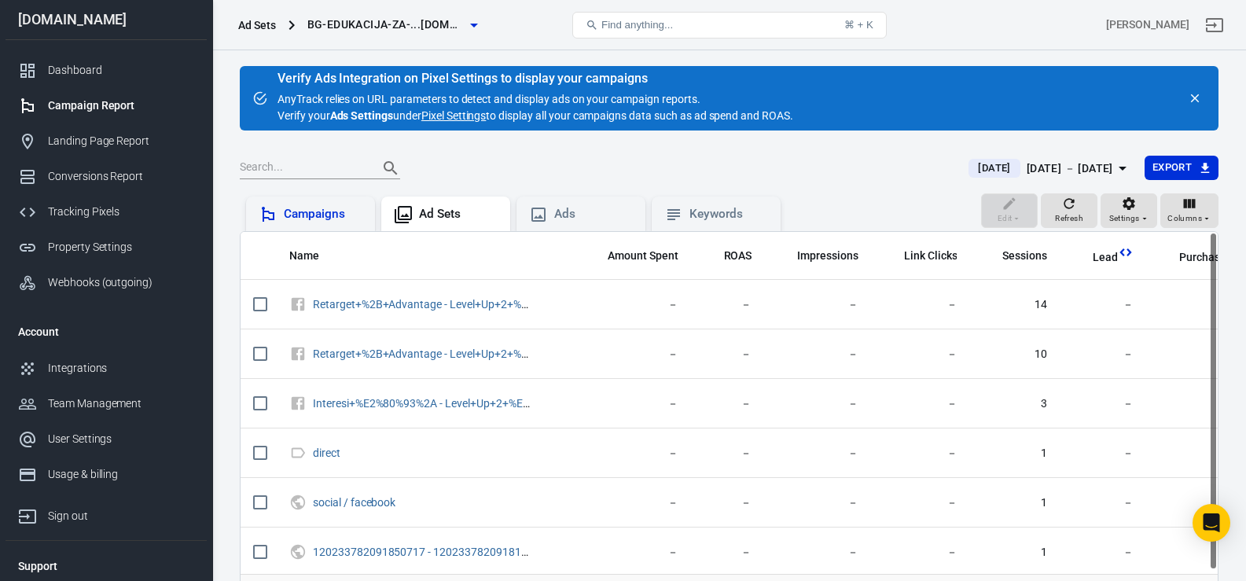
click at [346, 207] on div "Campaigns" at bounding box center [323, 214] width 79 height 17
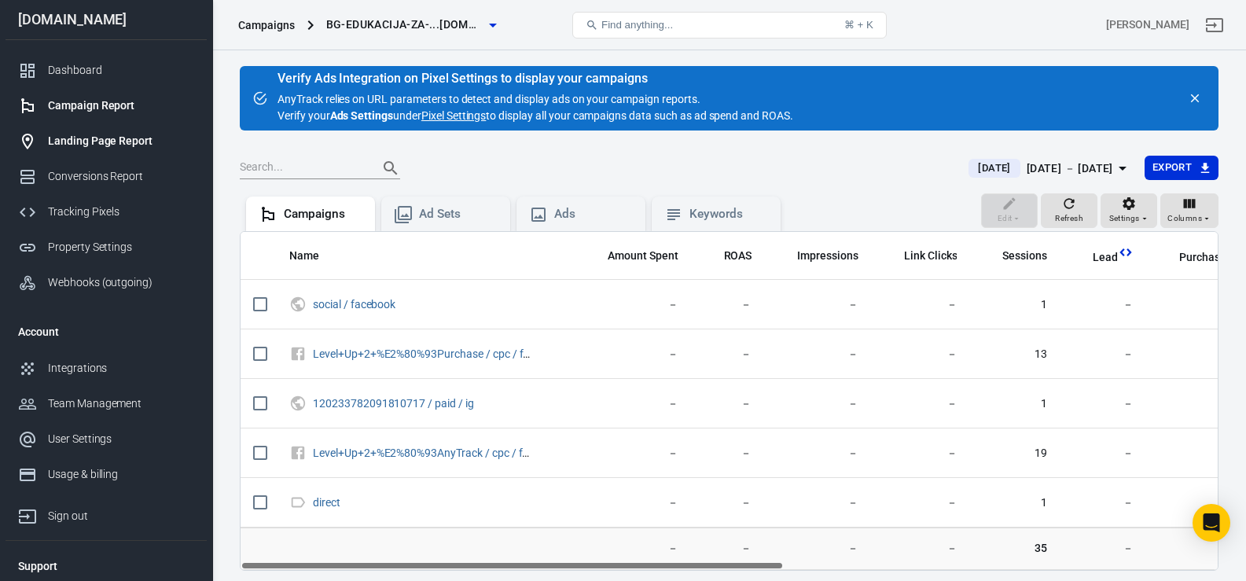
click at [104, 145] on div "Landing Page Report" at bounding box center [121, 141] width 146 height 17
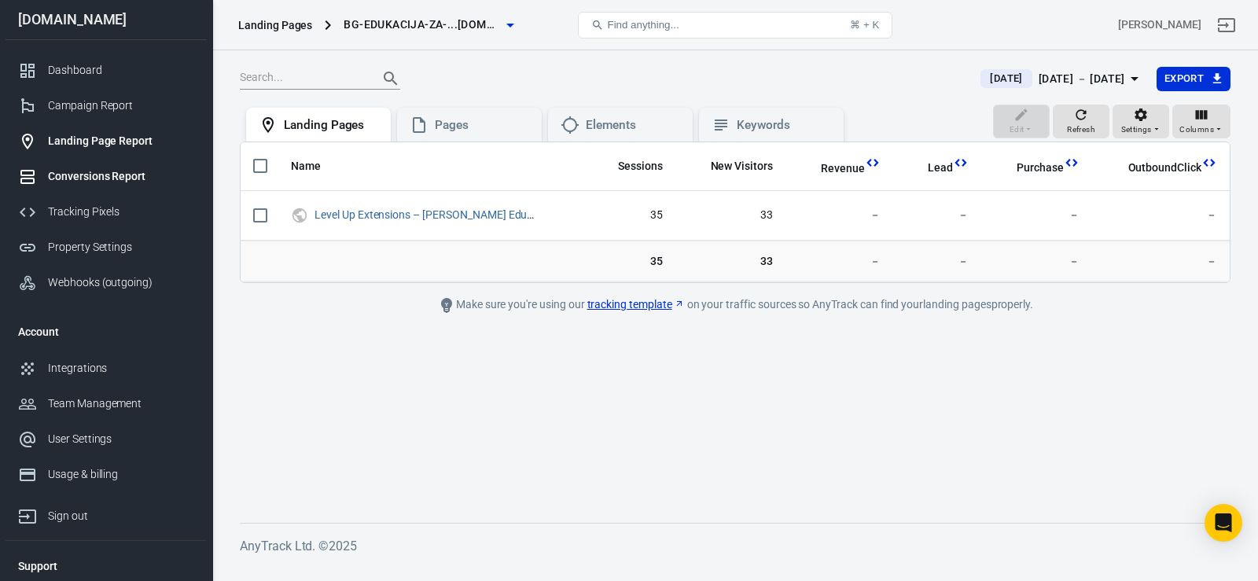
click at [103, 175] on div "Conversions Report" at bounding box center [121, 176] width 146 height 17
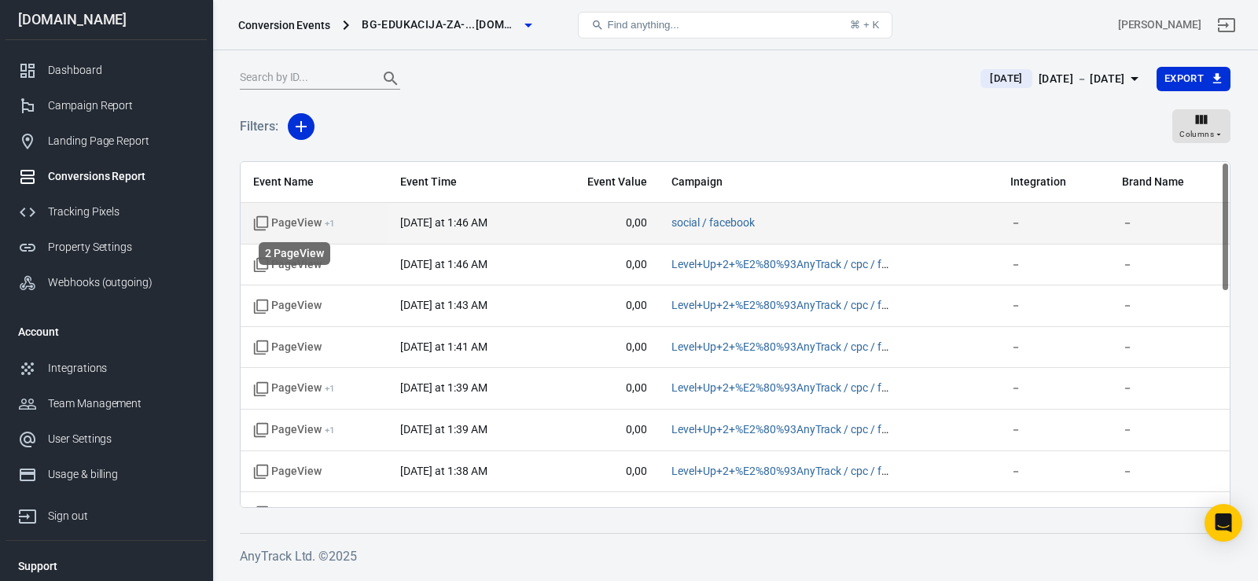
click at [326, 226] on sup "+ 1" at bounding box center [330, 223] width 10 height 11
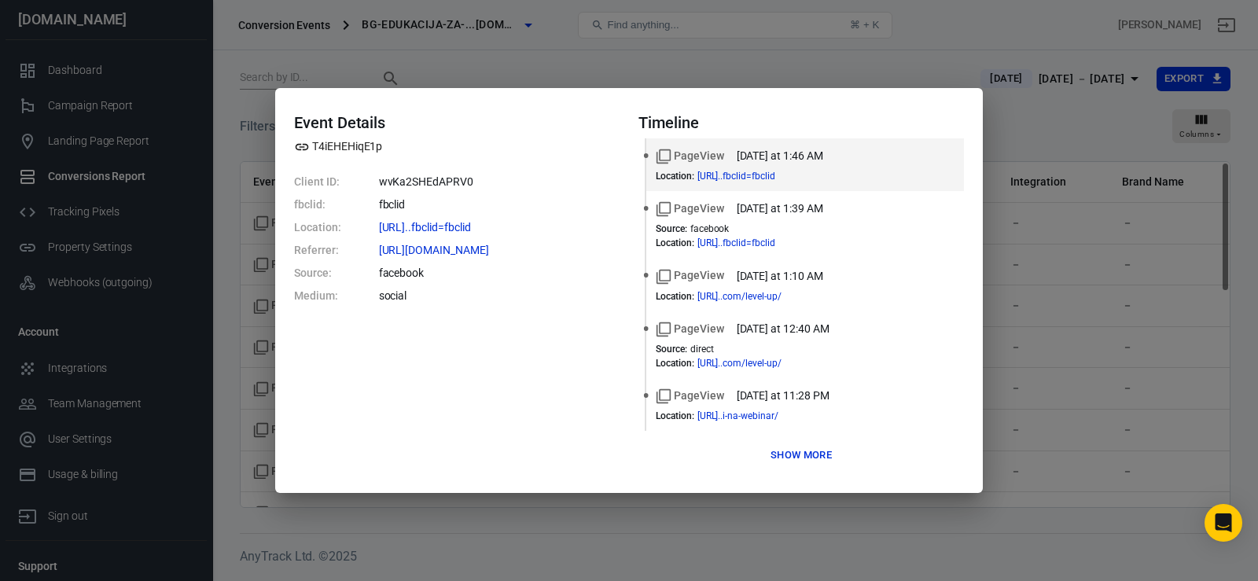
click at [787, 454] on button "Show more" at bounding box center [800, 455] width 69 height 24
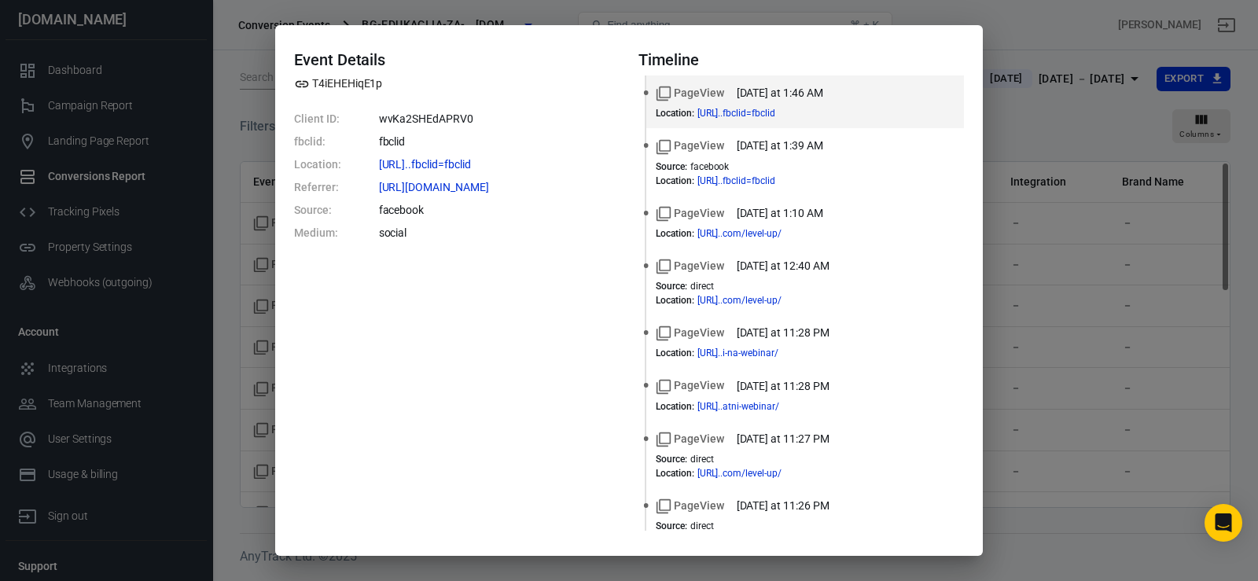
click at [1011, 98] on div "Event Details T4iEHEHiqE1p Client ID: wvKa2SHEdAPRV0 fbclid: fbclid Location: […" at bounding box center [629, 290] width 1258 height 581
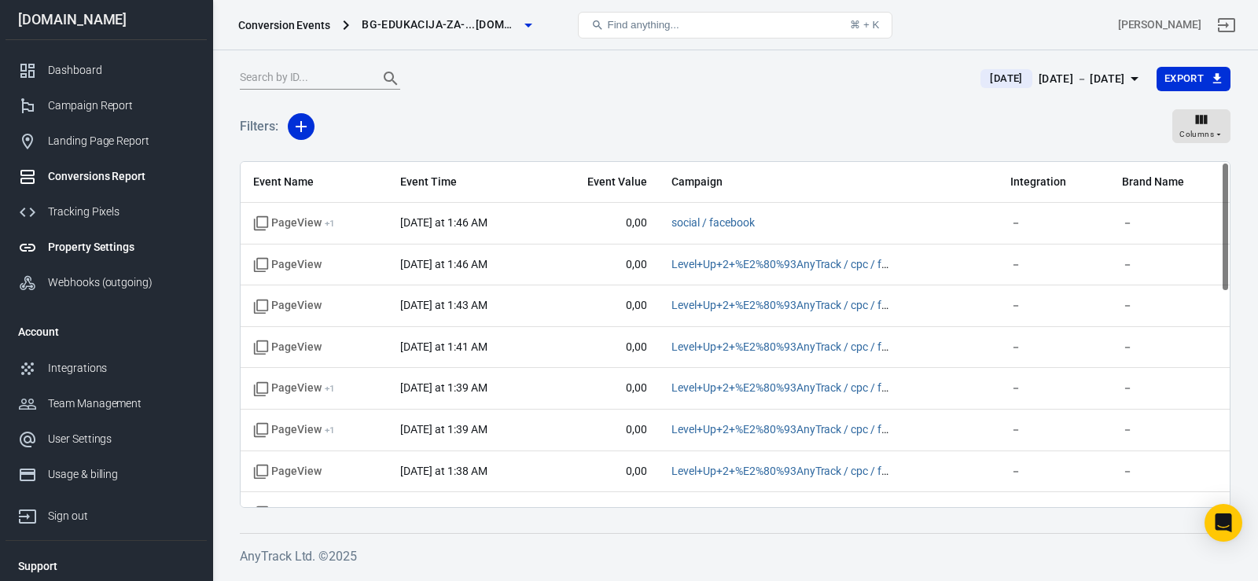
click at [87, 245] on div "Property Settings" at bounding box center [121, 247] width 146 height 17
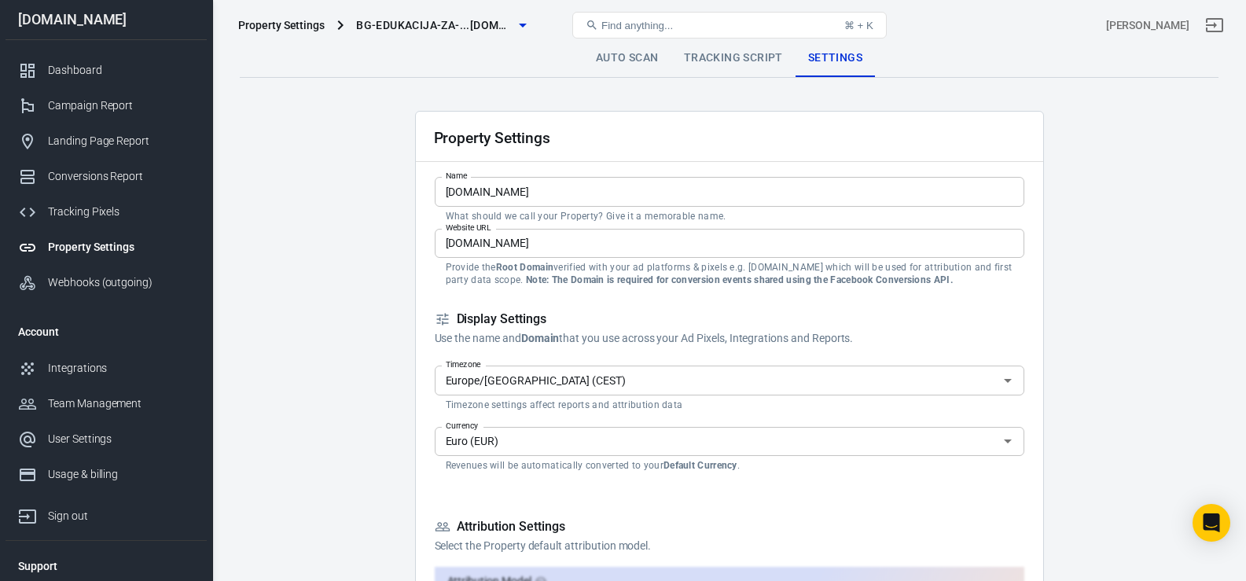
click at [625, 59] on link "Auto Scan" at bounding box center [627, 58] width 88 height 38
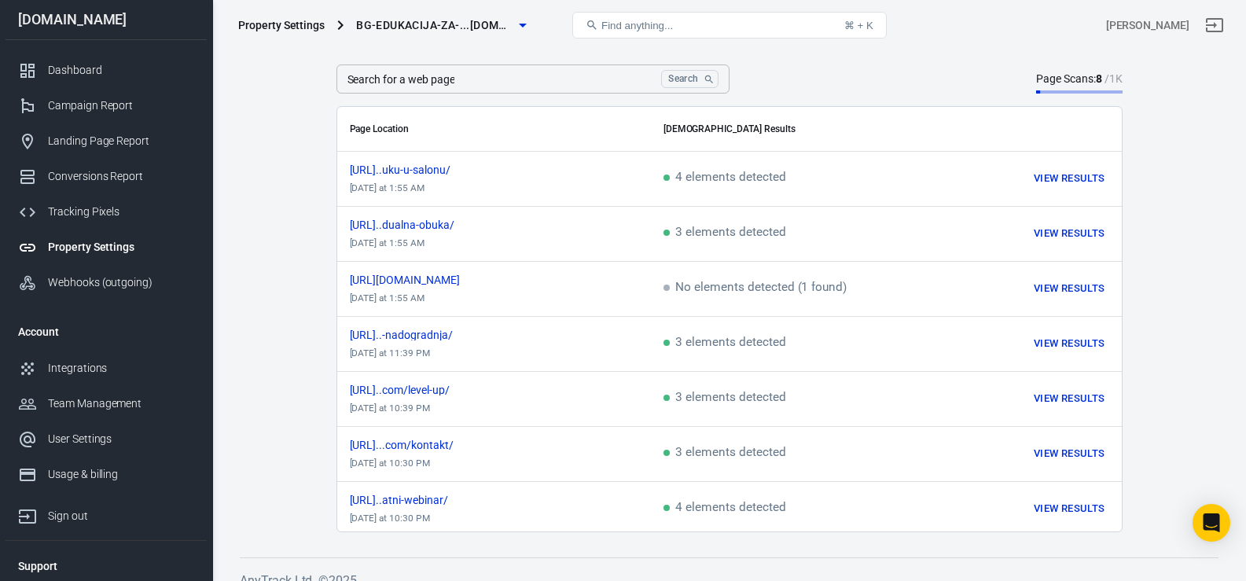
scroll to position [47, 0]
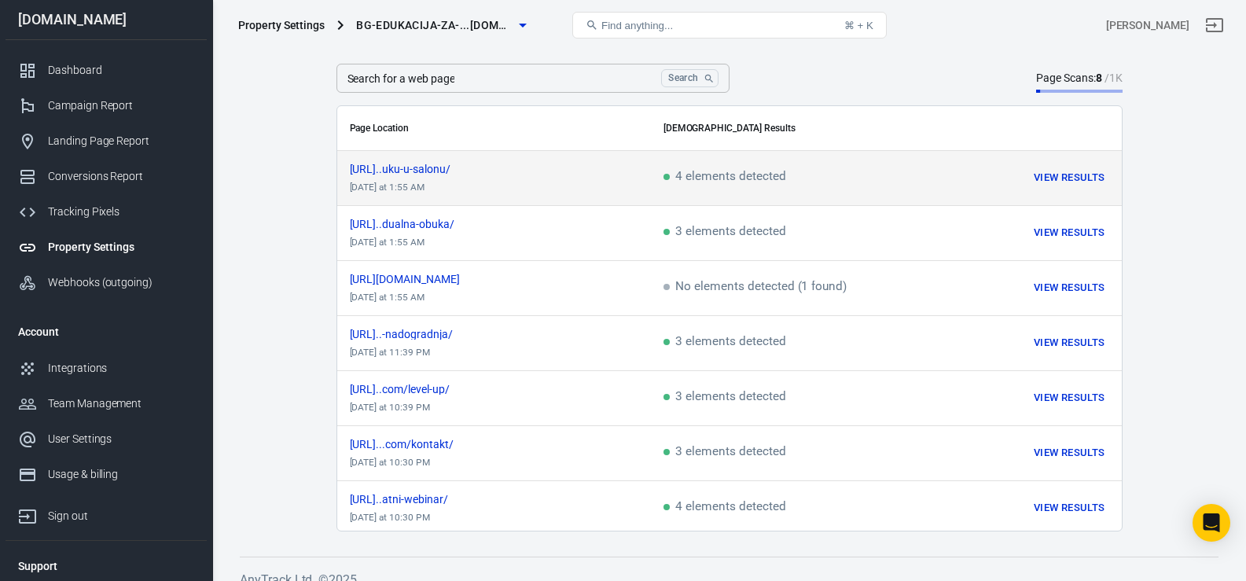
click at [612, 187] on td "[URL]..uku-u-salonu/ [DATE] at 1:55 AM" at bounding box center [494, 178] width 314 height 55
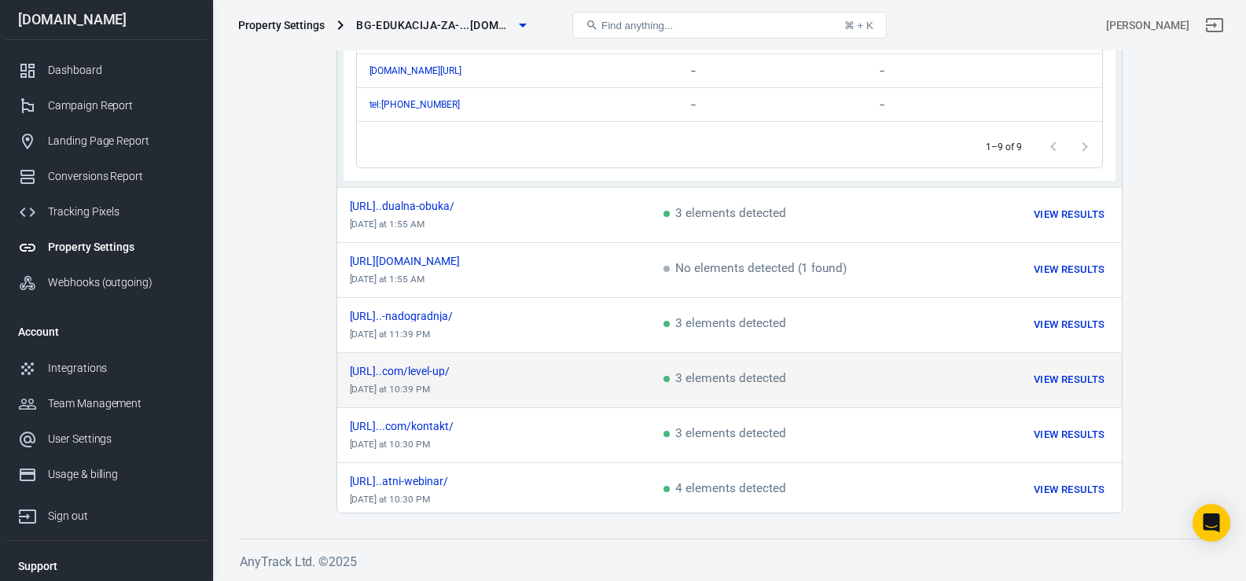
click at [527, 387] on td "[URL]..com/level-up/ [DATE] at 10:39 PM" at bounding box center [494, 379] width 314 height 55
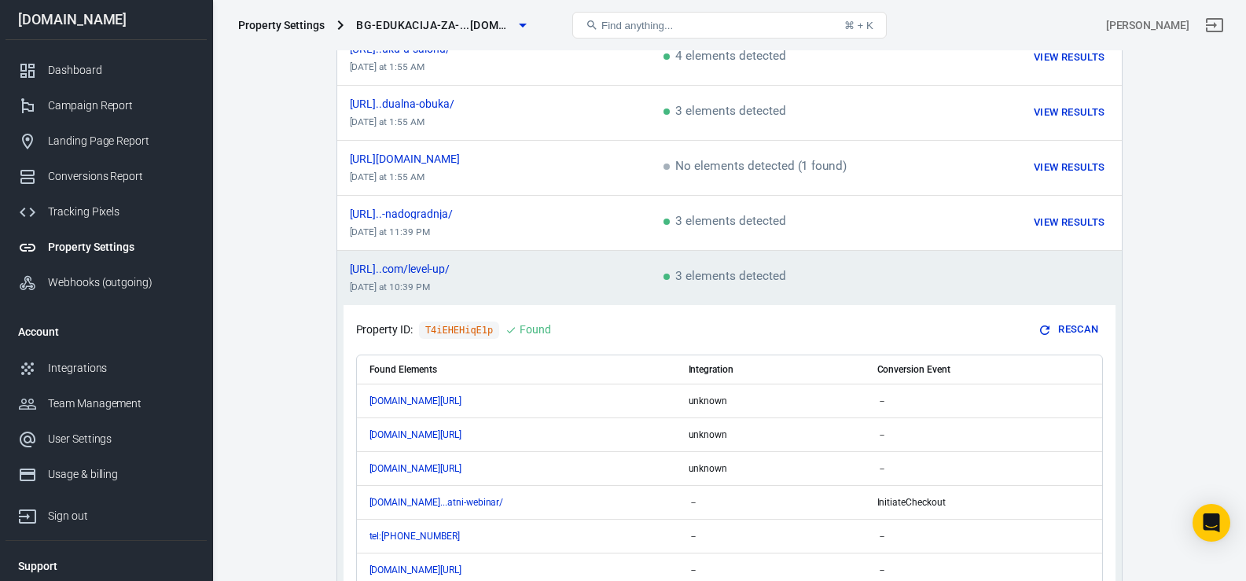
scroll to position [175, 0]
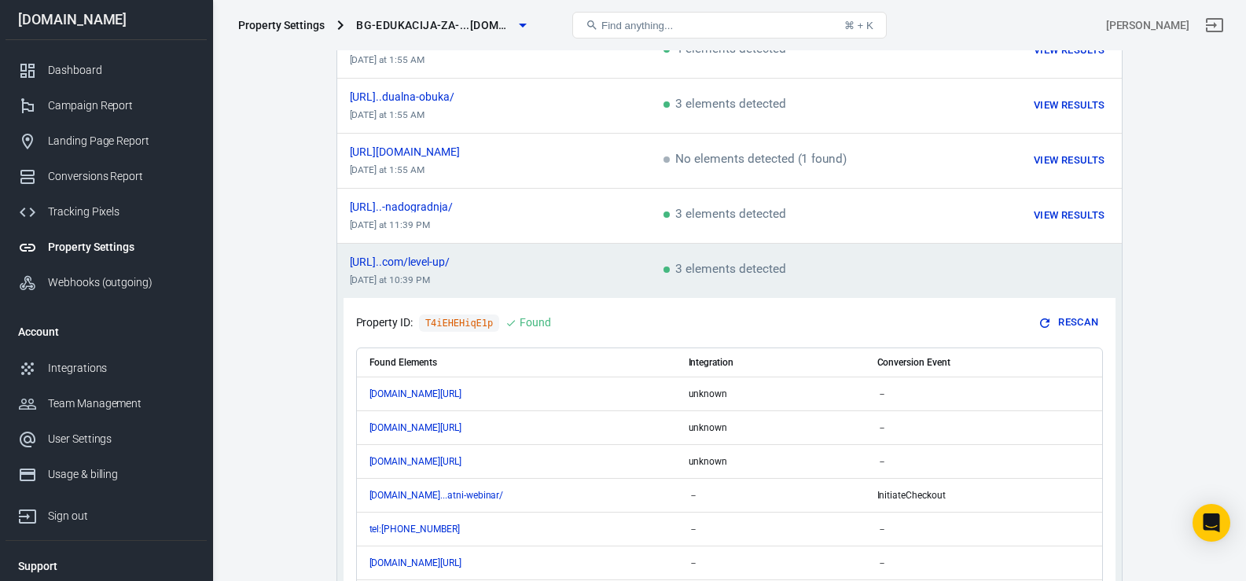
click at [1049, 323] on icon "scrollable content" at bounding box center [1045, 323] width 14 height 14
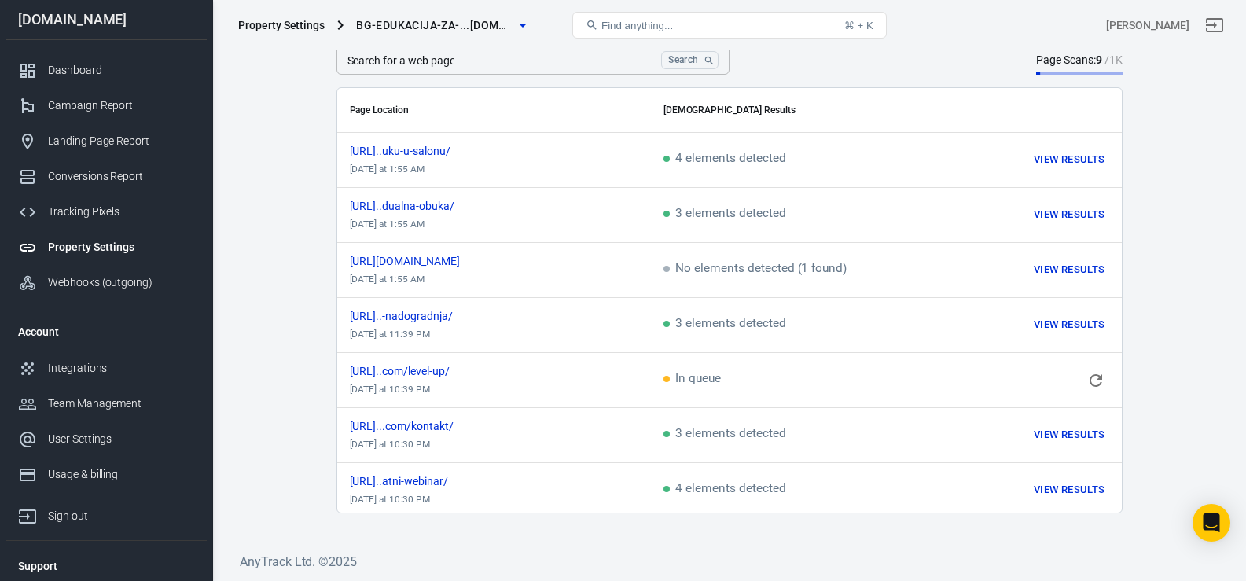
scroll to position [65, 0]
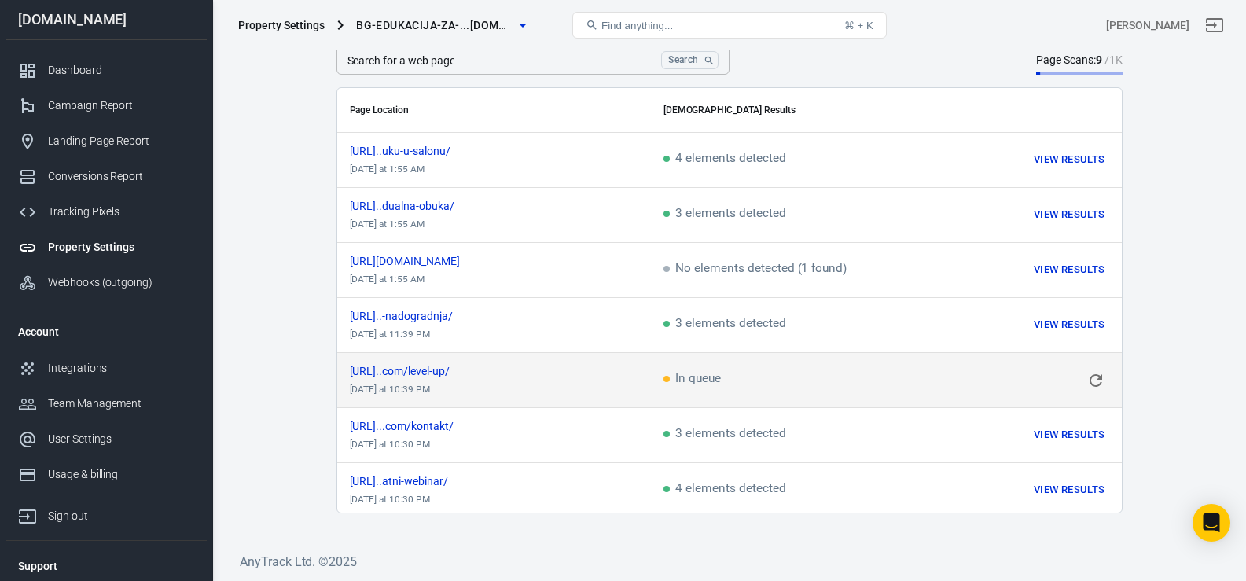
click at [586, 386] on td "[URL]..com/level-up/ [DATE] at 10:39 PM" at bounding box center [494, 380] width 314 height 55
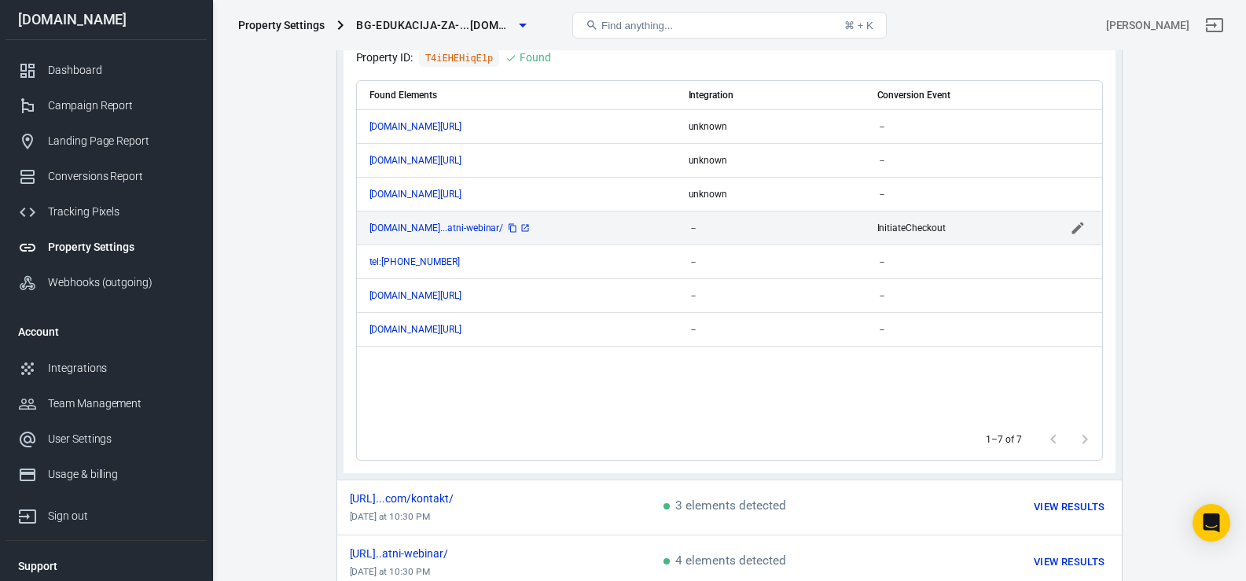
scroll to position [509, 0]
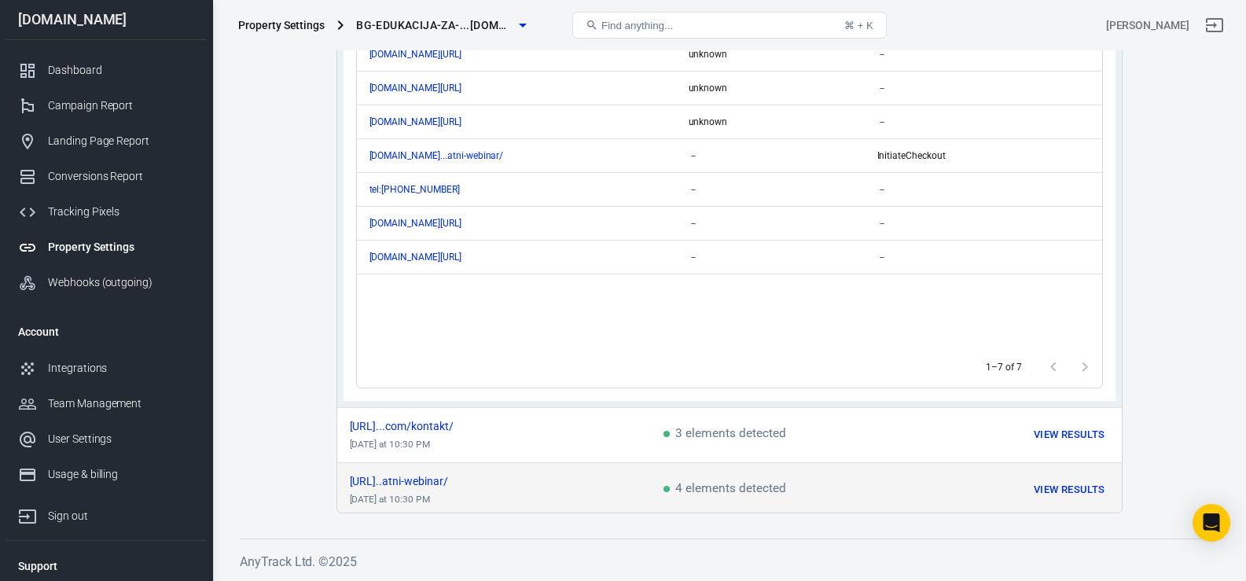
click at [501, 490] on td "[URL]..atni-webinar/ [DATE] at 10:30 PM" at bounding box center [494, 490] width 314 height 55
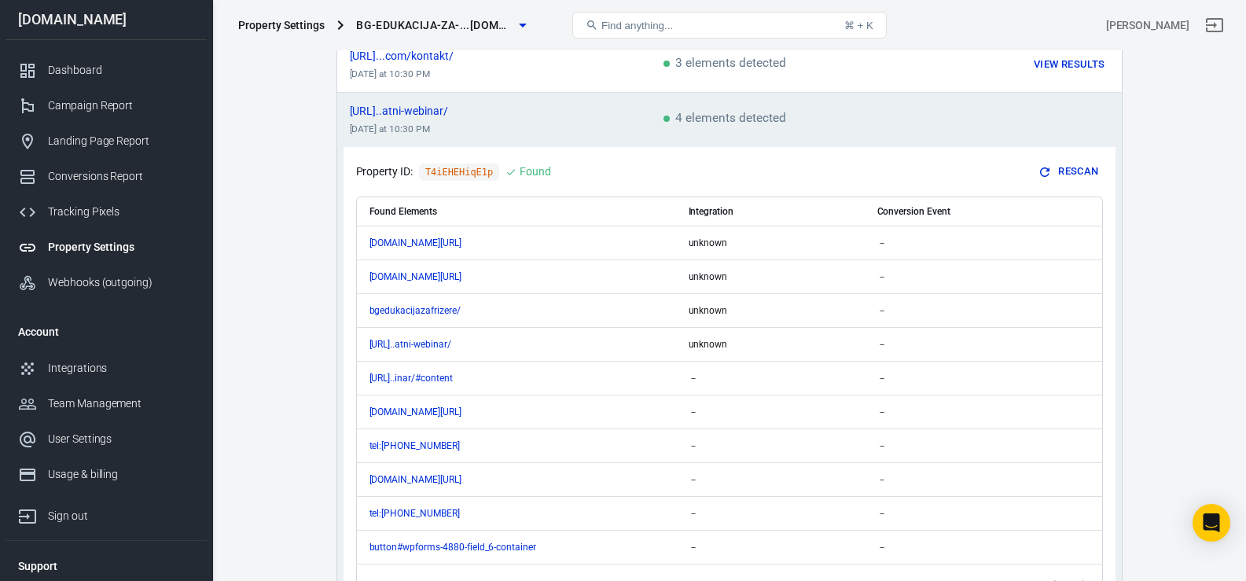
scroll to position [436, 0]
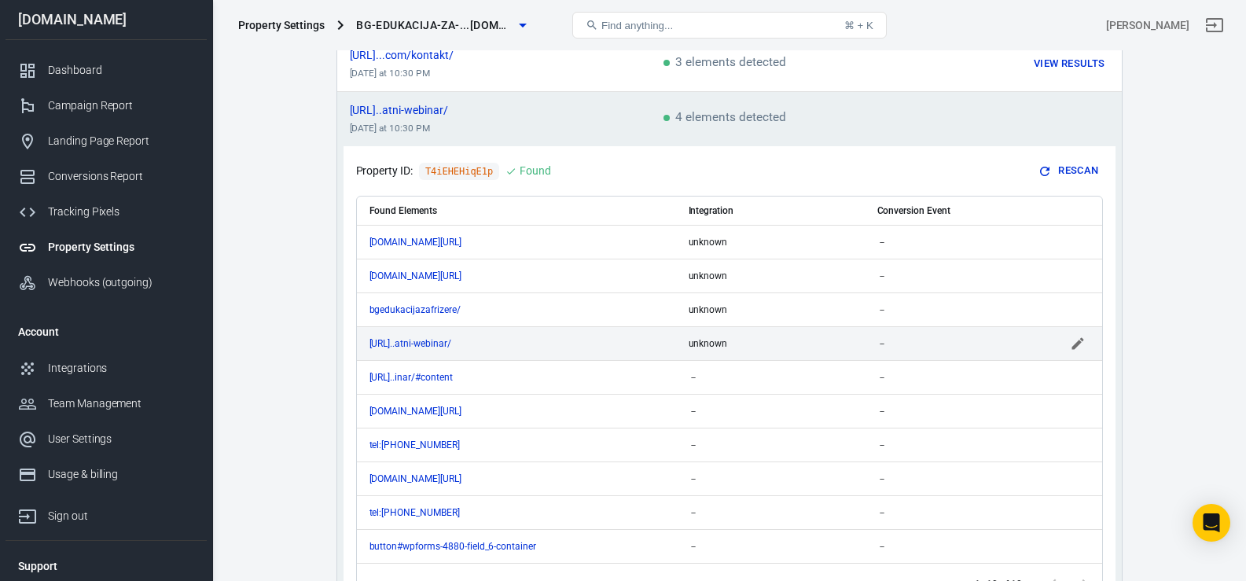
click at [618, 341] on div "[URL]..atni-webinar/" at bounding box center [516, 343] width 294 height 11
click at [927, 340] on input "scrollable content" at bounding box center [947, 343] width 140 height 20
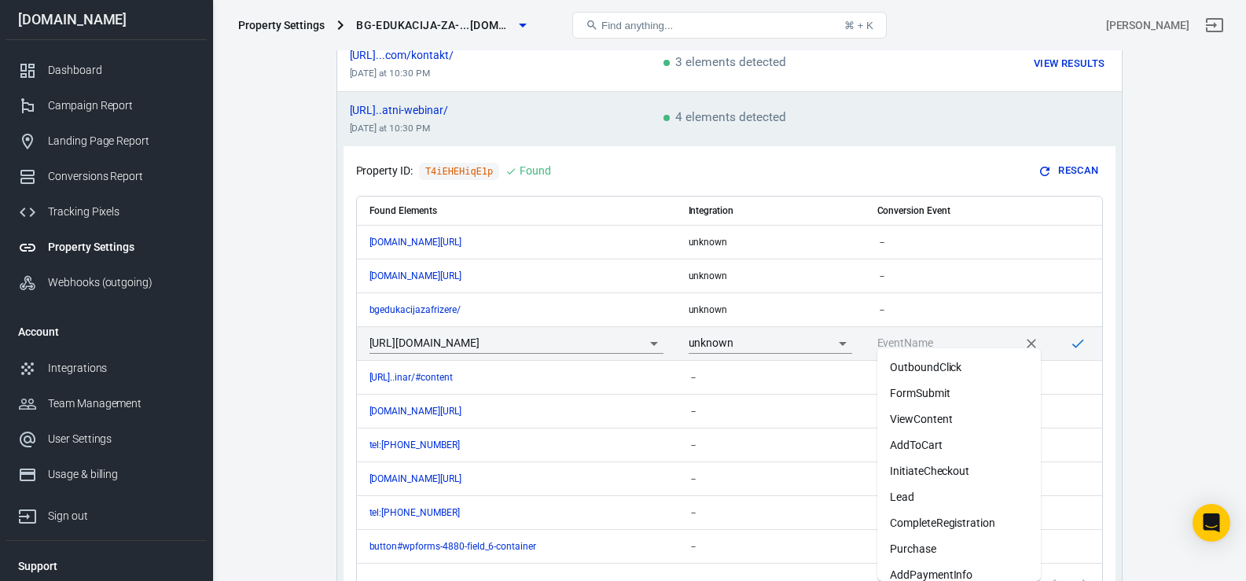
click at [931, 473] on li "InitiateCheckout" at bounding box center [959, 471] width 164 height 26
type input "InitiateCheckout"
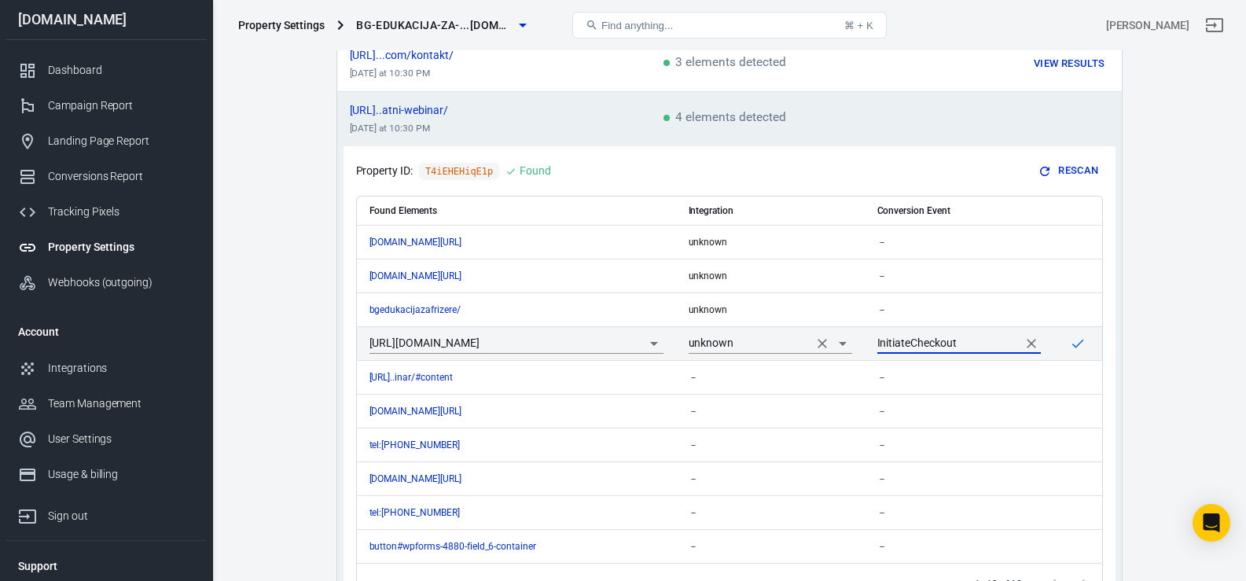
click at [752, 343] on input "unknown" at bounding box center [748, 343] width 119 height 20
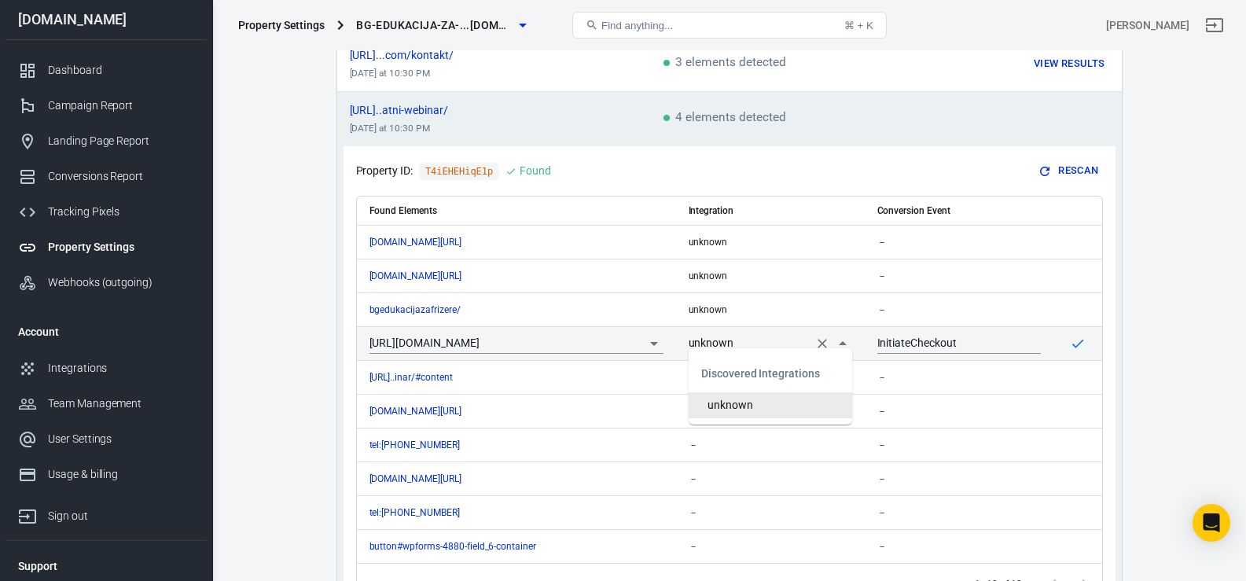
click at [752, 343] on input "unknown" at bounding box center [748, 343] width 119 height 20
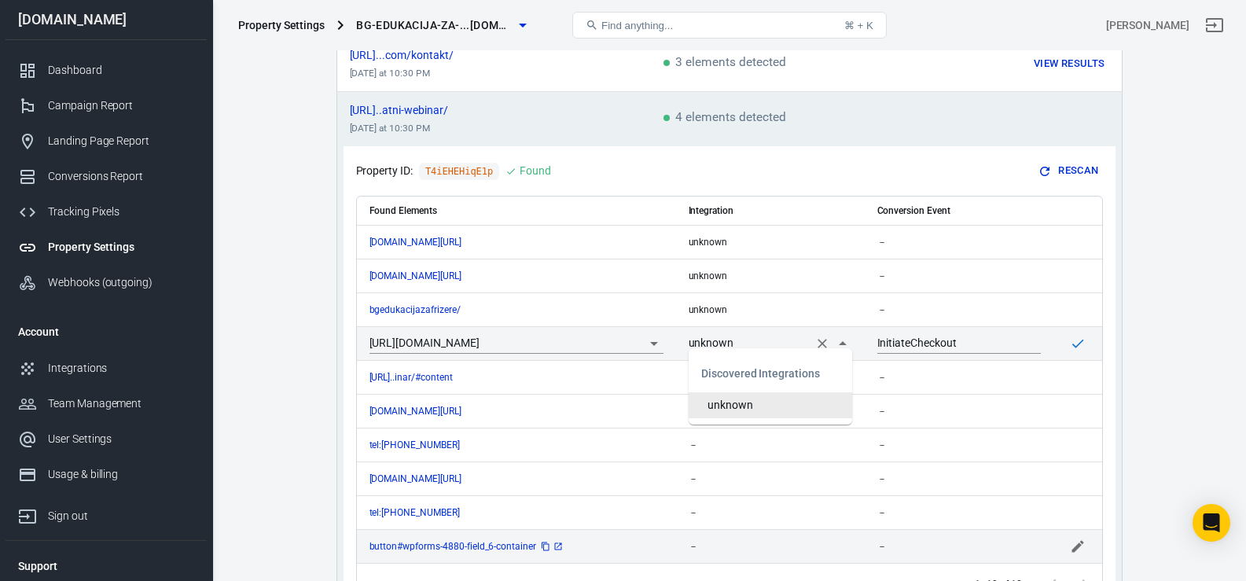
click at [559, 542] on icon "scrollable content" at bounding box center [557, 546] width 9 height 9
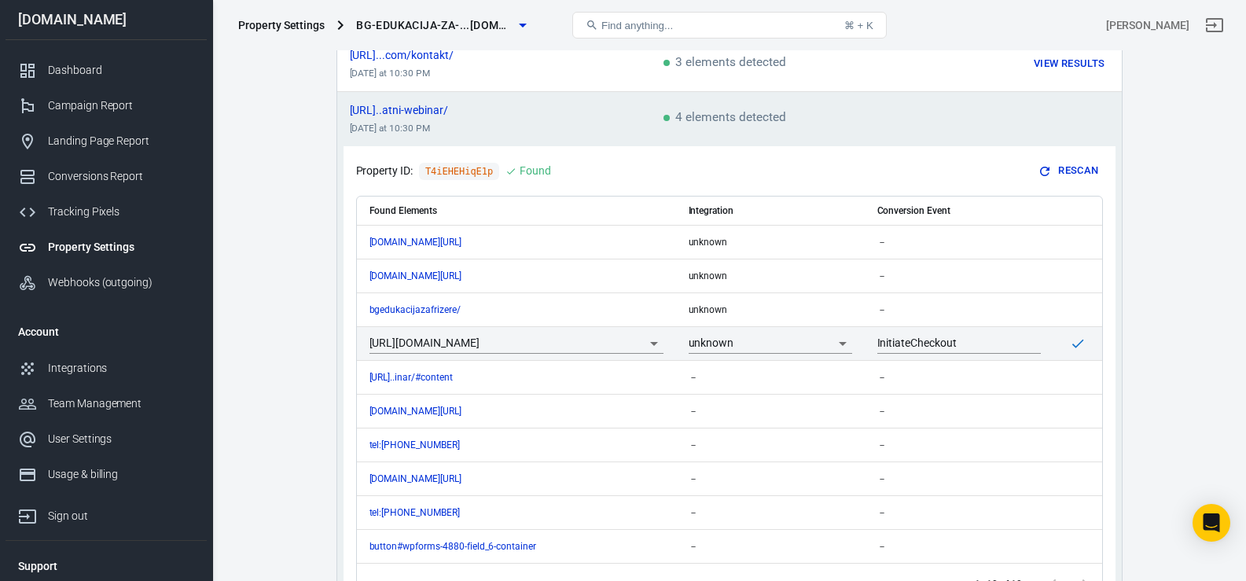
click at [324, 399] on main "Auto Scan Tracking Script Settings Search for a web page Search Search for a we…" at bounding box center [729, 111] width 979 height 1017
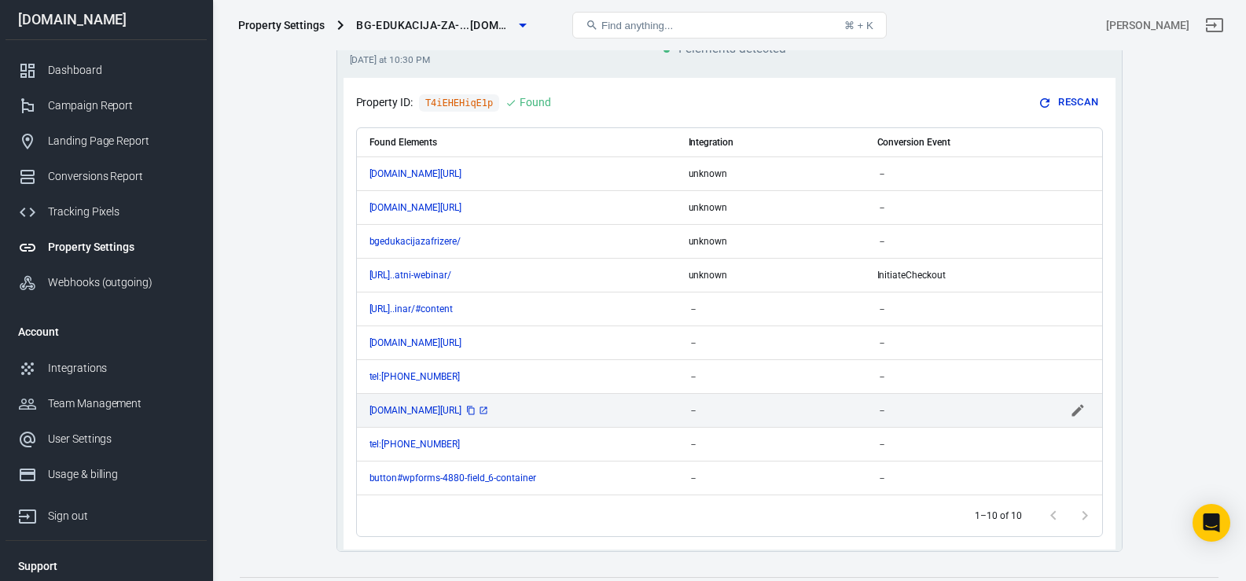
scroll to position [487, 0]
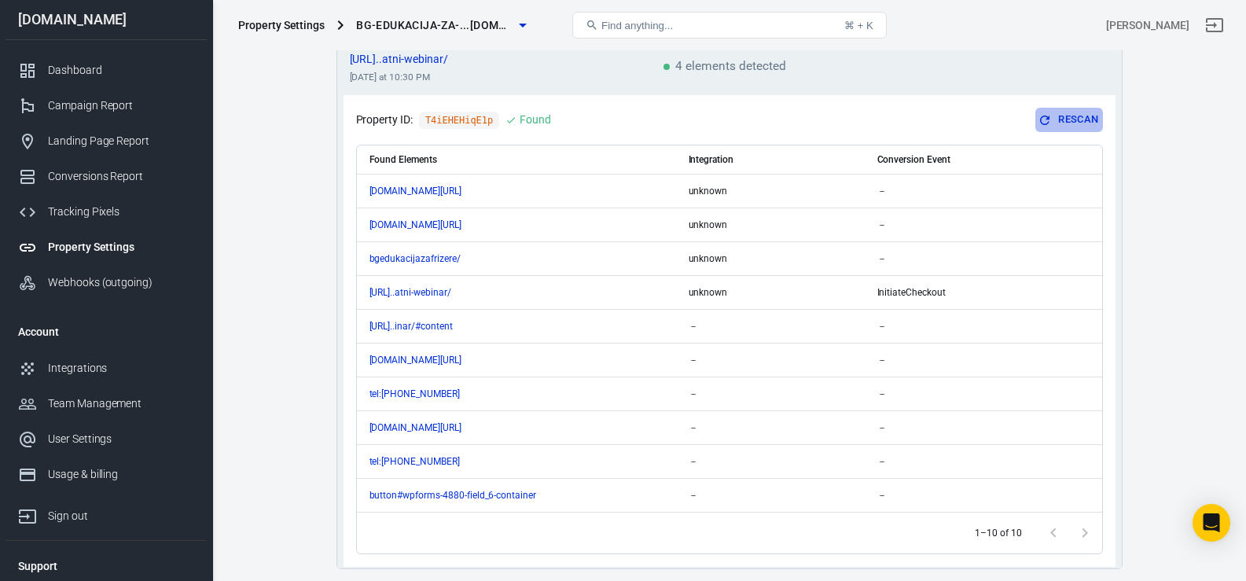
click at [1064, 108] on button "Rescan" at bounding box center [1068, 120] width 67 height 24
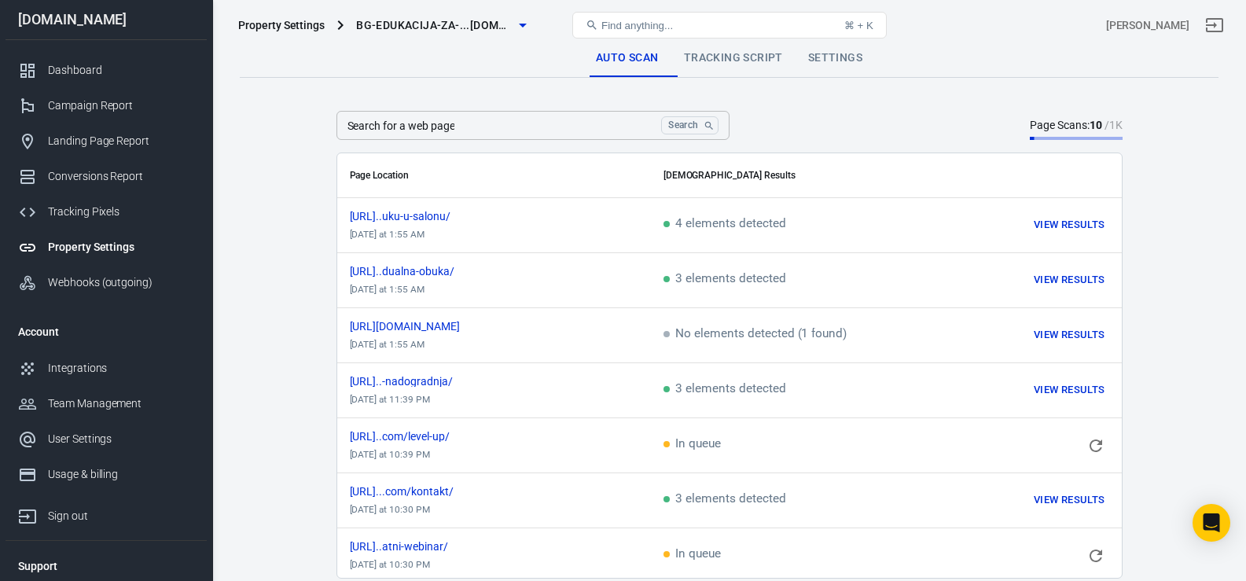
scroll to position [65, 0]
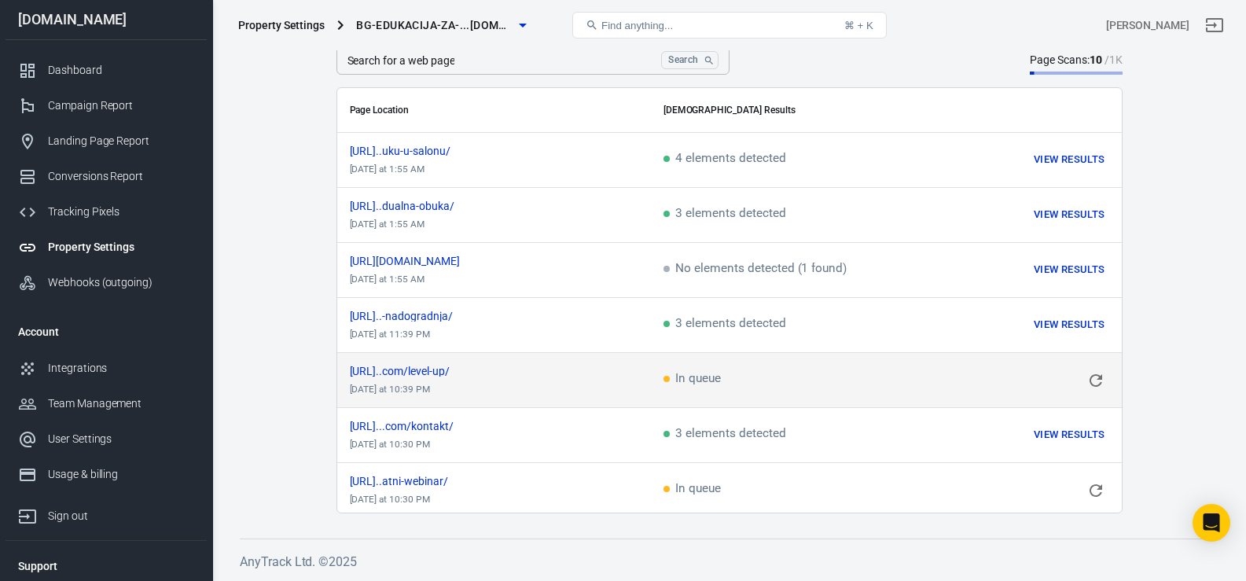
click at [567, 384] on td "[URL]..com/level-up/ [DATE] at 10:39 PM" at bounding box center [494, 380] width 314 height 55
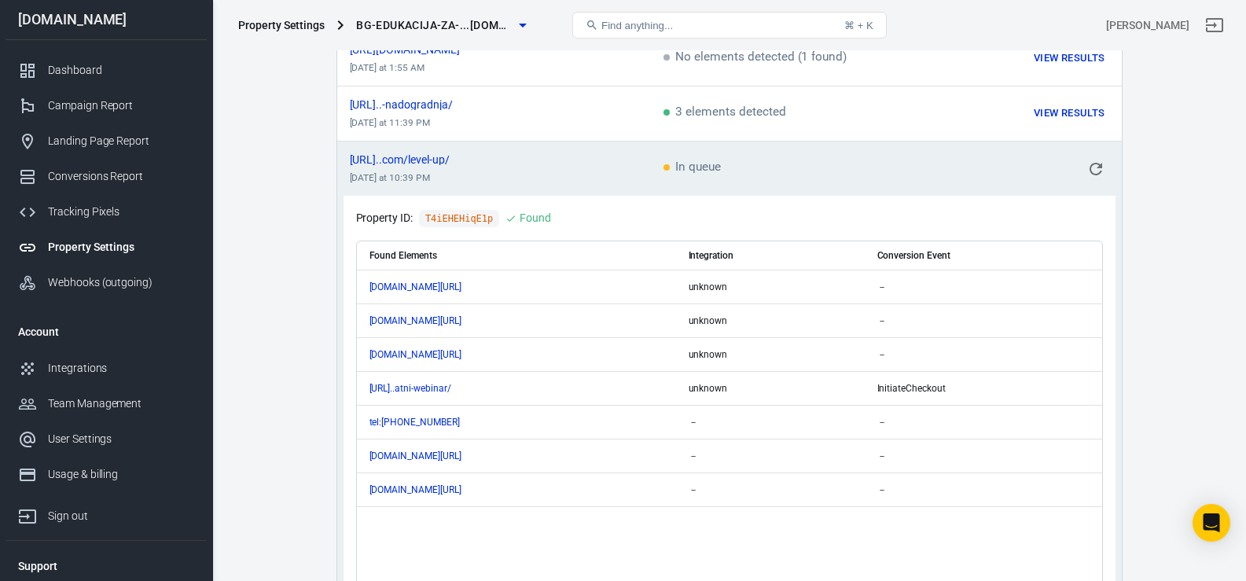
scroll to position [236, 0]
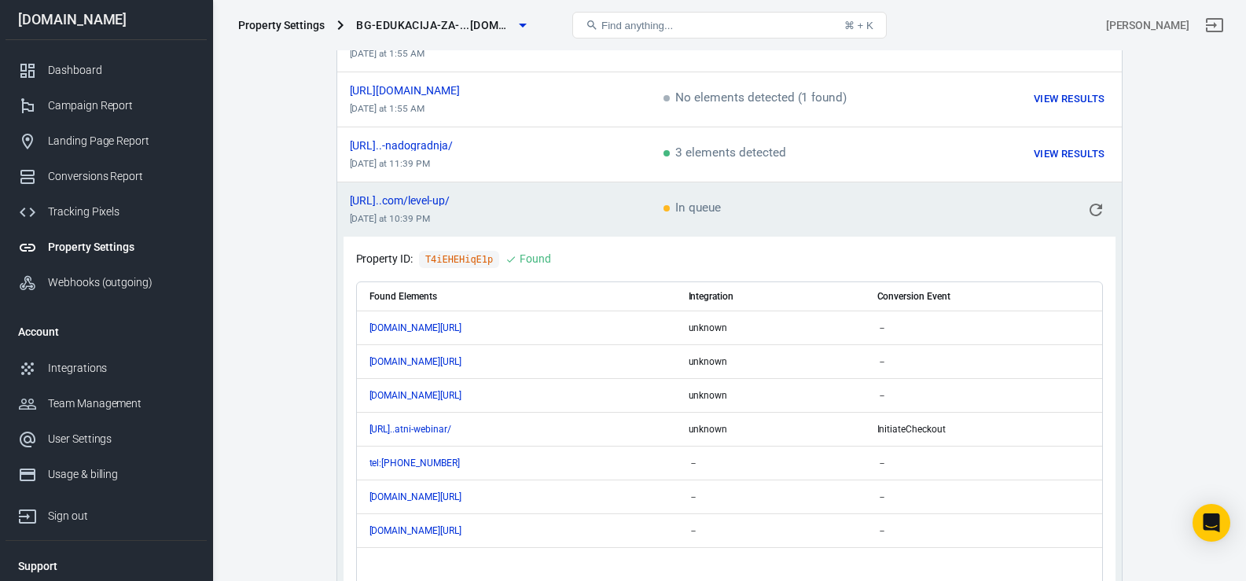
click at [1096, 212] on icon "scrollable content" at bounding box center [1096, 210] width 13 height 13
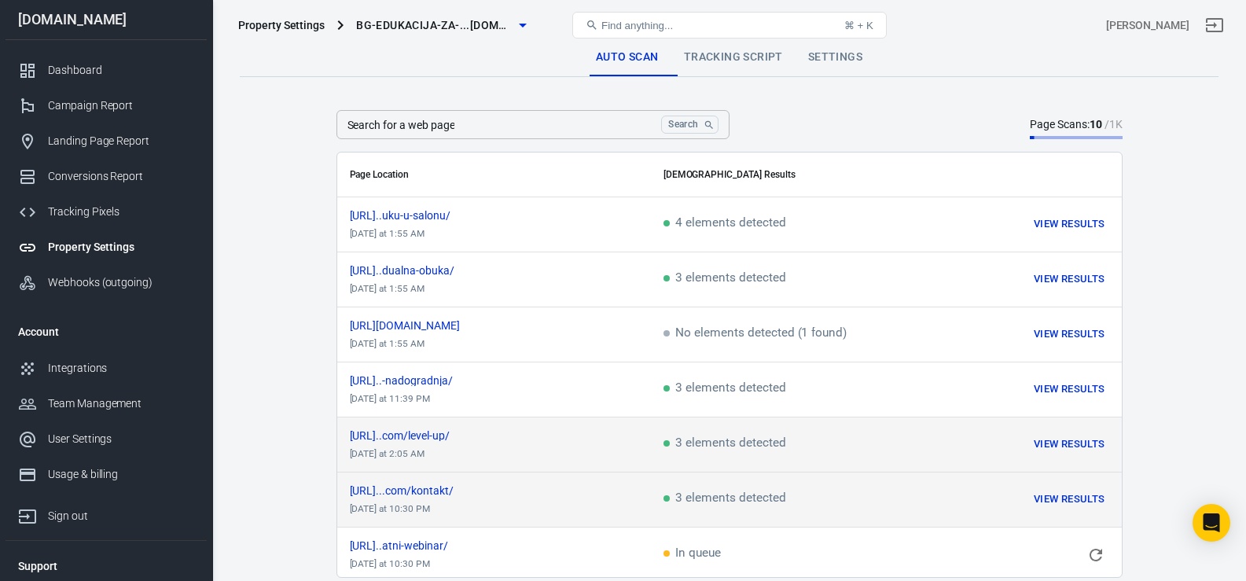
scroll to position [0, 0]
